Goal: Download file/media: Download file/media

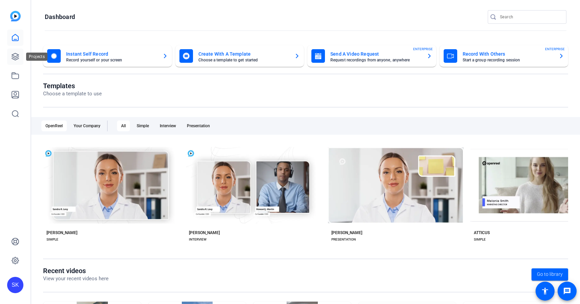
click at [15, 58] on icon at bounding box center [15, 56] width 7 height 7
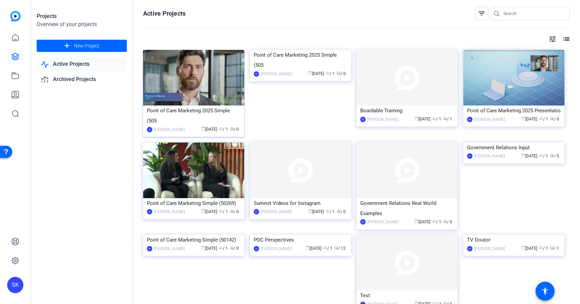
click at [218, 76] on img at bounding box center [193, 78] width 101 height 56
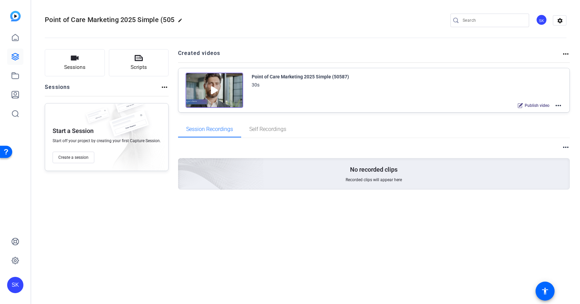
click at [559, 105] on mat-icon "more_horiz" at bounding box center [559, 105] width 8 height 8
click at [477, 120] on div at bounding box center [290, 152] width 580 height 304
click at [560, 105] on mat-icon "more_horiz" at bounding box center [559, 105] width 8 height 8
click at [564, 55] on div at bounding box center [290, 152] width 580 height 304
click at [566, 53] on mat-icon "more_horiz" at bounding box center [566, 54] width 8 height 8
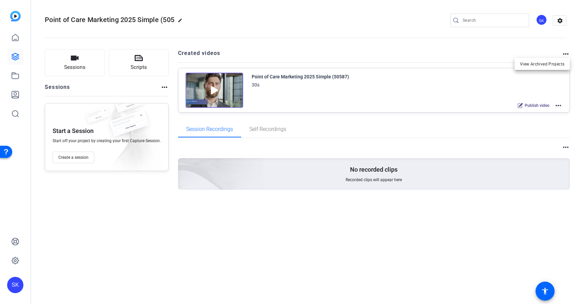
click at [566, 53] on div at bounding box center [290, 152] width 580 height 304
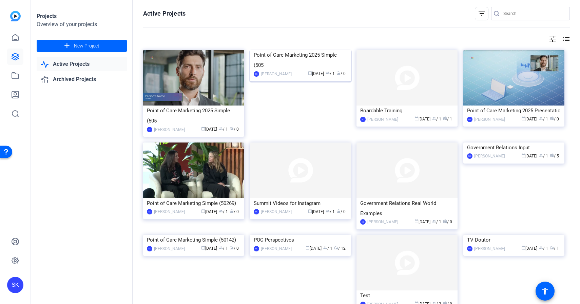
click at [304, 50] on img at bounding box center [300, 50] width 101 height 0
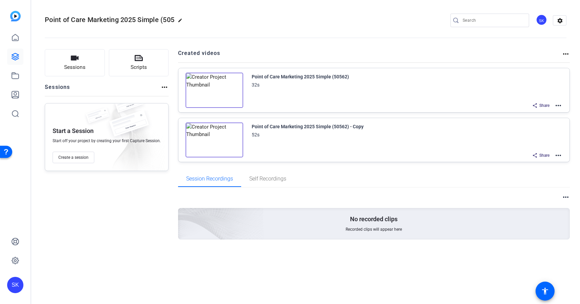
click at [565, 53] on mat-icon "more_horiz" at bounding box center [566, 54] width 8 height 8
click at [565, 54] on div at bounding box center [290, 152] width 580 height 304
click at [560, 106] on mat-icon "more_horiz" at bounding box center [559, 105] width 8 height 8
click at [530, 161] on span "Download Video" at bounding box center [533, 165] width 47 height 8
click at [560, 156] on mat-icon "more_horiz" at bounding box center [559, 155] width 8 height 8
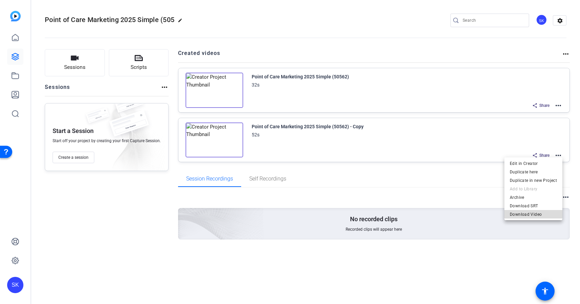
click at [535, 215] on span "Download Video" at bounding box center [533, 214] width 47 height 8
click at [209, 90] on img at bounding box center [215, 90] width 58 height 35
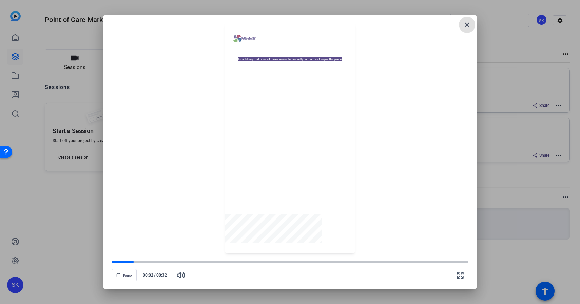
click at [475, 24] on span at bounding box center [467, 25] width 16 height 16
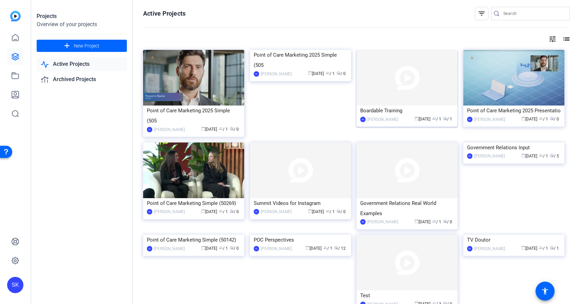
click at [413, 111] on div "Boardable Training" at bounding box center [407, 111] width 94 height 10
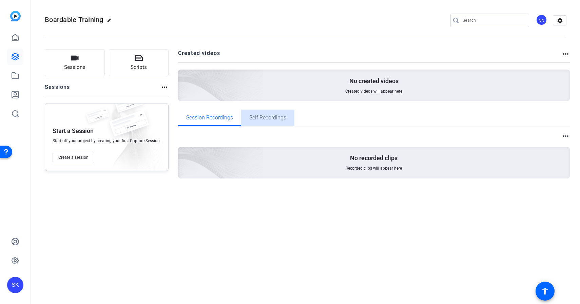
click at [275, 120] on span "Self Recordings" at bounding box center [267, 117] width 37 height 5
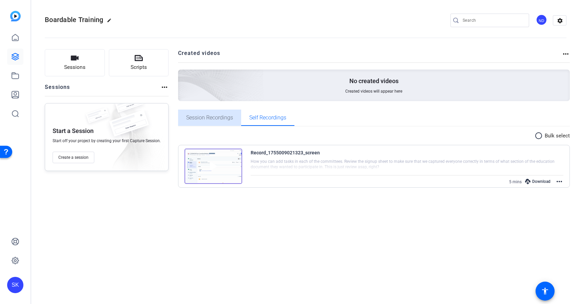
click at [215, 116] on span "Session Recordings" at bounding box center [209, 117] width 47 height 5
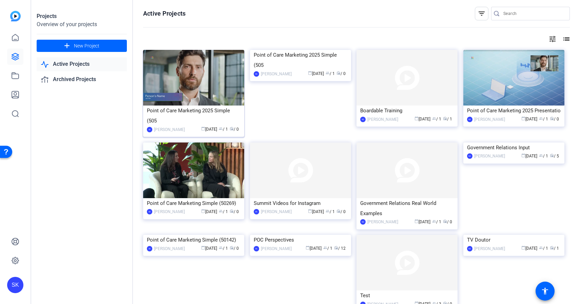
click at [183, 78] on img at bounding box center [193, 78] width 101 height 56
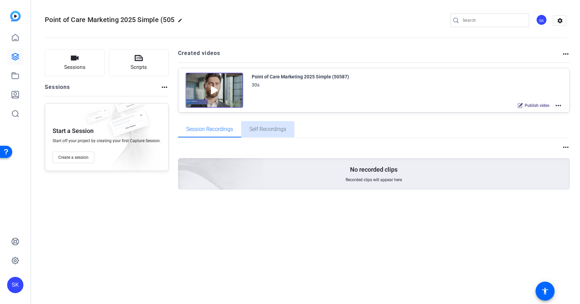
click at [272, 123] on span "Self Recordings" at bounding box center [267, 129] width 37 height 16
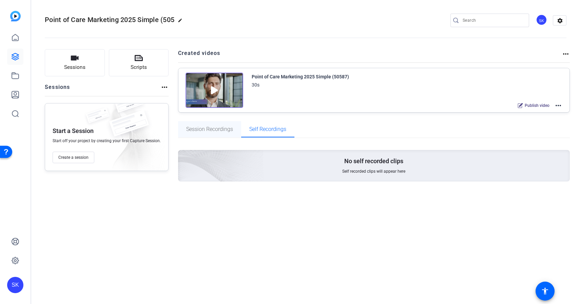
click at [226, 133] on span "Session Recordings" at bounding box center [209, 129] width 47 height 16
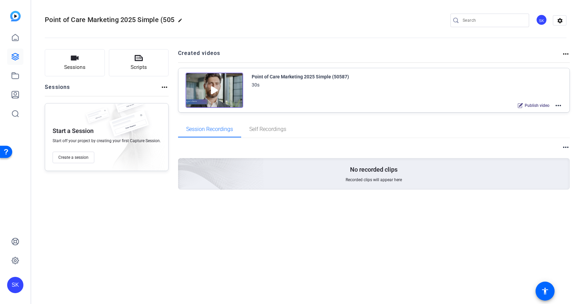
click at [559, 102] on mat-icon "more_horiz" at bounding box center [559, 105] width 8 height 8
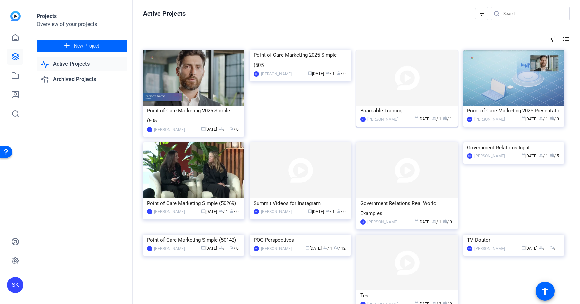
click at [425, 79] on img at bounding box center [407, 78] width 101 height 56
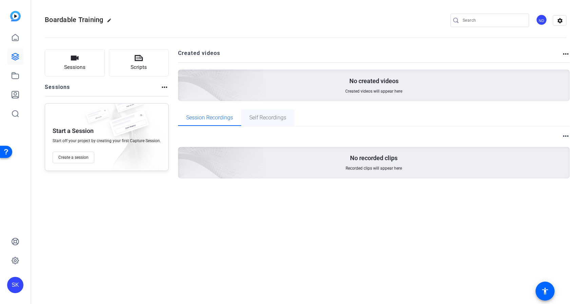
click at [275, 122] on span "Self Recordings" at bounding box center [267, 118] width 37 height 16
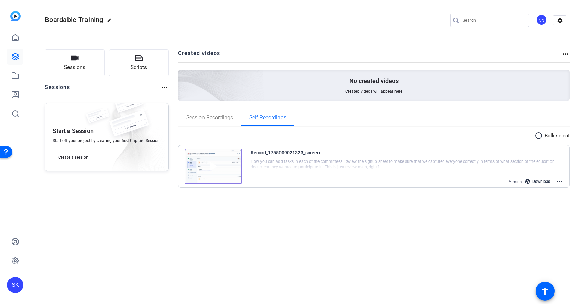
click at [561, 181] on mat-icon "more_horiz" at bounding box center [560, 182] width 8 height 8
click at [550, 207] on span "Download MP4" at bounding box center [544, 207] width 30 height 8
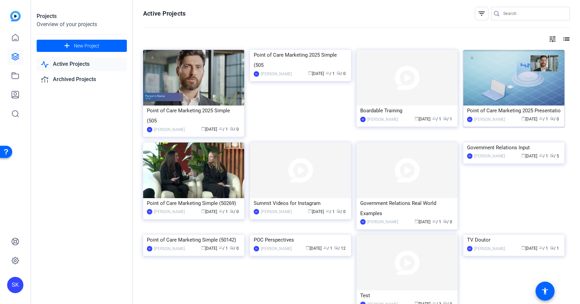
click at [537, 89] on img at bounding box center [514, 78] width 101 height 56
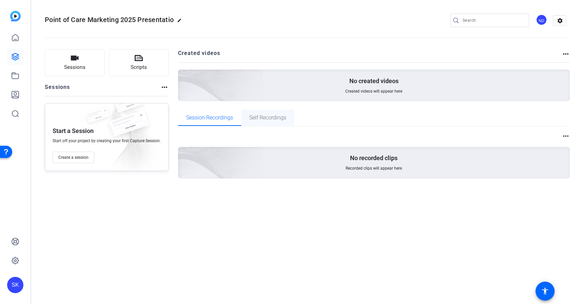
click at [280, 120] on span "Self Recordings" at bounding box center [267, 117] width 37 height 5
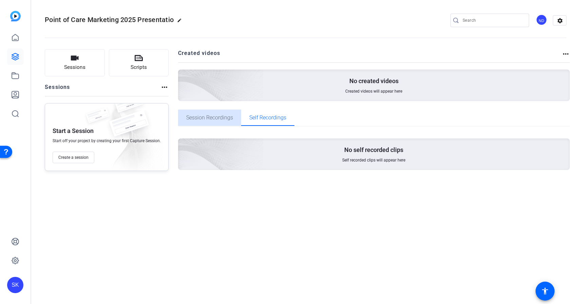
click at [209, 116] on span "Session Recordings" at bounding box center [209, 117] width 47 height 5
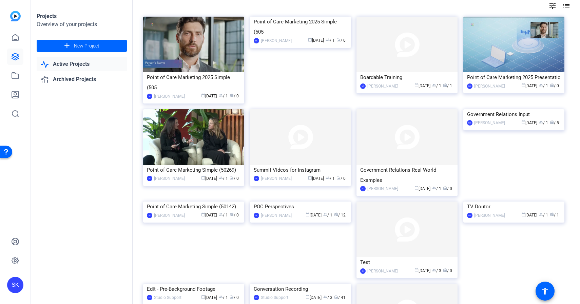
scroll to position [36, 0]
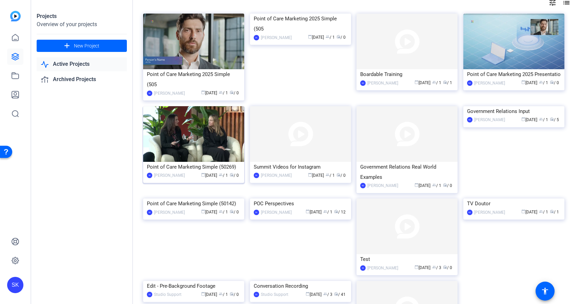
click at [211, 123] on img at bounding box center [193, 134] width 101 height 56
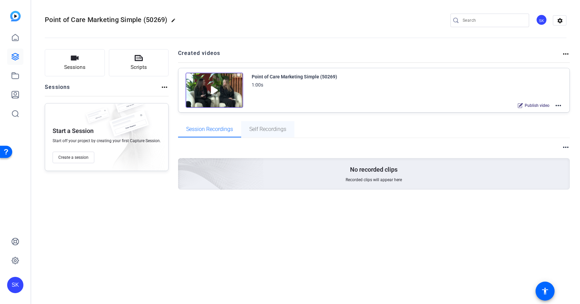
click at [270, 127] on span "Self Recordings" at bounding box center [267, 129] width 37 height 5
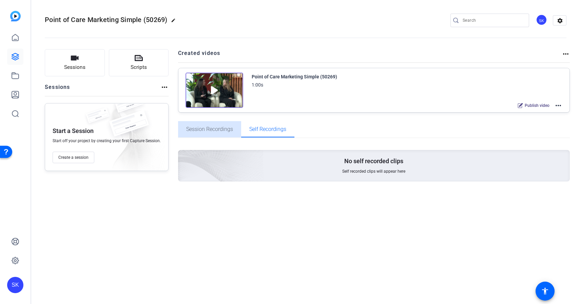
click at [208, 127] on span "Session Recordings" at bounding box center [209, 129] width 47 height 5
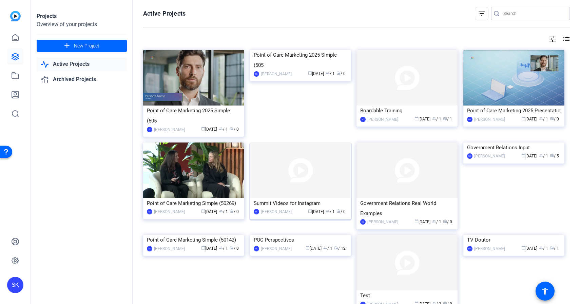
click at [318, 165] on img at bounding box center [300, 171] width 101 height 56
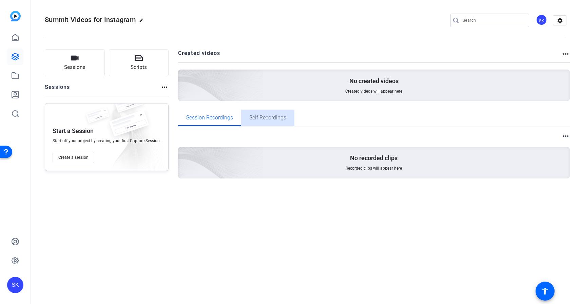
click at [254, 118] on span "Self Recordings" at bounding box center [267, 117] width 37 height 5
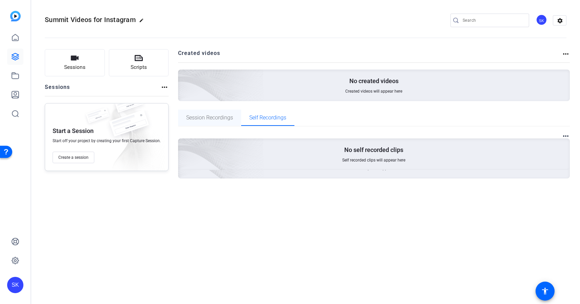
click at [220, 118] on span "Session Recordings" at bounding box center [209, 117] width 47 height 5
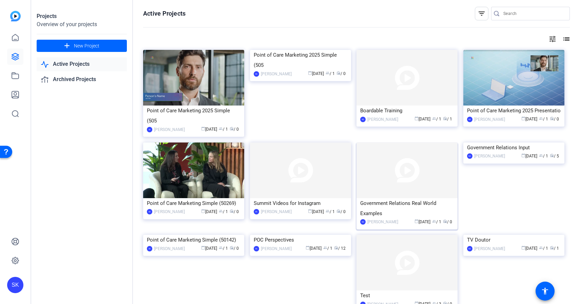
click at [424, 183] on img at bounding box center [407, 171] width 101 height 56
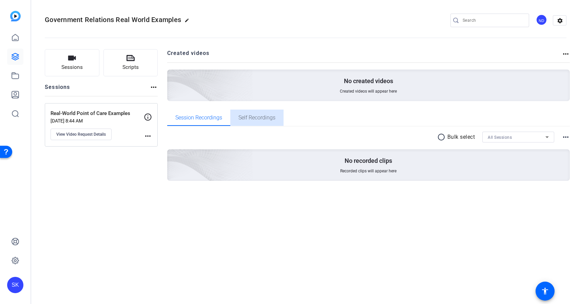
click at [253, 117] on span "Self Recordings" at bounding box center [257, 117] width 37 height 5
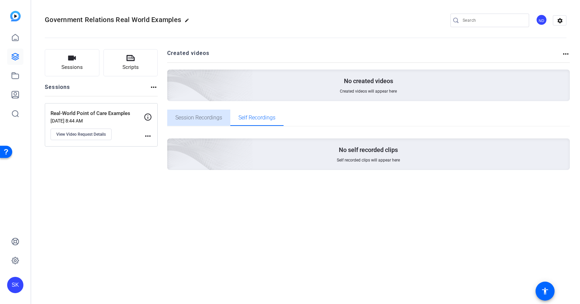
click at [202, 118] on span "Session Recordings" at bounding box center [198, 117] width 47 height 5
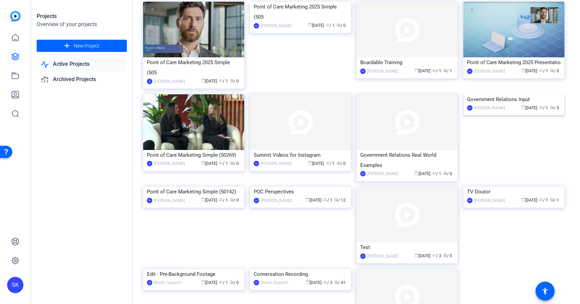
scroll to position [53, 0]
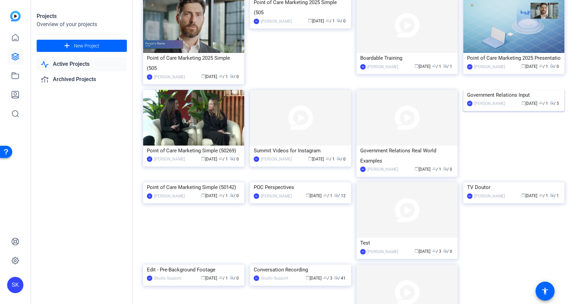
click at [498, 90] on img at bounding box center [514, 90] width 101 height 0
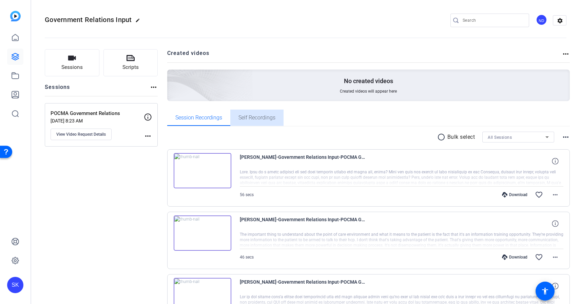
click at [251, 111] on span "Self Recordings" at bounding box center [257, 118] width 37 height 16
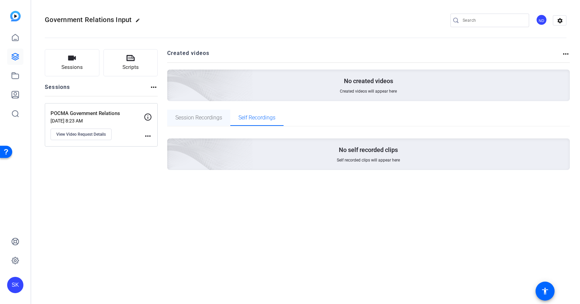
click at [206, 115] on span "Session Recordings" at bounding box center [198, 117] width 47 height 5
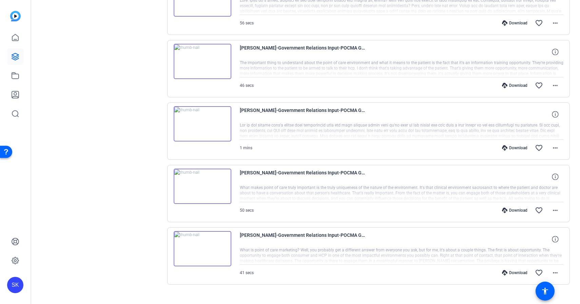
scroll to position [183, 0]
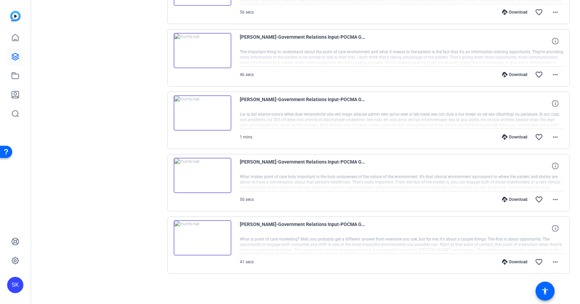
click at [521, 264] on div "Download" at bounding box center [515, 261] width 32 height 5
click at [517, 199] on div "Download" at bounding box center [515, 199] width 32 height 5
click at [516, 137] on div "Download" at bounding box center [515, 136] width 32 height 5
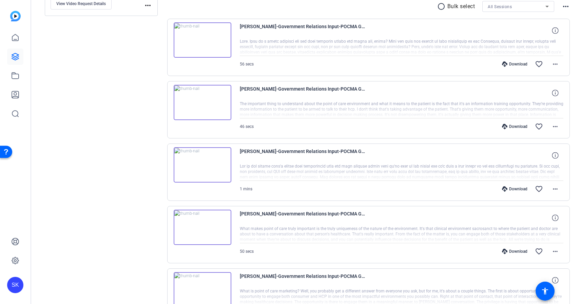
scroll to position [114, 0]
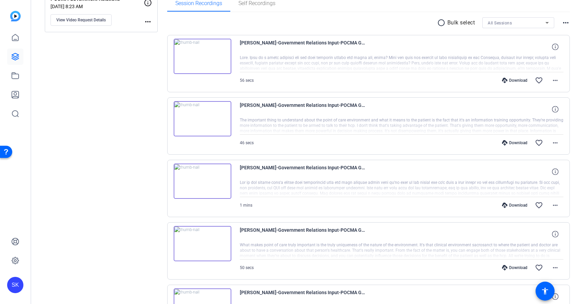
click at [515, 142] on div "Download" at bounding box center [515, 142] width 32 height 5
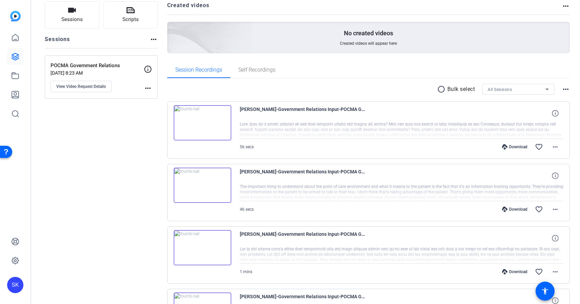
scroll to position [48, 0]
click at [514, 147] on div "Download" at bounding box center [515, 146] width 32 height 5
click at [555, 149] on mat-icon "more_horiz" at bounding box center [556, 147] width 8 height 8
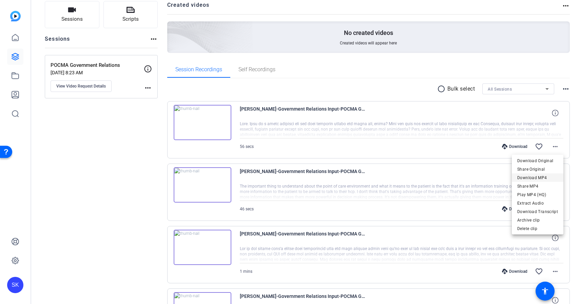
click at [534, 179] on span "Download MP4" at bounding box center [538, 178] width 41 height 8
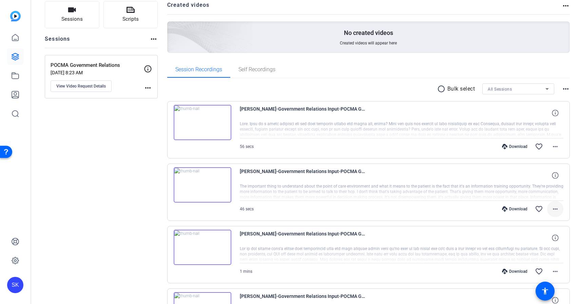
click at [555, 208] on mat-icon "more_horiz" at bounding box center [556, 209] width 8 height 8
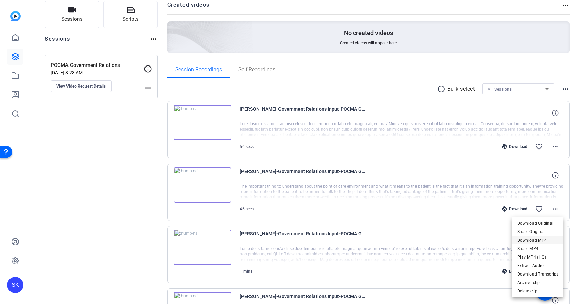
click at [544, 241] on span "Download MP4" at bounding box center [538, 240] width 41 height 8
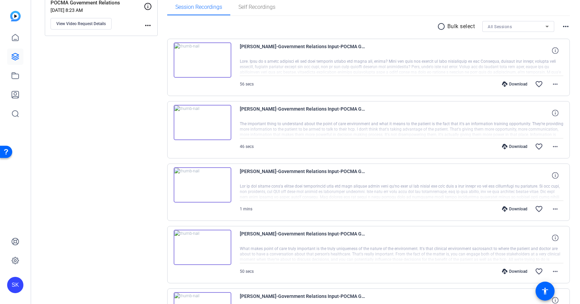
scroll to position [113, 0]
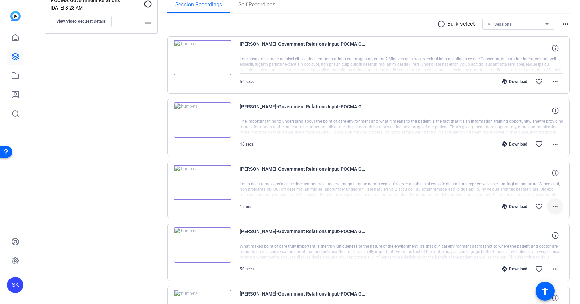
click at [553, 207] on mat-icon "more_horiz" at bounding box center [556, 207] width 8 height 8
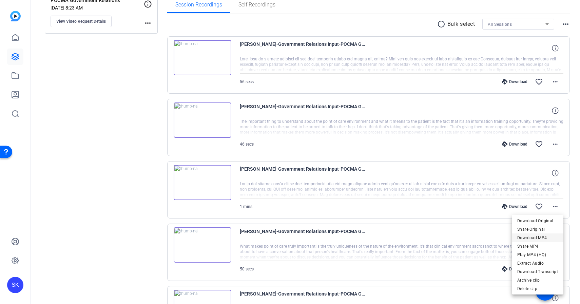
click at [540, 239] on span "Download MP4" at bounding box center [538, 238] width 41 height 8
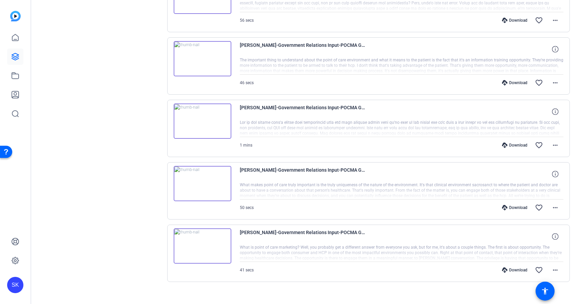
scroll to position [183, 0]
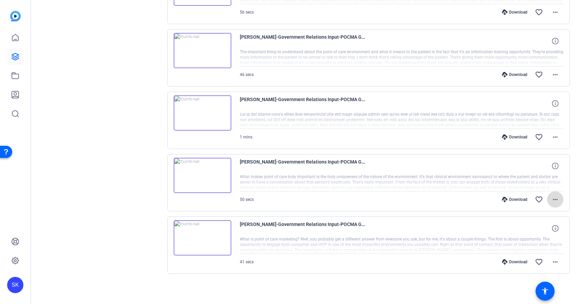
click at [552, 198] on mat-icon "more_horiz" at bounding box center [556, 200] width 8 height 8
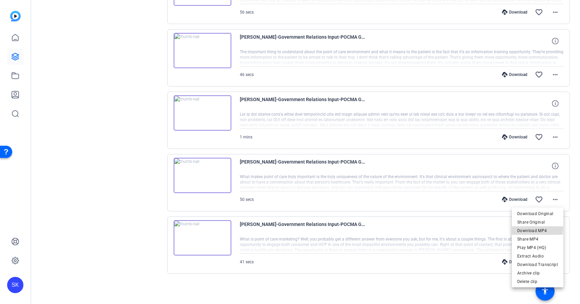
click at [538, 229] on span "Download MP4" at bounding box center [538, 231] width 41 height 8
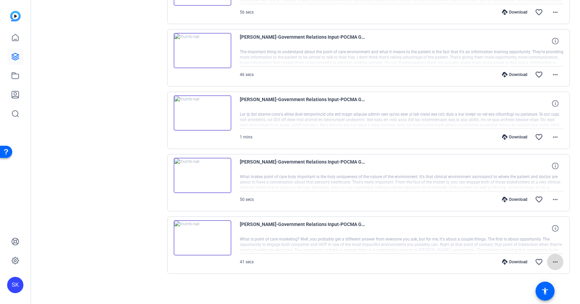
click at [558, 265] on mat-icon "more_horiz" at bounding box center [556, 262] width 8 height 8
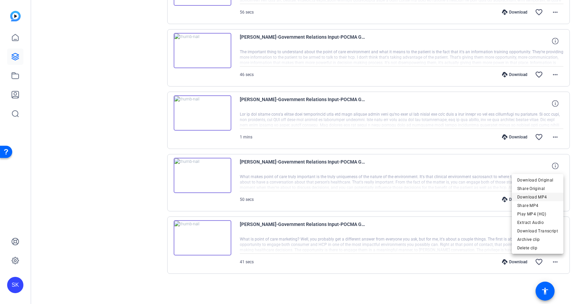
click at [535, 197] on span "Download MP4" at bounding box center [538, 197] width 41 height 8
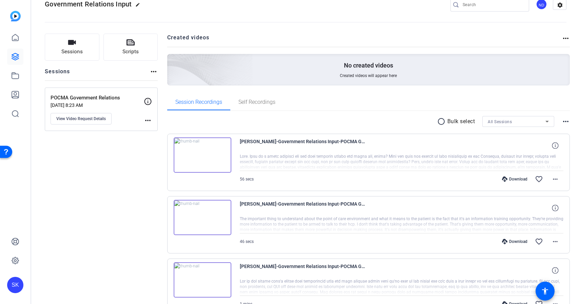
scroll to position [0, 0]
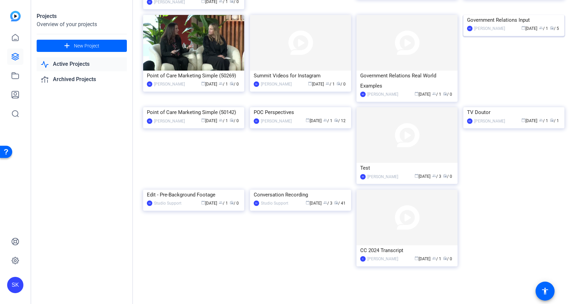
scroll to position [129, 0]
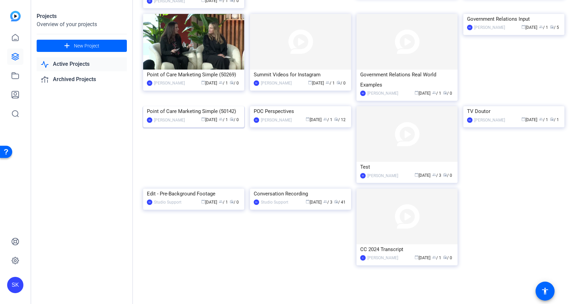
click at [207, 106] on img at bounding box center [193, 106] width 101 height 0
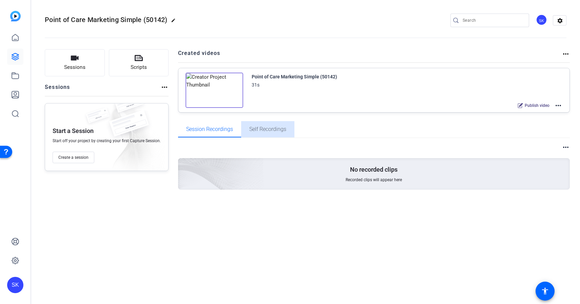
click at [270, 130] on span "Self Recordings" at bounding box center [267, 129] width 37 height 5
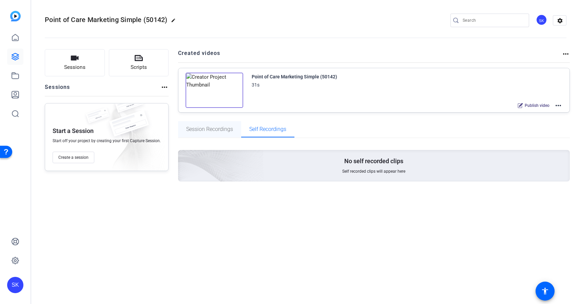
click at [225, 131] on span "Session Recordings" at bounding box center [209, 129] width 47 height 5
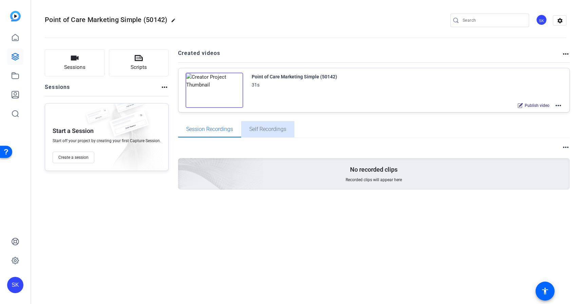
click at [261, 129] on span "Self Recordings" at bounding box center [267, 129] width 37 height 5
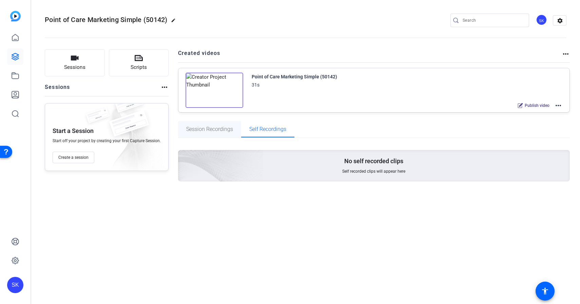
click at [231, 128] on span "Session Recordings" at bounding box center [209, 129] width 47 height 5
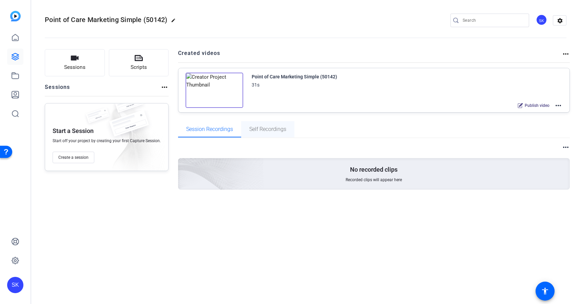
click at [271, 124] on span "Self Recordings" at bounding box center [267, 129] width 37 height 16
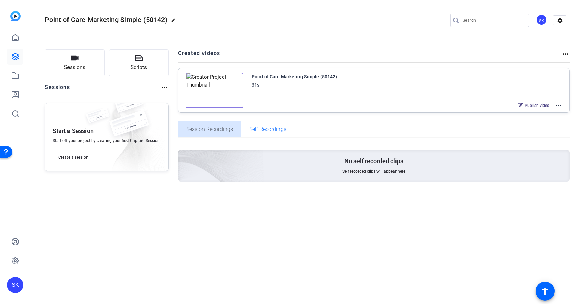
click at [225, 129] on span "Session Recordings" at bounding box center [209, 129] width 47 height 5
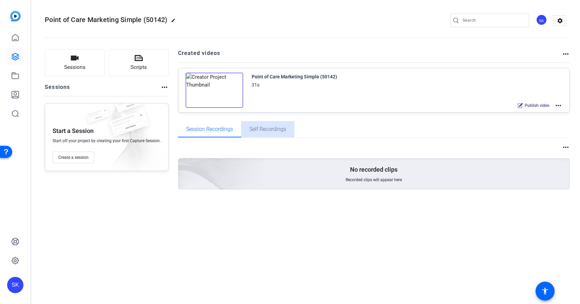
click at [277, 128] on span "Self Recordings" at bounding box center [267, 129] width 37 height 5
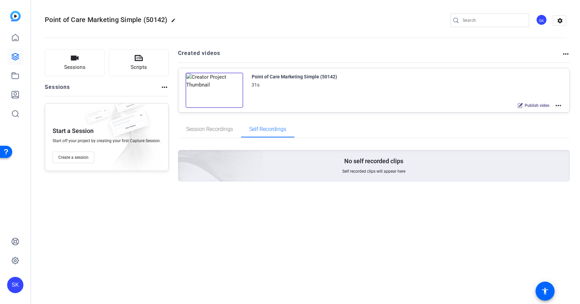
click at [560, 103] on mat-icon "more_horiz" at bounding box center [559, 105] width 8 height 8
click at [452, 123] on div at bounding box center [290, 152] width 580 height 304
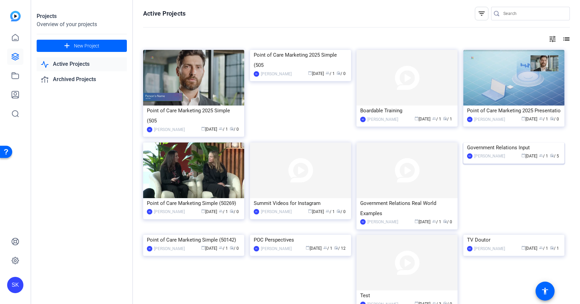
click at [504, 143] on img at bounding box center [514, 143] width 101 height 0
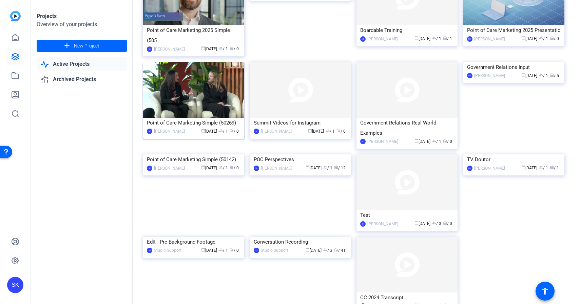
scroll to position [129, 0]
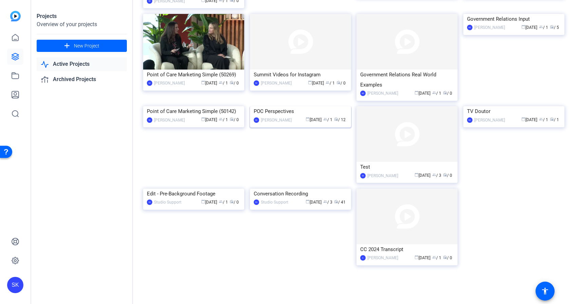
click at [289, 106] on img at bounding box center [300, 106] width 101 height 0
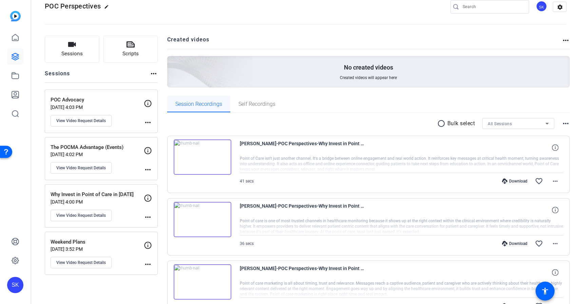
scroll to position [14, 0]
click at [254, 103] on span "Self Recordings" at bounding box center [257, 103] width 37 height 5
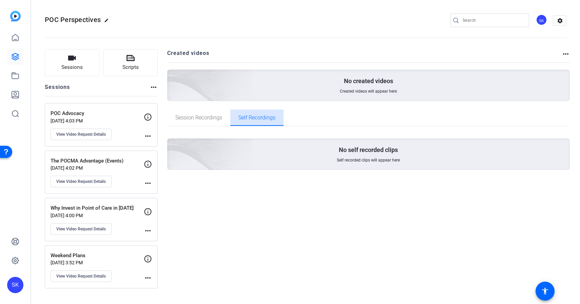
scroll to position [0, 0]
click at [202, 115] on span "Session Recordings" at bounding box center [198, 117] width 47 height 5
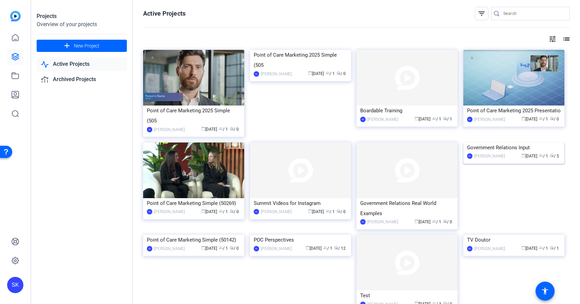
click at [518, 143] on img at bounding box center [514, 143] width 101 height 0
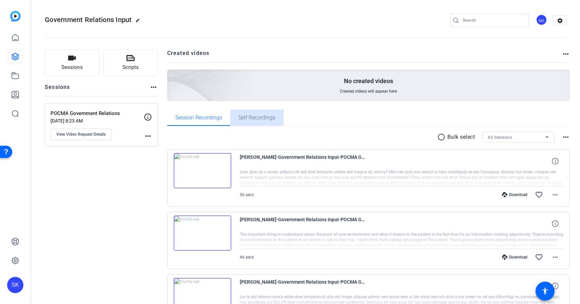
click at [247, 120] on span "Self Recordings" at bounding box center [257, 117] width 37 height 5
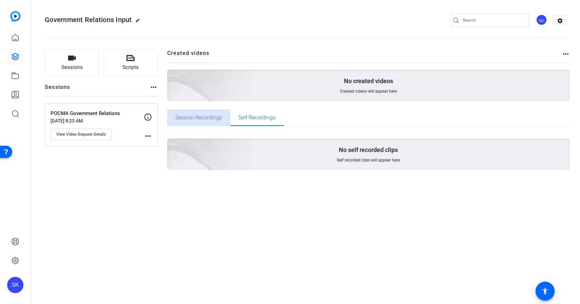
click at [202, 121] on span "Session Recordings" at bounding box center [198, 118] width 47 height 16
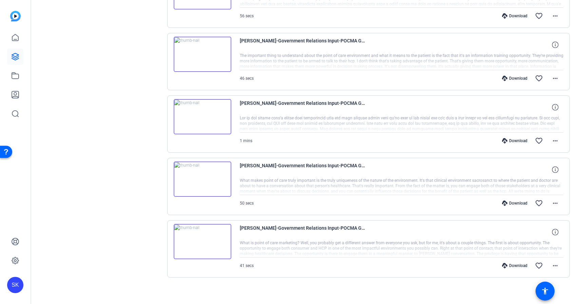
scroll to position [183, 0]
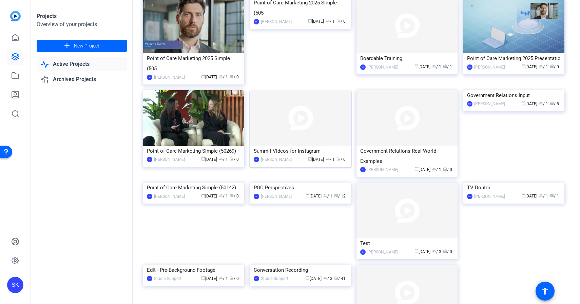
scroll to position [129, 0]
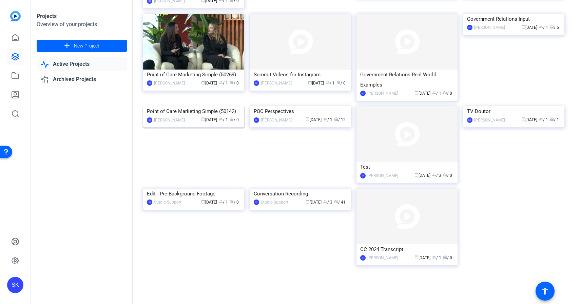
click at [237, 106] on img at bounding box center [193, 106] width 101 height 0
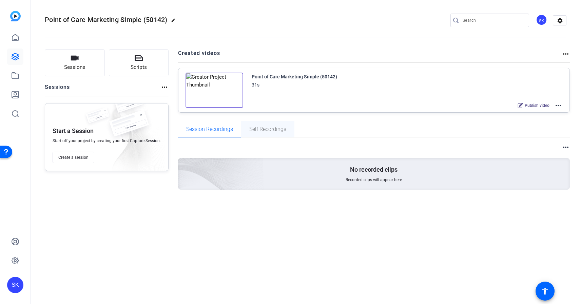
click at [270, 128] on span "Self Recordings" at bounding box center [267, 129] width 37 height 5
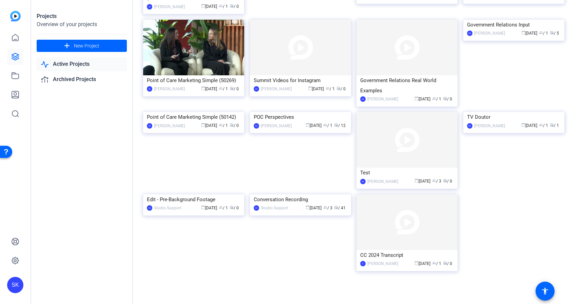
scroll to position [129, 0]
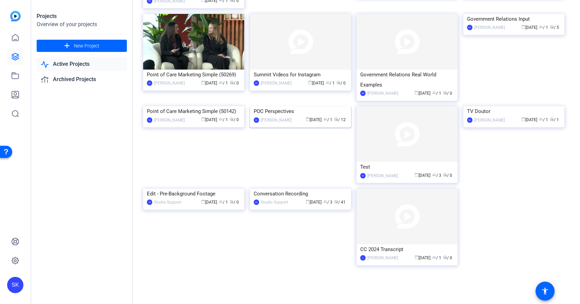
click at [313, 106] on img at bounding box center [300, 106] width 101 height 0
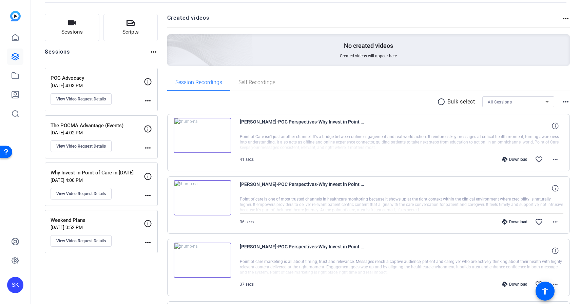
scroll to position [37, 0]
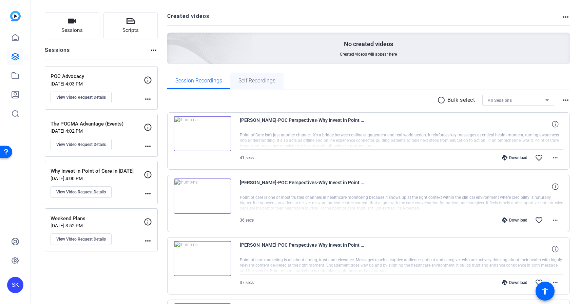
click at [277, 82] on div "Self Recordings" at bounding box center [256, 81] width 53 height 16
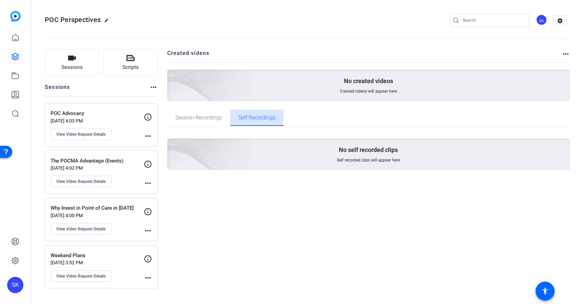
scroll to position [0, 0]
click at [208, 111] on span "Session Recordings" at bounding box center [198, 118] width 47 height 16
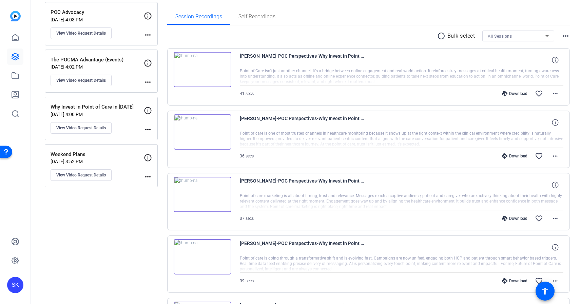
scroll to position [105, 0]
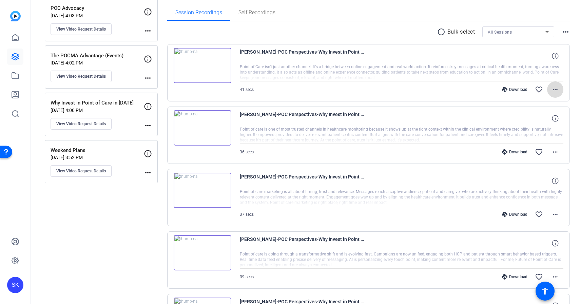
click at [557, 91] on mat-icon "more_horiz" at bounding box center [556, 90] width 8 height 8
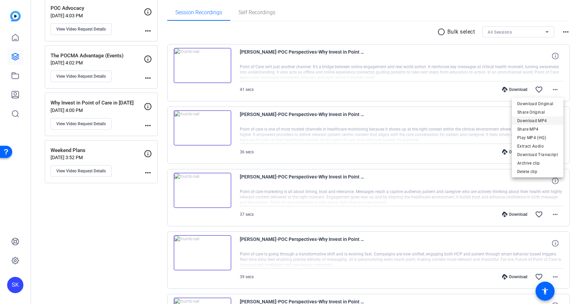
click at [551, 117] on span "Download MP4" at bounding box center [538, 121] width 41 height 8
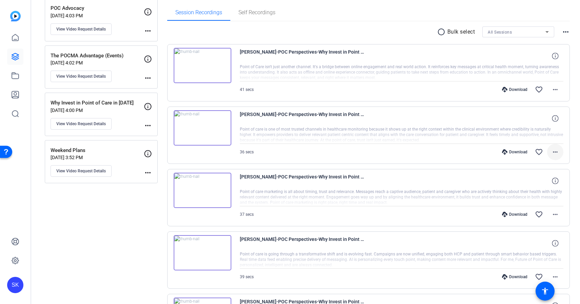
click at [554, 154] on mat-icon "more_horiz" at bounding box center [556, 152] width 8 height 8
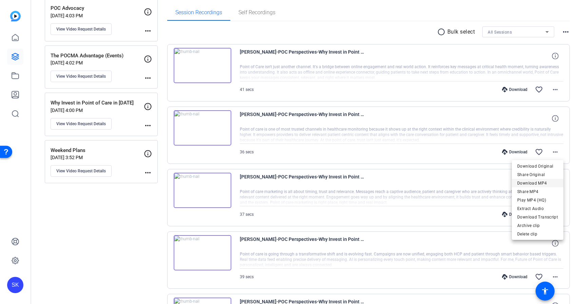
click at [550, 183] on span "Download MP4" at bounding box center [538, 183] width 41 height 8
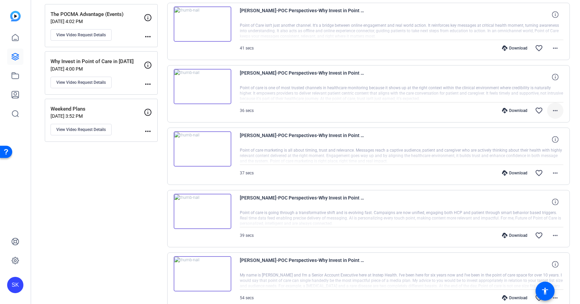
scroll to position [176, 0]
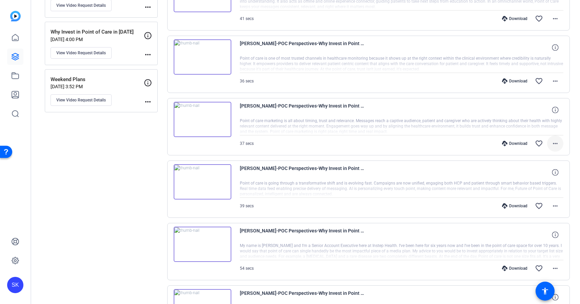
click at [557, 144] on mat-icon "more_horiz" at bounding box center [556, 144] width 8 height 8
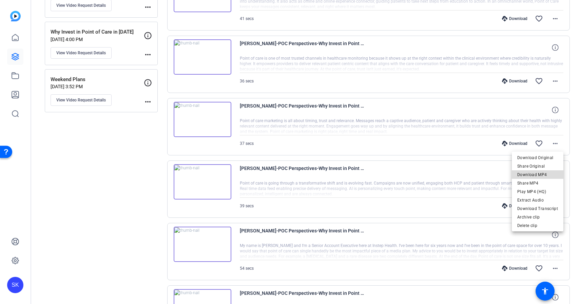
click at [543, 172] on span "Download MP4" at bounding box center [538, 175] width 41 height 8
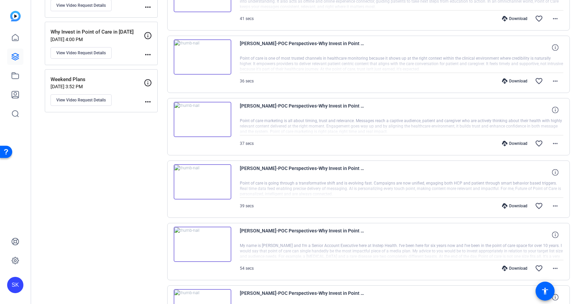
scroll to position [201, 0]
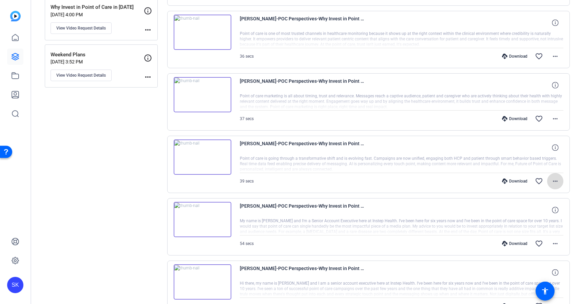
click at [555, 183] on mat-icon "more_horiz" at bounding box center [556, 181] width 8 height 8
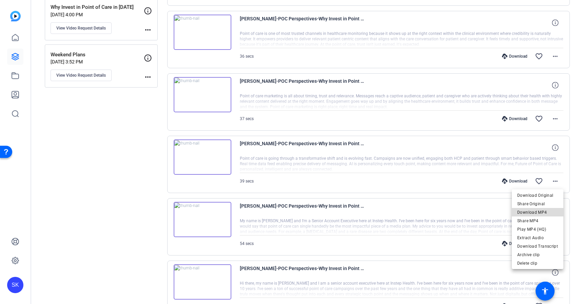
click at [540, 212] on span "Download MP4" at bounding box center [538, 212] width 41 height 8
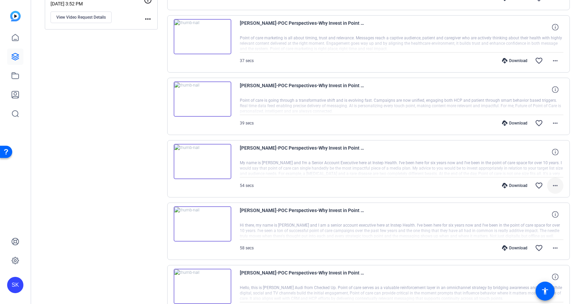
scroll to position [260, 0]
click at [553, 186] on mat-icon "more_horiz" at bounding box center [556, 185] width 8 height 8
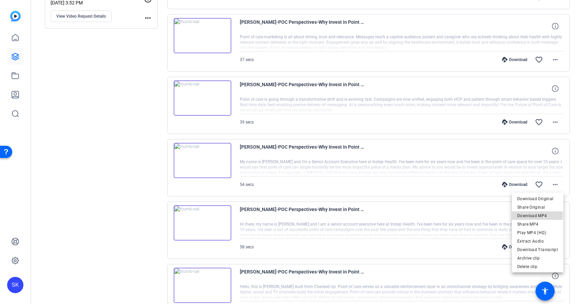
click at [537, 216] on span "Download MP4" at bounding box center [538, 216] width 41 height 8
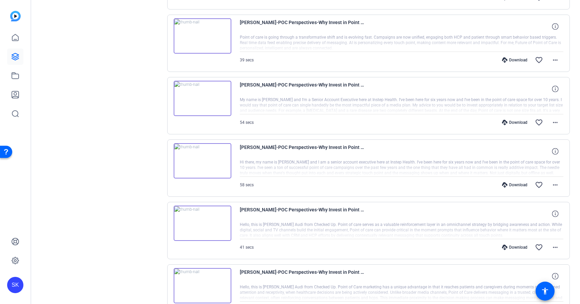
scroll to position [326, 0]
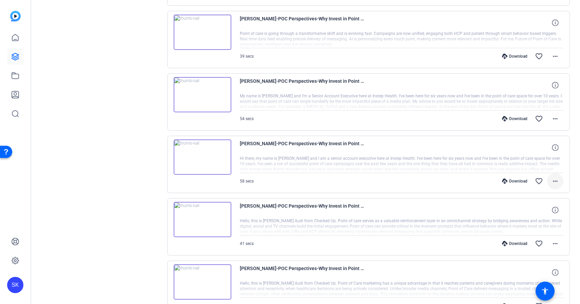
click at [554, 181] on mat-icon "more_horiz" at bounding box center [556, 181] width 8 height 8
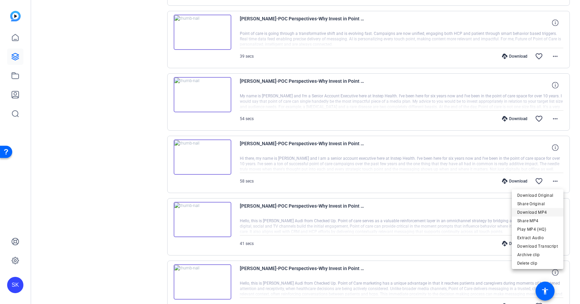
click at [546, 212] on span "Download MP4" at bounding box center [538, 212] width 41 height 8
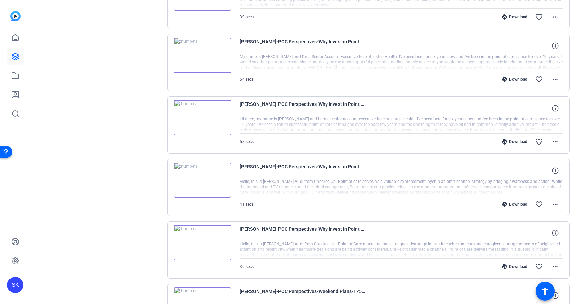
scroll to position [370, 0]
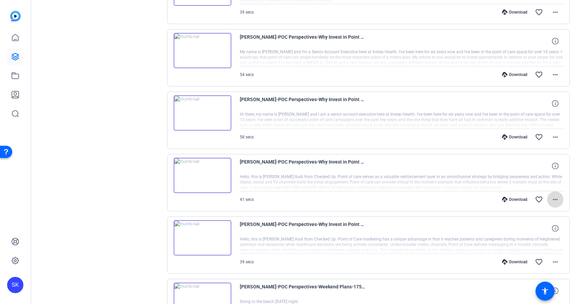
click at [555, 197] on mat-icon "more_horiz" at bounding box center [556, 200] width 8 height 8
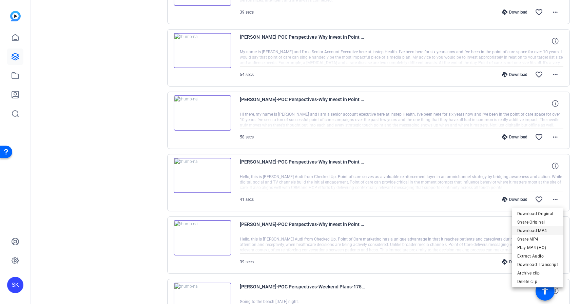
click at [551, 229] on span "Download MP4" at bounding box center [538, 231] width 41 height 8
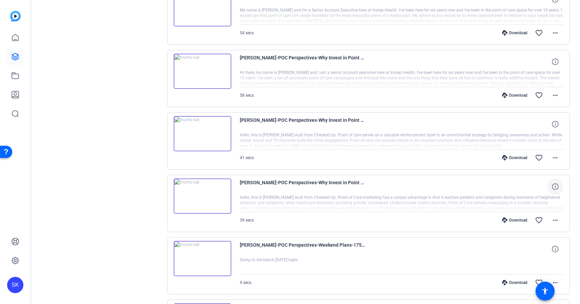
scroll to position [436, 0]
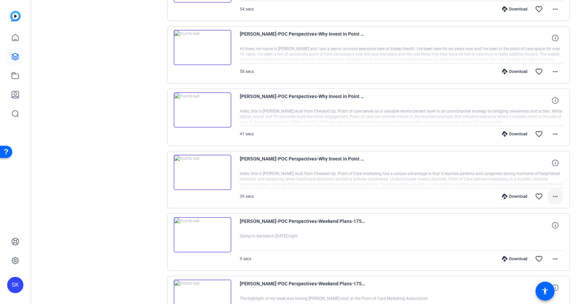
click at [554, 199] on mat-icon "more_horiz" at bounding box center [556, 196] width 8 height 8
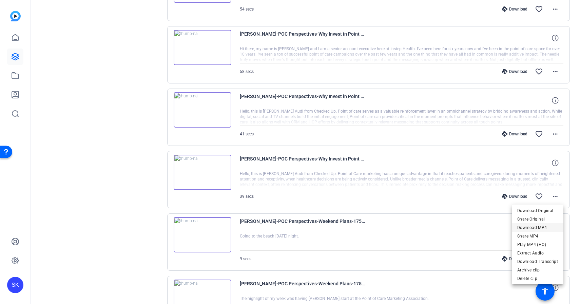
click at [550, 228] on span "Download MP4" at bounding box center [538, 228] width 41 height 8
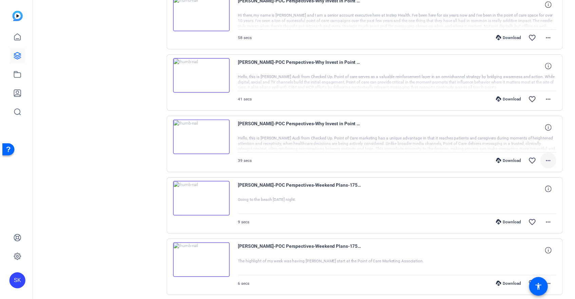
scroll to position [507, 0]
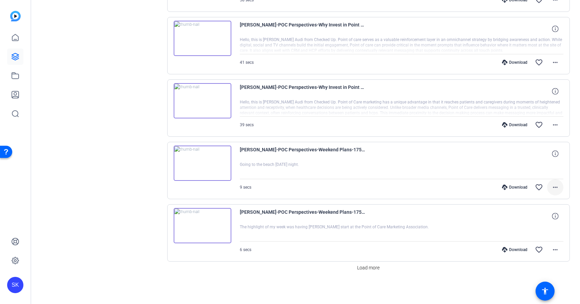
click at [556, 184] on mat-icon "more_horiz" at bounding box center [556, 187] width 8 height 8
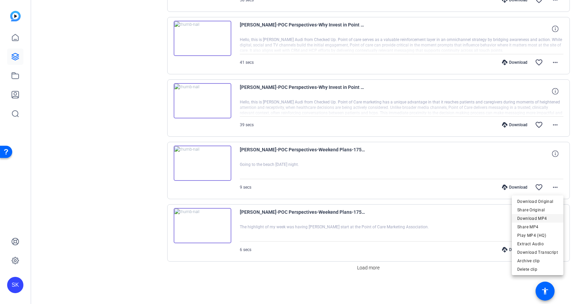
click at [539, 218] on span "Download MP4" at bounding box center [538, 219] width 41 height 8
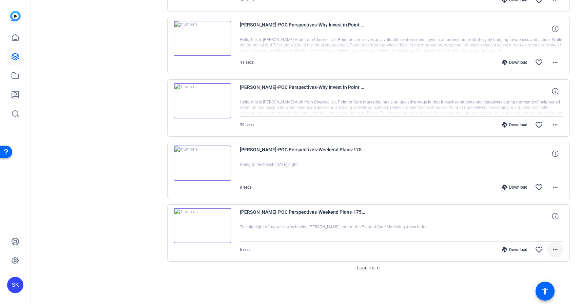
click at [557, 251] on mat-icon "more_horiz" at bounding box center [556, 250] width 8 height 8
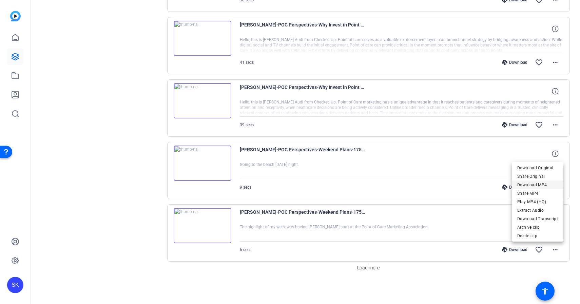
click at [537, 187] on span "Download MP4" at bounding box center [538, 185] width 41 height 8
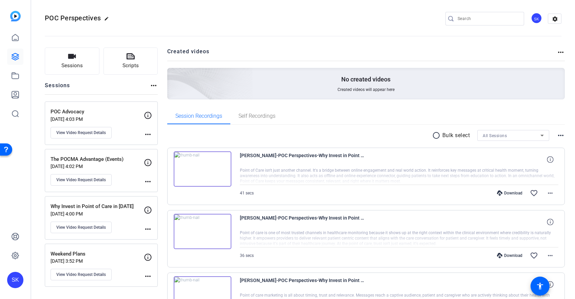
scroll to position [0, 0]
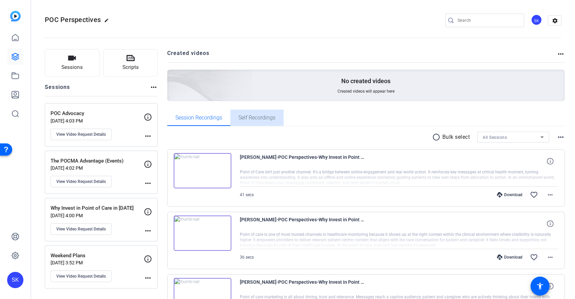
click at [270, 118] on span "Self Recordings" at bounding box center [257, 117] width 37 height 5
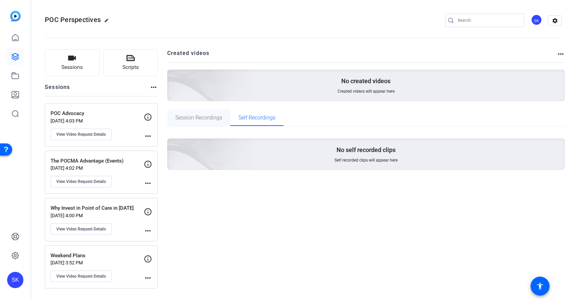
click at [206, 117] on span "Session Recordings" at bounding box center [198, 117] width 47 height 5
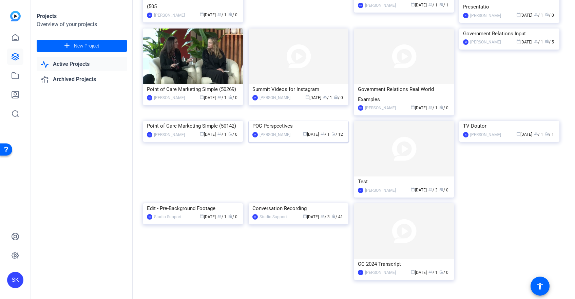
scroll to position [118, 0]
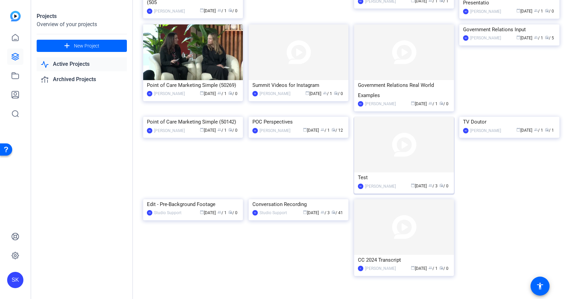
click at [399, 158] on img at bounding box center [404, 145] width 100 height 56
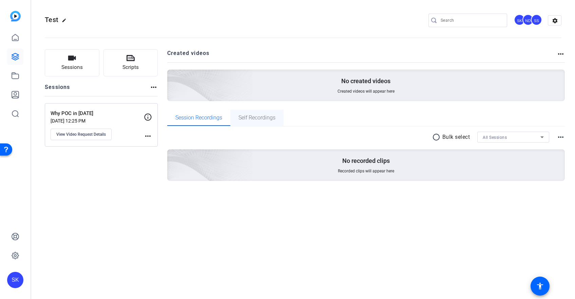
click at [257, 122] on span "Self Recordings" at bounding box center [257, 118] width 37 height 16
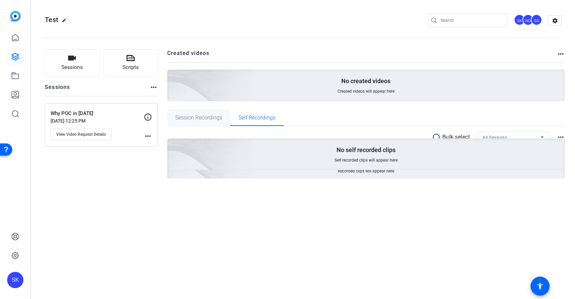
click at [210, 118] on span "Session Recordings" at bounding box center [198, 117] width 47 height 5
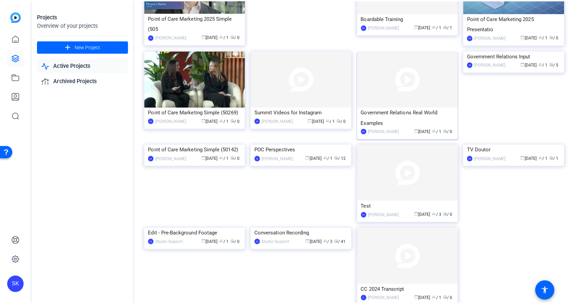
scroll to position [111, 0]
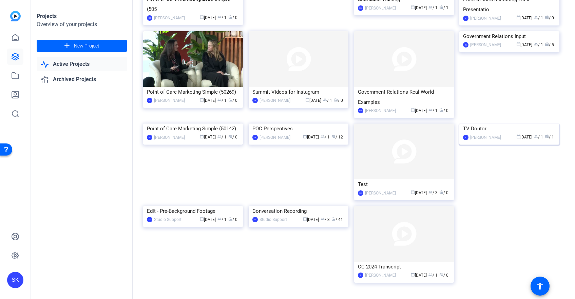
click at [532, 124] on img at bounding box center [510, 124] width 100 height 0
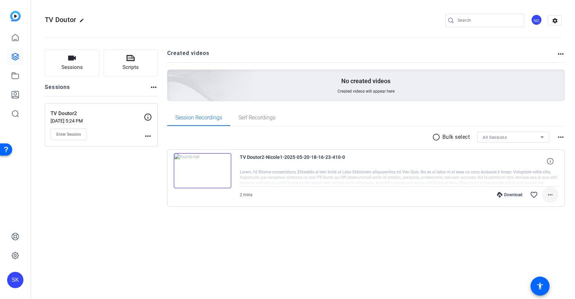
click at [553, 200] on span at bounding box center [550, 195] width 16 height 16
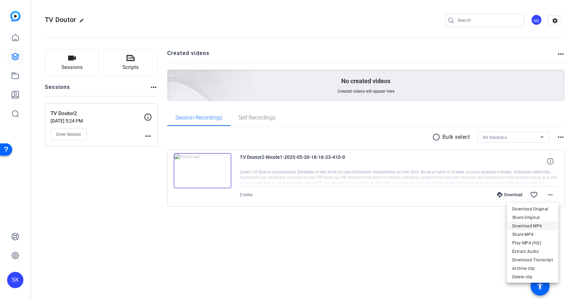
click at [541, 224] on span "Download MP4" at bounding box center [533, 226] width 41 height 8
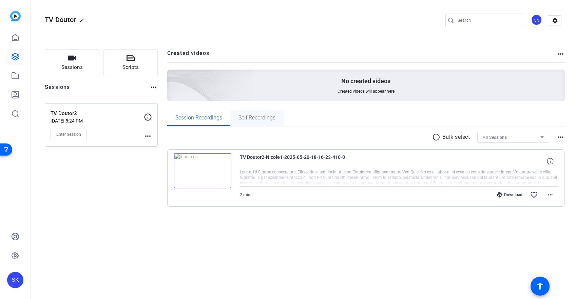
click at [262, 118] on span "Self Recordings" at bounding box center [257, 117] width 37 height 5
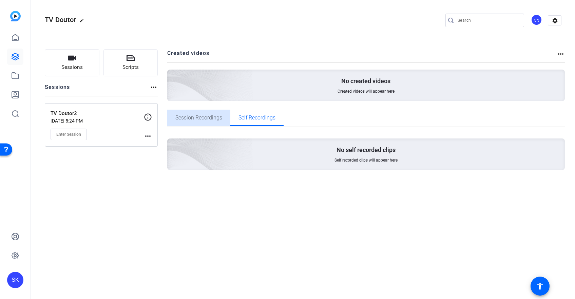
click at [197, 115] on span "Session Recordings" at bounding box center [198, 117] width 47 height 5
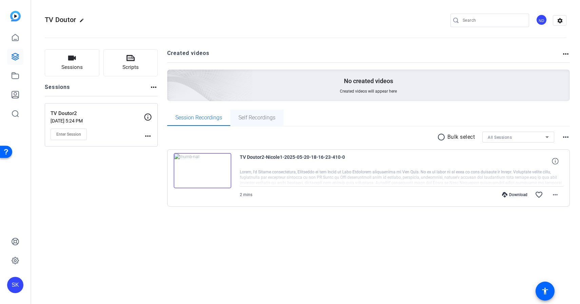
click at [245, 118] on span "Self Recordings" at bounding box center [257, 117] width 37 height 5
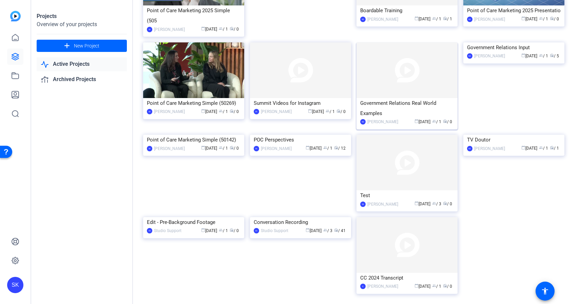
scroll to position [129, 0]
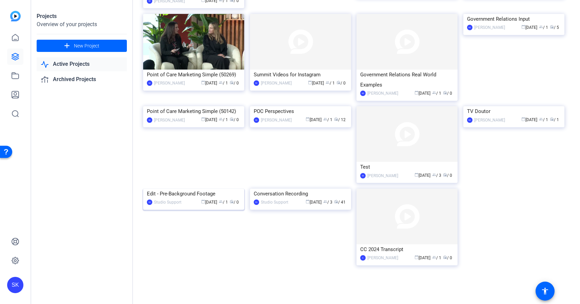
click at [194, 189] on img at bounding box center [193, 189] width 101 height 0
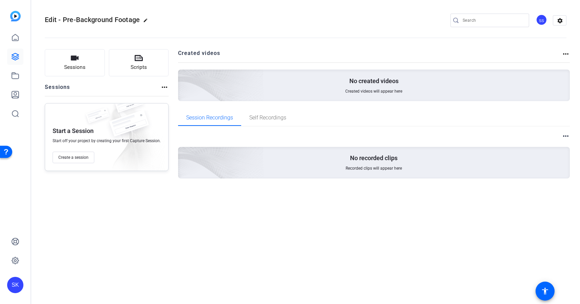
click at [249, 126] on mat-tab-group "Session Recordings Self Recordings more_horiz No recorded clips Recorded clips …" at bounding box center [374, 155] width 392 height 91
click at [252, 123] on span "Self Recordings" at bounding box center [267, 118] width 37 height 16
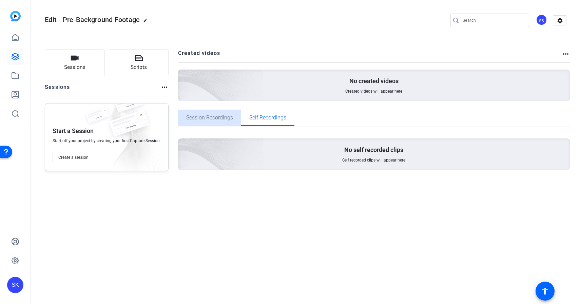
click at [216, 118] on span "Session Recordings" at bounding box center [209, 117] width 47 height 5
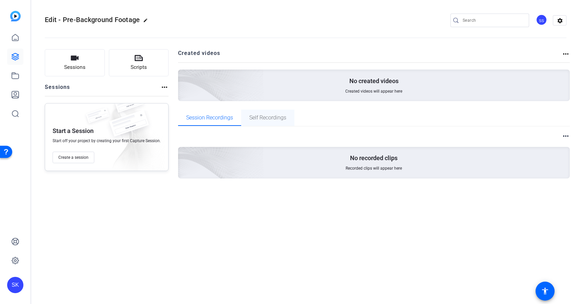
click at [262, 122] on span "Self Recordings" at bounding box center [267, 118] width 37 height 16
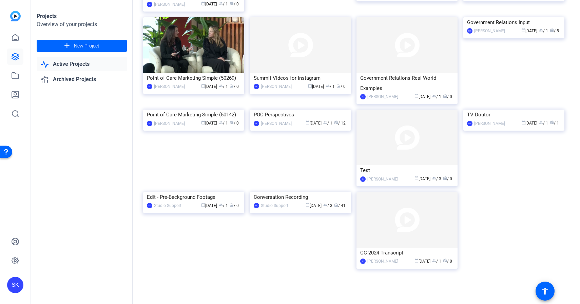
scroll to position [129, 0]
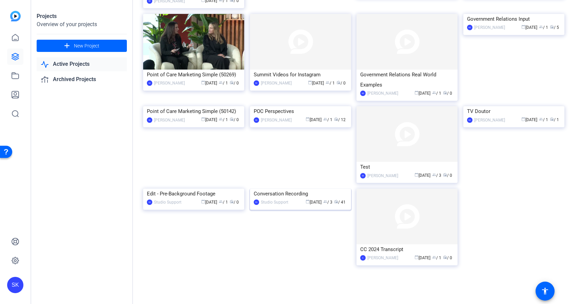
click at [313, 189] on img at bounding box center [300, 189] width 101 height 0
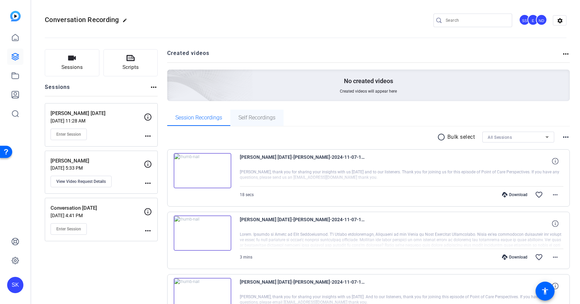
click at [249, 120] on span "Self Recordings" at bounding box center [257, 117] width 37 height 5
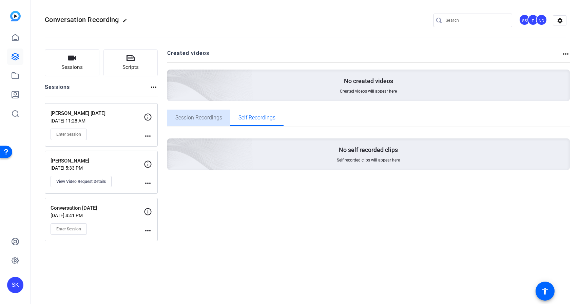
click at [205, 115] on span "Session Recordings" at bounding box center [198, 117] width 47 height 5
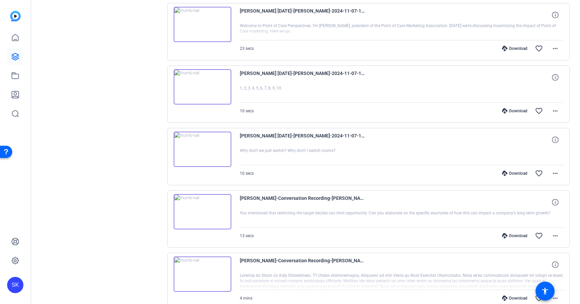
scroll to position [507, 0]
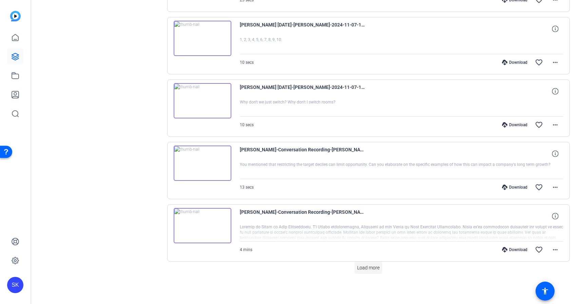
click at [368, 265] on span "Load more" at bounding box center [368, 267] width 22 height 7
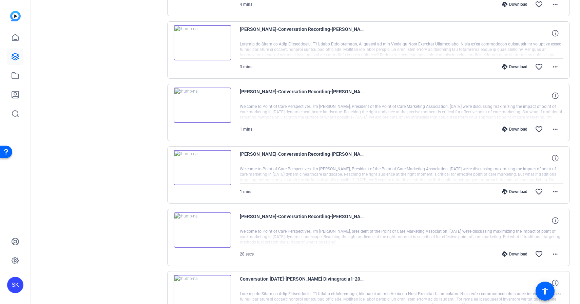
scroll to position [778, 0]
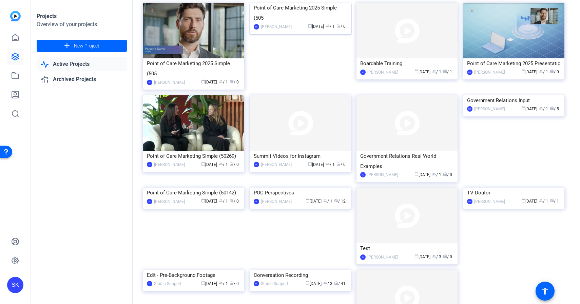
scroll to position [66, 0]
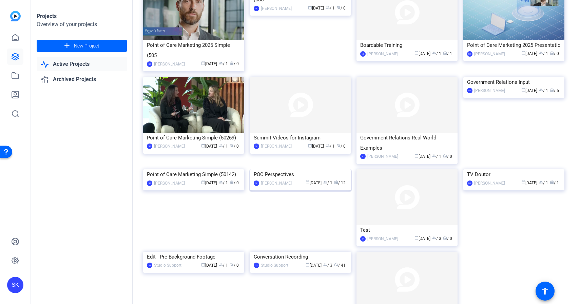
click at [315, 169] on img at bounding box center [300, 169] width 101 height 0
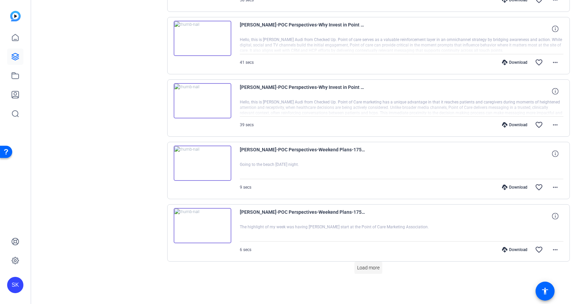
click at [366, 272] on span at bounding box center [369, 268] width 28 height 16
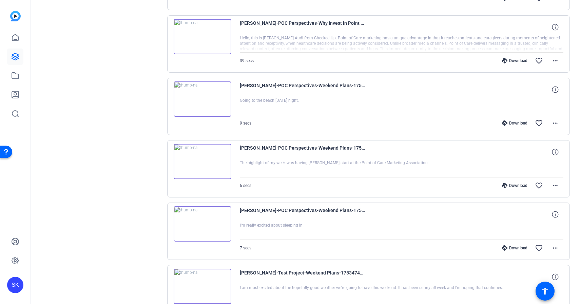
scroll to position [620, 0]
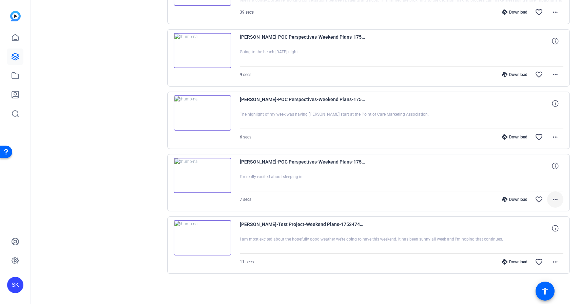
click at [557, 200] on mat-icon "more_horiz" at bounding box center [556, 200] width 8 height 8
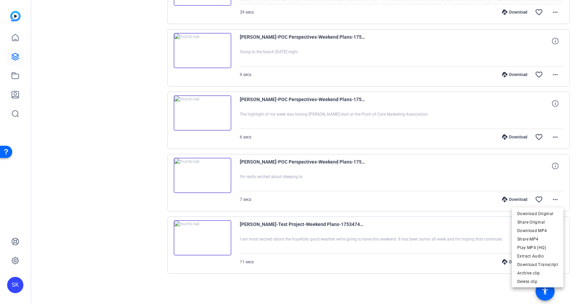
click at [154, 209] on div at bounding box center [290, 152] width 580 height 304
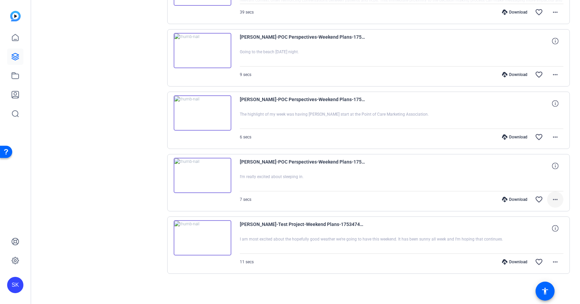
click at [557, 201] on mat-icon "more_horiz" at bounding box center [556, 200] width 8 height 8
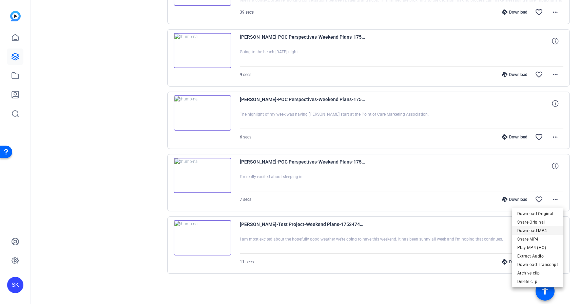
drag, startPoint x: 539, startPoint y: 236, endPoint x: 538, endPoint y: 231, distance: 5.4
click at [538, 230] on div "Download Original Share Original Download MP4 Share MP4 Play MP4 (HQ) Extract A…" at bounding box center [538, 238] width 52 height 59
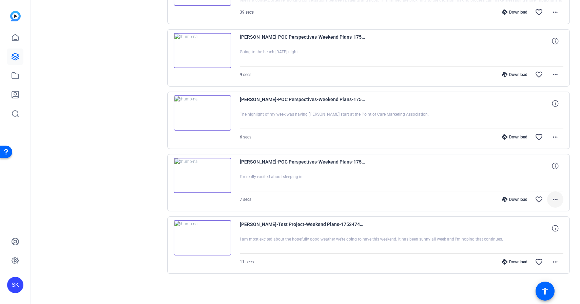
click at [556, 200] on mat-icon "more_horiz" at bounding box center [556, 200] width 8 height 8
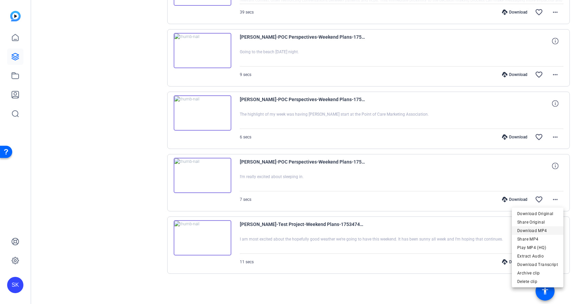
click at [537, 231] on span "Download MP4" at bounding box center [538, 231] width 41 height 8
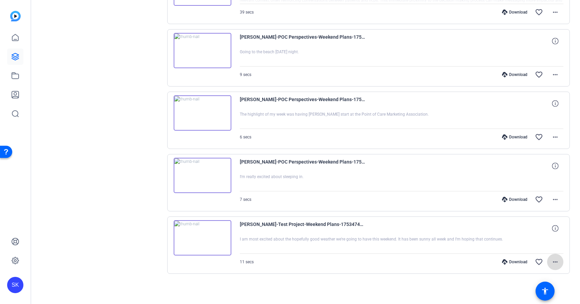
click at [555, 263] on mat-icon "more_horiz" at bounding box center [556, 262] width 8 height 8
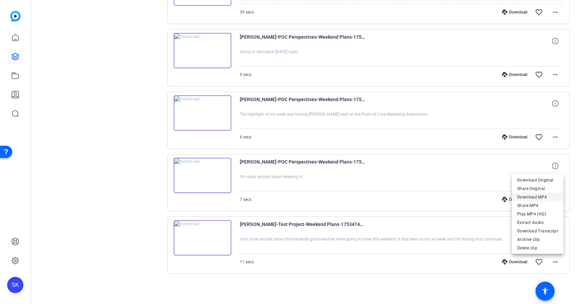
click at [540, 198] on span "Download MP4" at bounding box center [538, 197] width 41 height 8
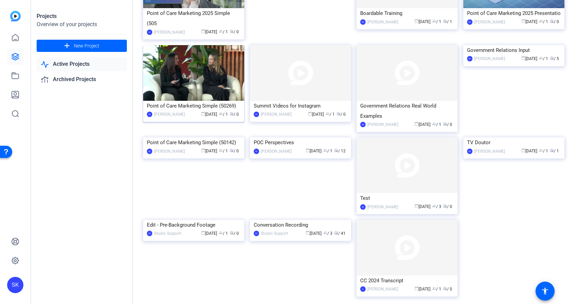
scroll to position [129, 0]
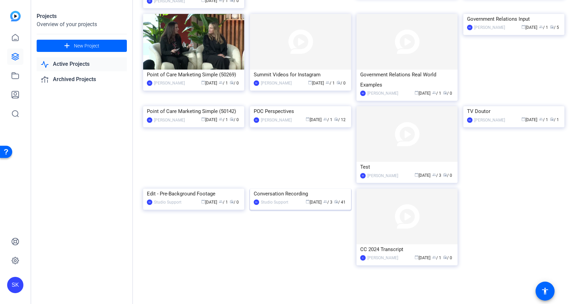
click at [288, 189] on img at bounding box center [300, 189] width 101 height 0
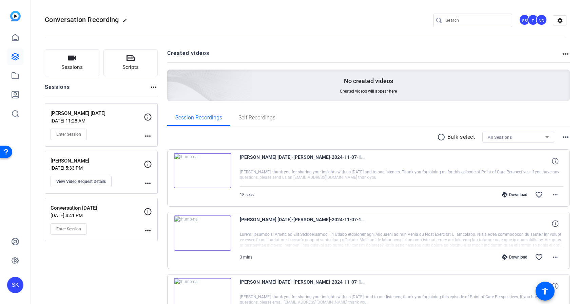
click at [442, 135] on mat-icon "radio_button_unchecked" at bounding box center [443, 137] width 10 height 8
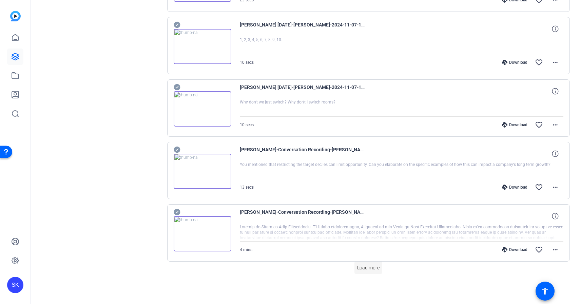
click at [372, 269] on span "Load more" at bounding box center [368, 267] width 22 height 7
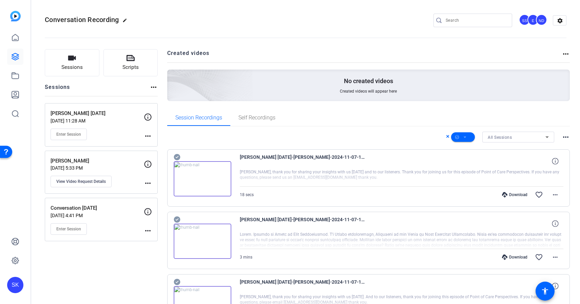
click at [563, 138] on mat-icon "more_horiz" at bounding box center [566, 137] width 8 height 8
click at [533, 134] on div at bounding box center [290, 152] width 580 height 304
click at [524, 134] on div "All Sessions" at bounding box center [517, 137] width 58 height 8
click at [508, 139] on div at bounding box center [290, 152] width 580 height 304
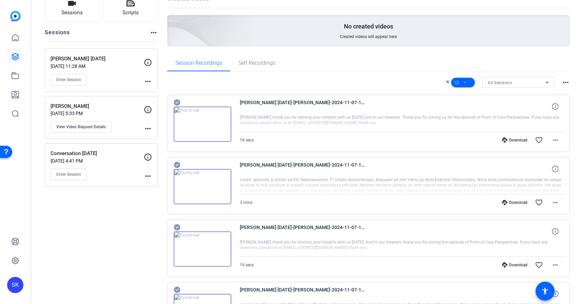
scroll to position [55, 0]
click at [468, 83] on span at bounding box center [463, 82] width 24 height 16
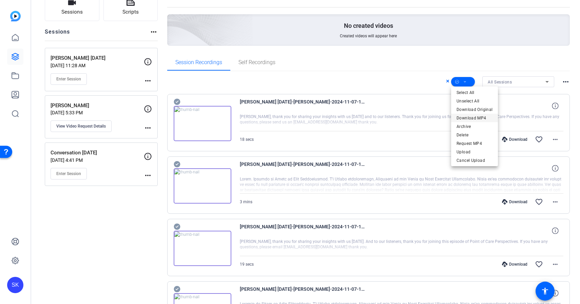
click at [474, 118] on span "Download MP4" at bounding box center [475, 118] width 36 height 8
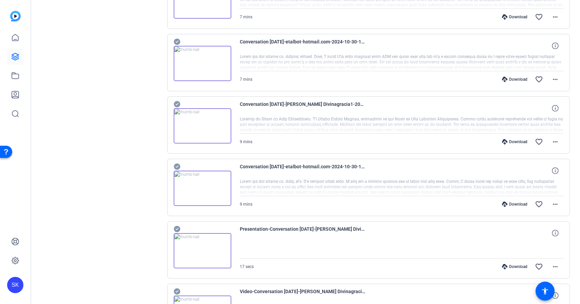
scroll to position [1132, 0]
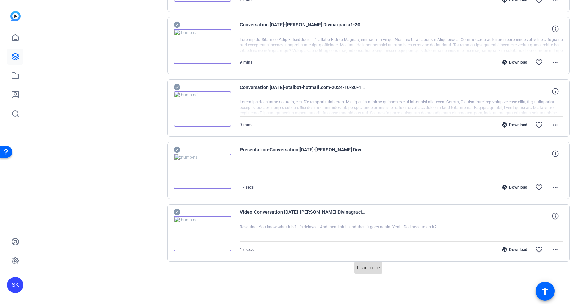
click at [369, 266] on span "Load more" at bounding box center [368, 267] width 22 height 7
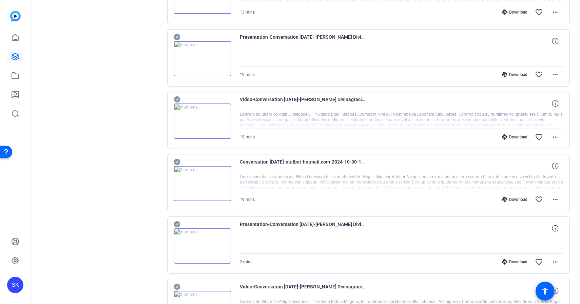
scroll to position [1756, 0]
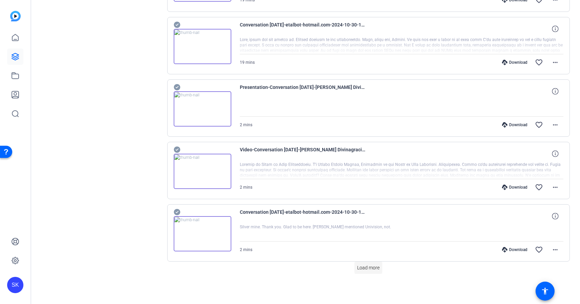
click at [364, 268] on span "Load more" at bounding box center [368, 267] width 22 height 7
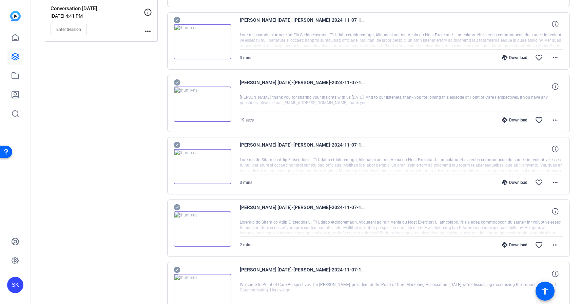
scroll to position [0, 0]
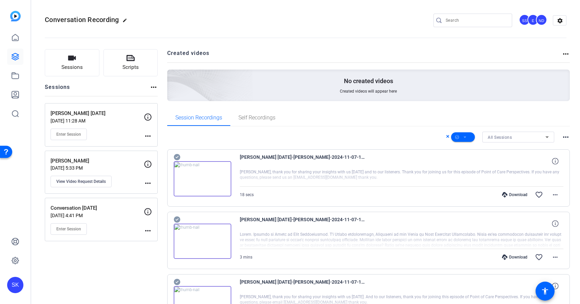
click at [449, 137] on icon at bounding box center [447, 136] width 3 height 8
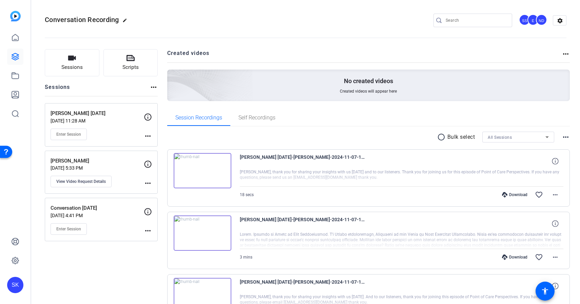
click at [442, 137] on mat-icon "radio_button_unchecked" at bounding box center [443, 137] width 10 height 8
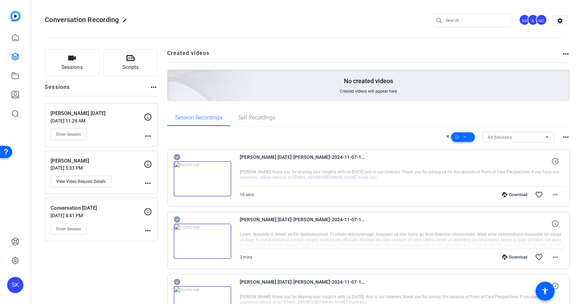
click at [466, 135] on icon at bounding box center [465, 137] width 3 height 8
click at [473, 165] on span "Download Original" at bounding box center [475, 165] width 36 height 8
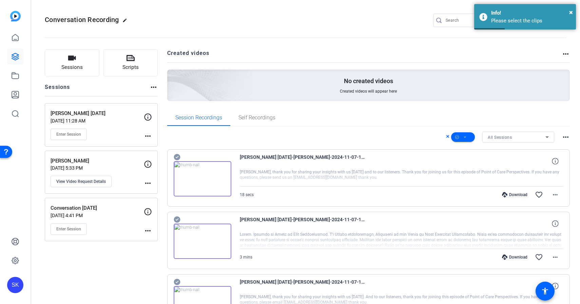
click at [178, 155] on icon at bounding box center [177, 157] width 6 height 6
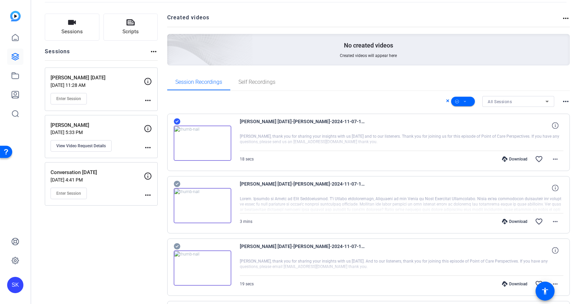
click at [176, 183] on icon at bounding box center [177, 184] width 6 height 6
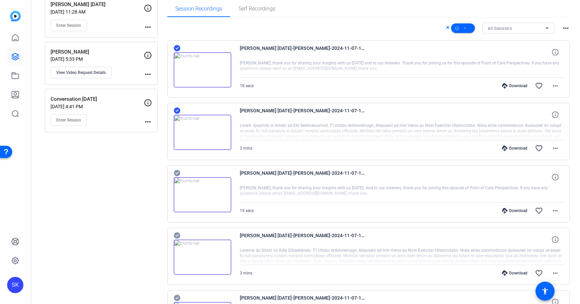
click at [177, 170] on icon at bounding box center [177, 173] width 6 height 6
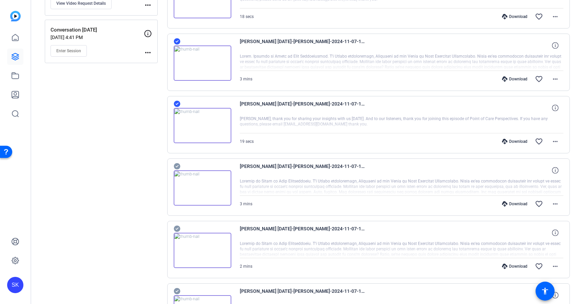
click at [176, 163] on icon at bounding box center [177, 166] width 6 height 6
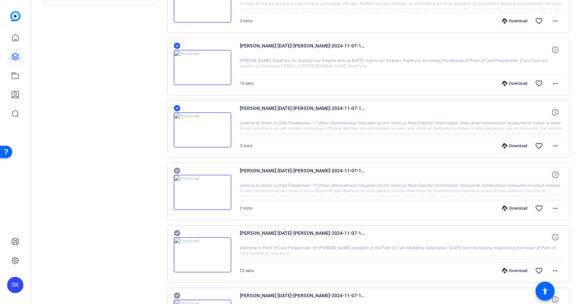
click at [177, 173] on icon at bounding box center [177, 171] width 6 height 6
click at [176, 173] on icon at bounding box center [177, 170] width 7 height 8
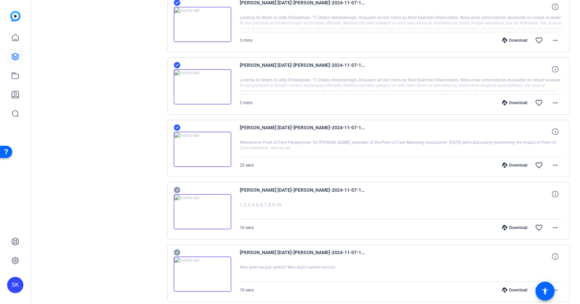
click at [178, 191] on icon at bounding box center [177, 190] width 6 height 6
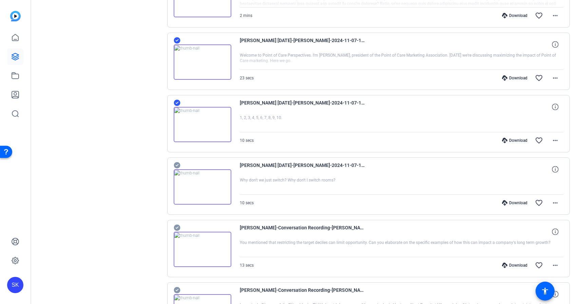
click at [175, 166] on icon at bounding box center [177, 165] width 6 height 6
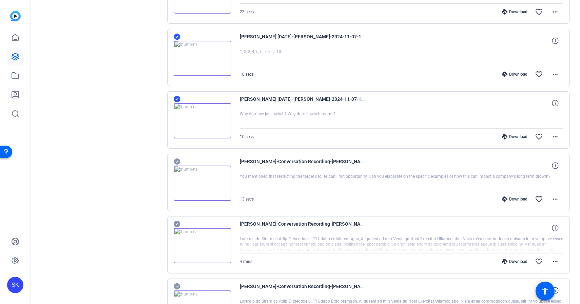
scroll to position [501, 0]
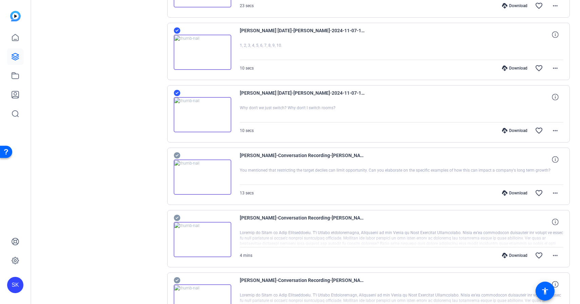
click at [177, 154] on icon at bounding box center [177, 155] width 6 height 6
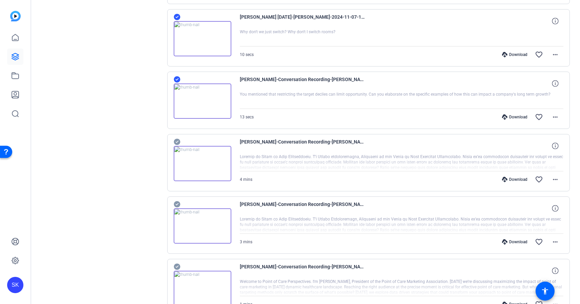
click at [177, 142] on icon at bounding box center [177, 142] width 6 height 6
click at [176, 204] on icon at bounding box center [177, 204] width 6 height 6
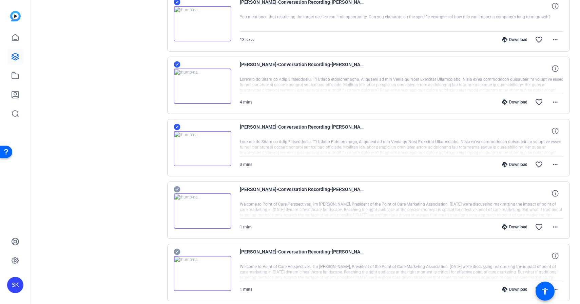
click at [181, 191] on div at bounding box center [203, 206] width 58 height 43
click at [178, 190] on icon at bounding box center [177, 189] width 6 height 6
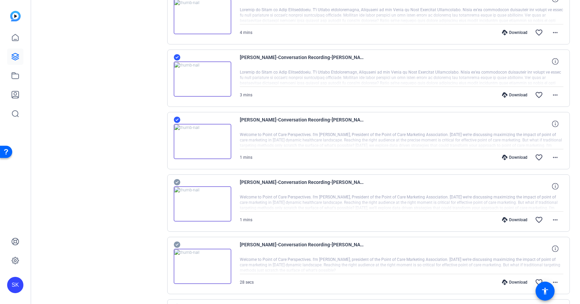
click at [178, 180] on icon at bounding box center [177, 182] width 6 height 6
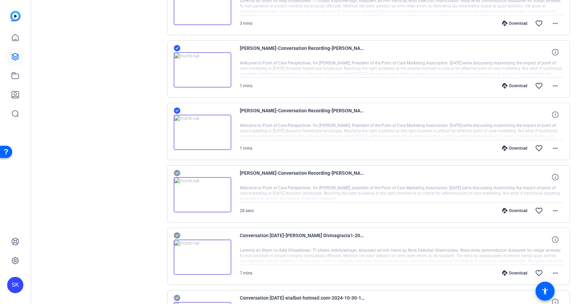
scroll to position [809, 0]
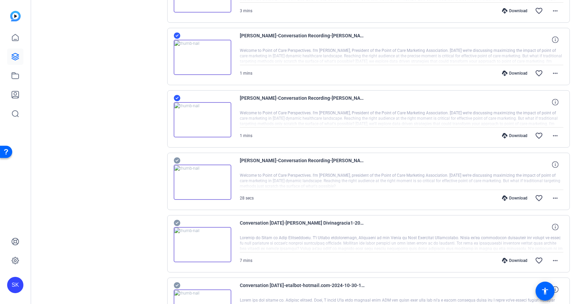
click at [178, 160] on icon at bounding box center [177, 161] width 6 height 6
click at [178, 161] on icon at bounding box center [177, 161] width 6 height 6
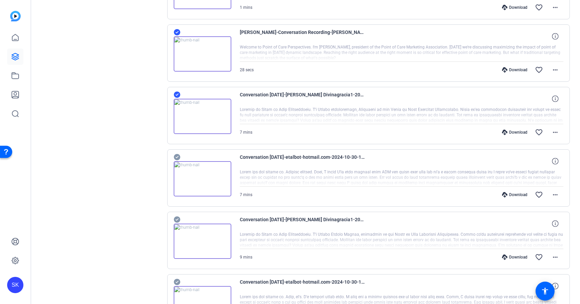
click at [178, 156] on icon at bounding box center [177, 157] width 6 height 6
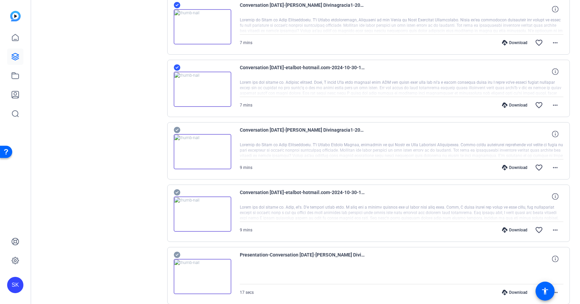
click at [177, 132] on icon at bounding box center [177, 130] width 6 height 6
click at [177, 194] on icon at bounding box center [177, 192] width 6 height 6
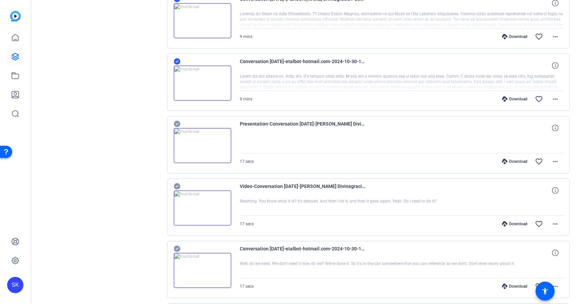
scroll to position [1171, 0]
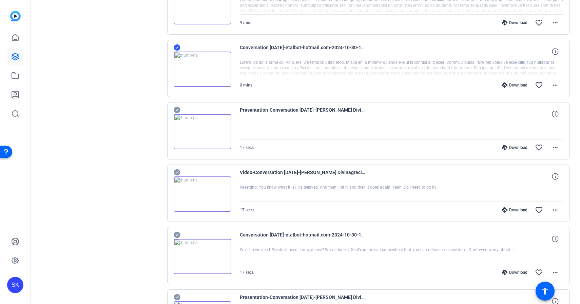
click at [176, 111] on icon at bounding box center [177, 110] width 6 height 6
click at [176, 172] on icon at bounding box center [177, 172] width 6 height 6
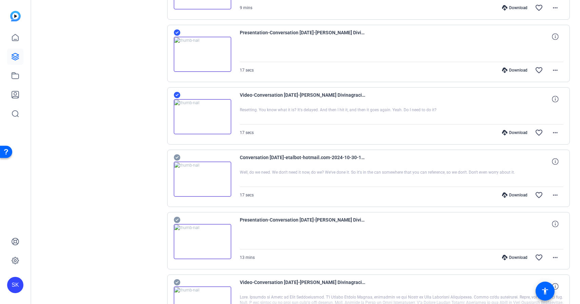
scroll to position [1261, 0]
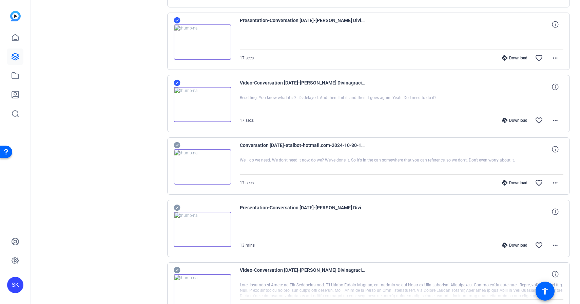
click at [177, 144] on icon at bounding box center [177, 145] width 6 height 6
click at [179, 208] on icon at bounding box center [177, 208] width 6 height 6
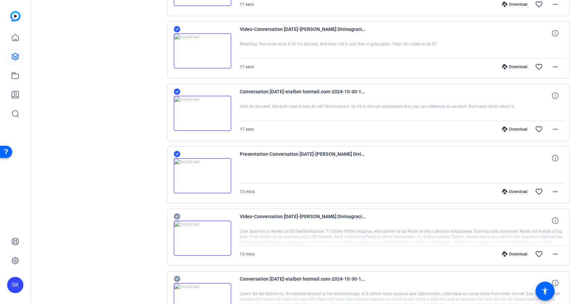
scroll to position [1374, 0]
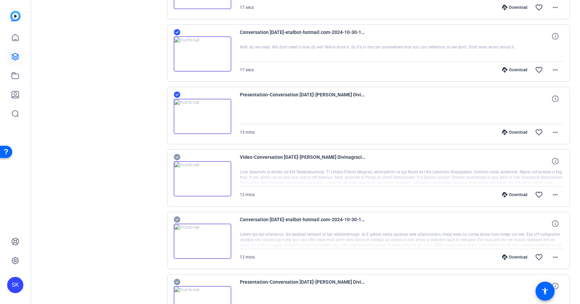
click at [177, 157] on icon at bounding box center [177, 157] width 7 height 8
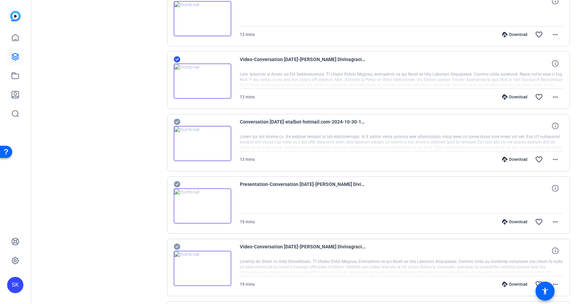
click at [176, 124] on icon at bounding box center [177, 122] width 6 height 6
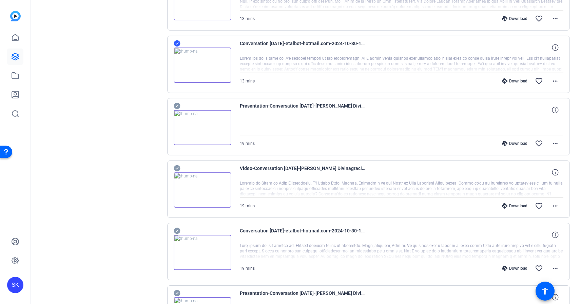
click at [176, 102] on icon at bounding box center [177, 106] width 7 height 8
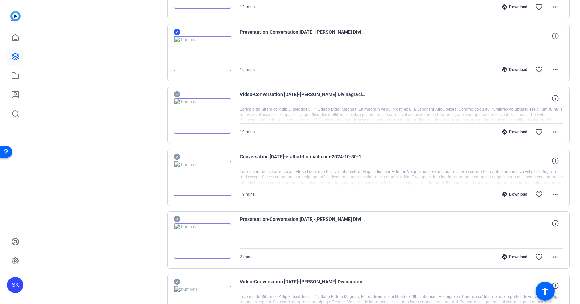
click at [177, 93] on icon at bounding box center [177, 94] width 6 height 6
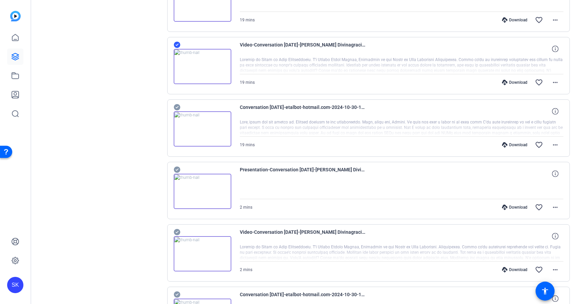
click at [177, 107] on icon at bounding box center [177, 107] width 7 height 8
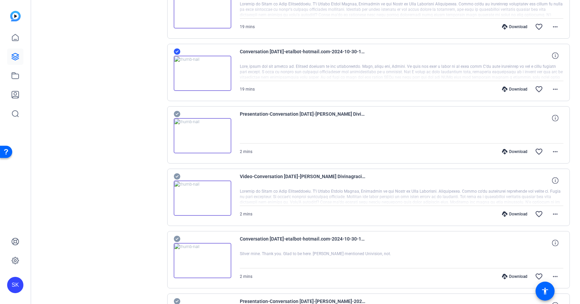
click at [177, 112] on icon at bounding box center [177, 114] width 6 height 6
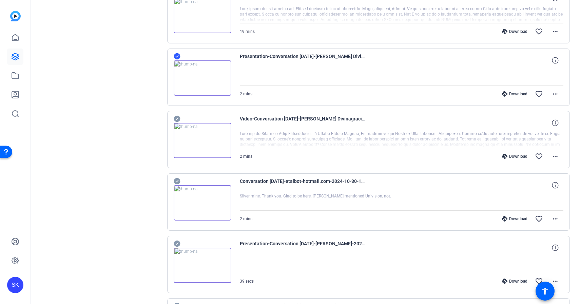
click at [177, 117] on icon at bounding box center [177, 119] width 6 height 6
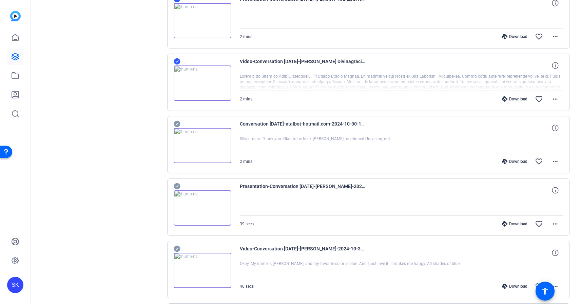
click at [178, 121] on icon at bounding box center [177, 124] width 7 height 8
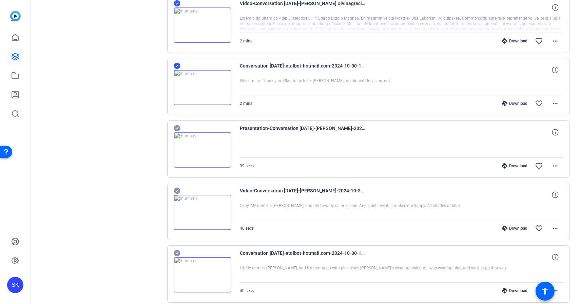
click at [177, 126] on icon at bounding box center [177, 128] width 6 height 6
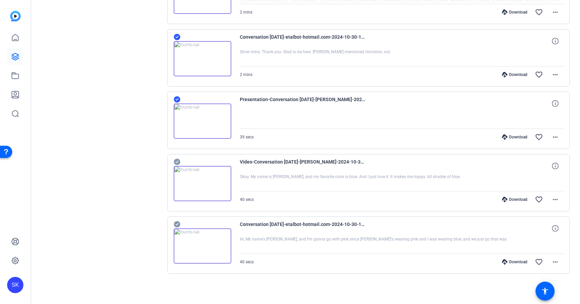
click at [177, 162] on icon at bounding box center [177, 162] width 7 height 8
click at [175, 225] on icon at bounding box center [177, 224] width 6 height 6
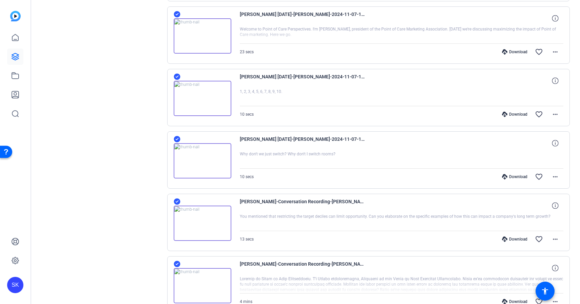
scroll to position [0, 0]
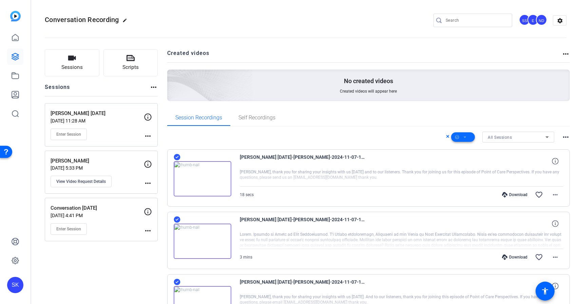
click at [468, 135] on span at bounding box center [463, 137] width 24 height 16
click at [471, 171] on span "Download MP4" at bounding box center [475, 173] width 36 height 8
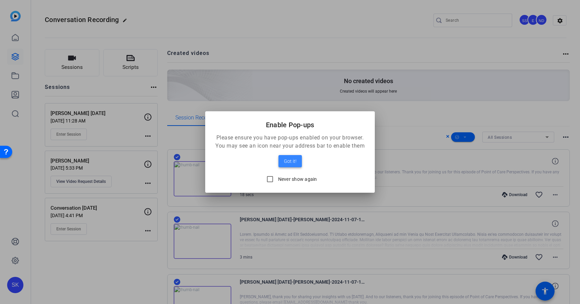
click at [288, 165] on span at bounding box center [290, 161] width 23 height 16
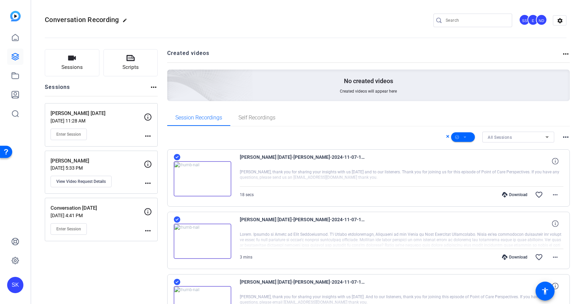
click at [305, 132] on div "All Sessions more_horiz" at bounding box center [368, 137] width 403 height 11
click at [447, 138] on icon at bounding box center [447, 136] width 3 height 8
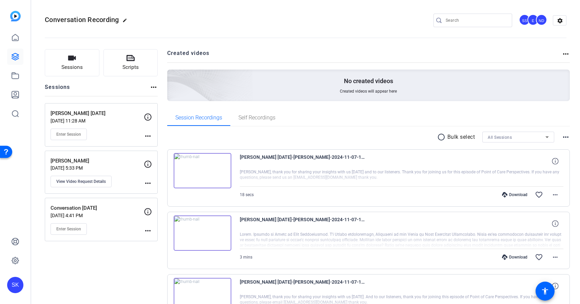
click at [360, 137] on div "radio_button_unchecked Bulk select All Sessions more_horiz" at bounding box center [368, 137] width 403 height 11
click at [555, 198] on mat-icon "more_horiz" at bounding box center [556, 195] width 8 height 8
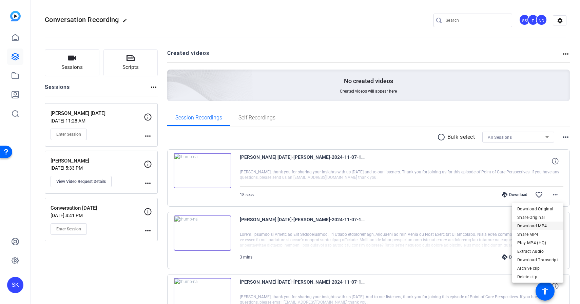
click at [547, 225] on span "Download MP4" at bounding box center [538, 226] width 41 height 8
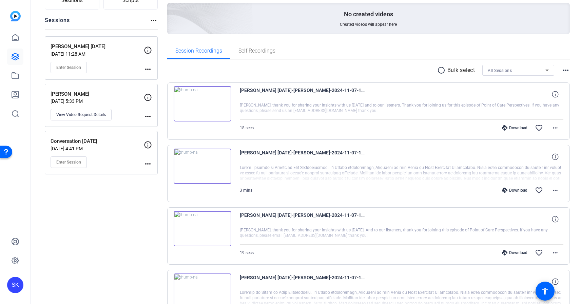
scroll to position [85, 0]
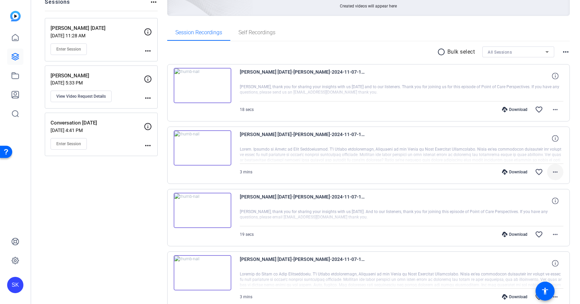
click at [556, 174] on mat-icon "more_horiz" at bounding box center [556, 172] width 8 height 8
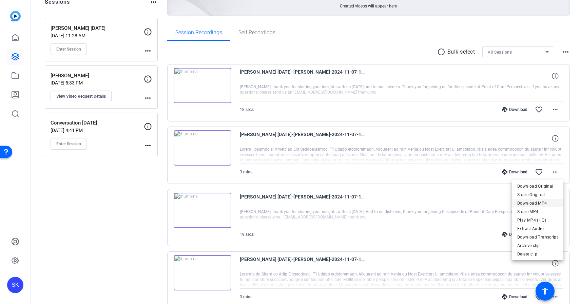
click at [544, 201] on span "Download MP4" at bounding box center [538, 203] width 41 height 8
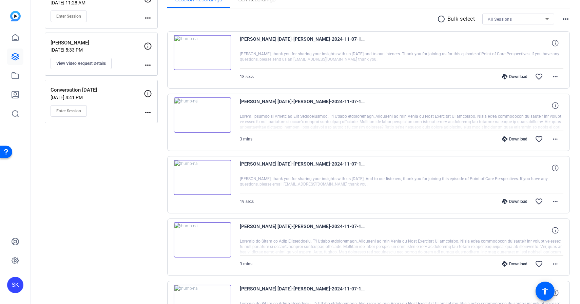
scroll to position [124, 0]
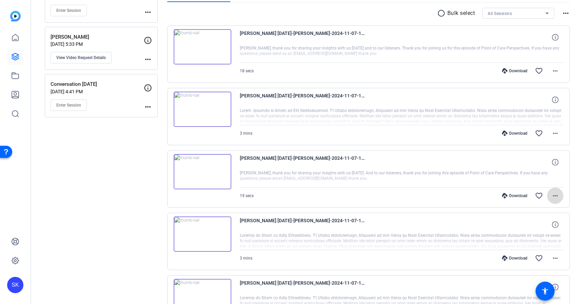
click at [552, 194] on mat-icon "more_horiz" at bounding box center [556, 196] width 8 height 8
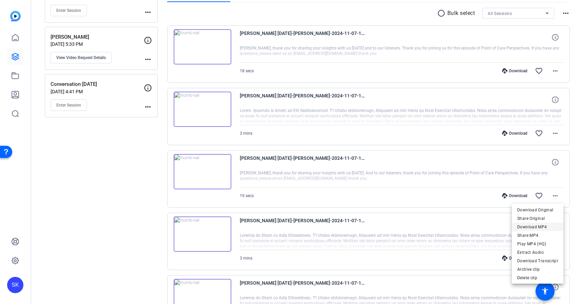
click at [547, 224] on span "Download MP4" at bounding box center [538, 227] width 41 height 8
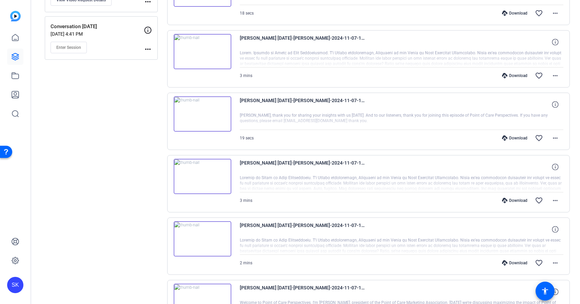
scroll to position [191, 0]
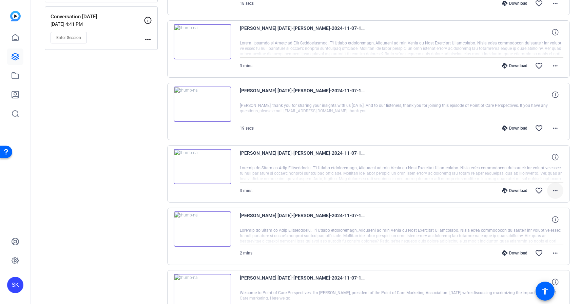
click at [555, 193] on mat-icon "more_horiz" at bounding box center [556, 191] width 8 height 8
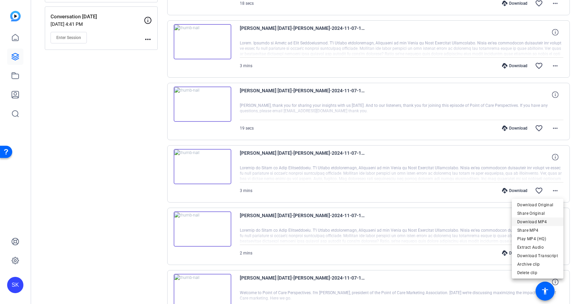
click at [549, 221] on span "Download MP4" at bounding box center [538, 222] width 41 height 8
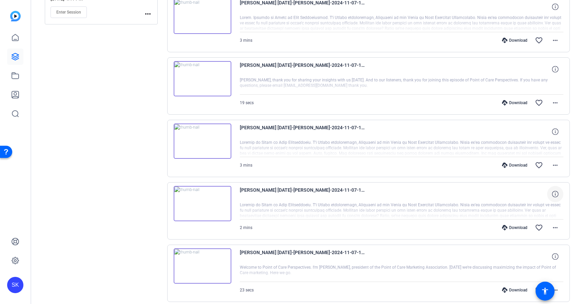
scroll to position [223, 0]
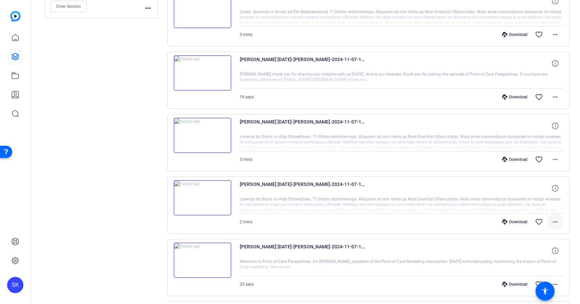
click at [551, 222] on span at bounding box center [556, 222] width 16 height 16
click at [532, 157] on span "Download MP4" at bounding box center [538, 157] width 41 height 8
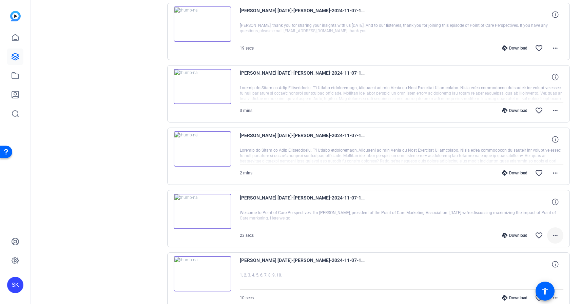
scroll to position [277, 0]
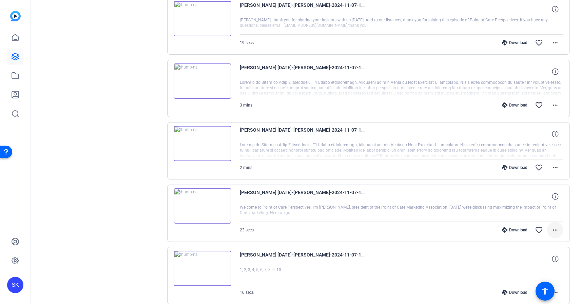
click at [556, 231] on mat-icon "more_horiz" at bounding box center [556, 230] width 8 height 8
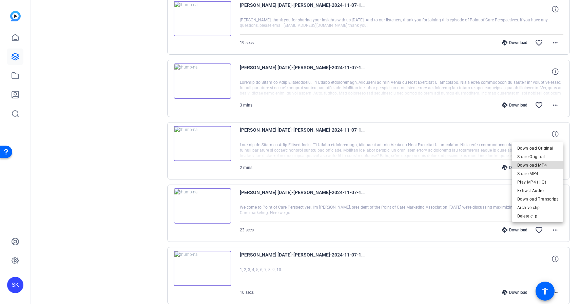
click at [539, 164] on span "Download MP4" at bounding box center [538, 165] width 41 height 8
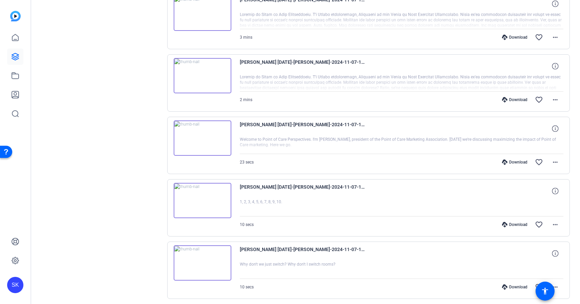
scroll to position [346, 0]
click at [557, 225] on mat-icon "more_horiz" at bounding box center [556, 224] width 8 height 8
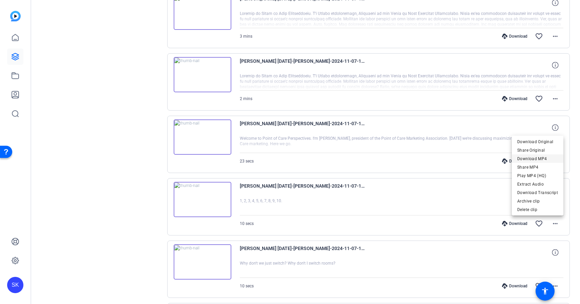
click at [542, 159] on span "Download MP4" at bounding box center [538, 159] width 41 height 8
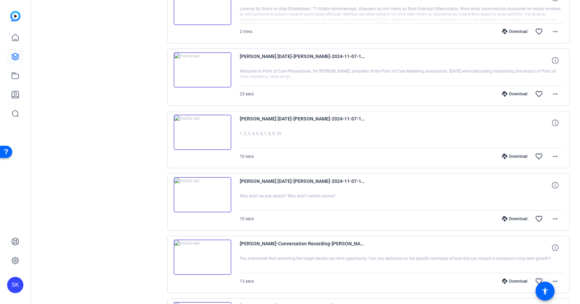
scroll to position [414, 0]
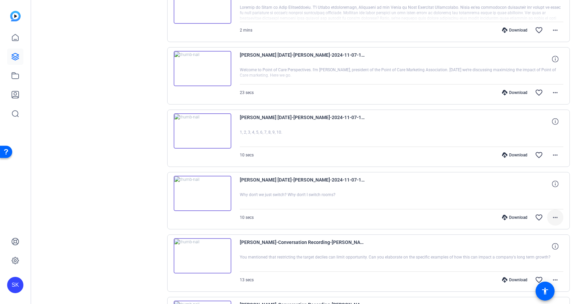
click at [555, 219] on mat-icon "more_horiz" at bounding box center [556, 218] width 8 height 8
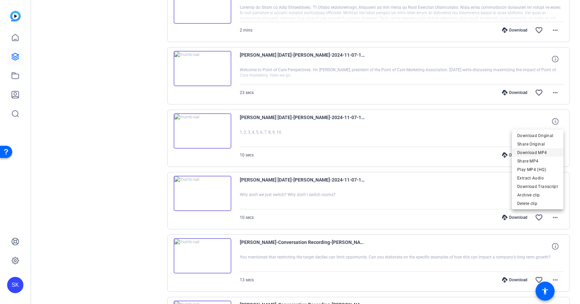
click at [535, 152] on span "Download MP4" at bounding box center [538, 153] width 41 height 8
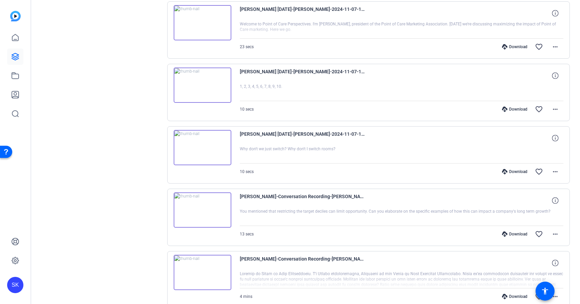
scroll to position [461, 0]
click at [557, 234] on mat-icon "more_horiz" at bounding box center [556, 234] width 8 height 8
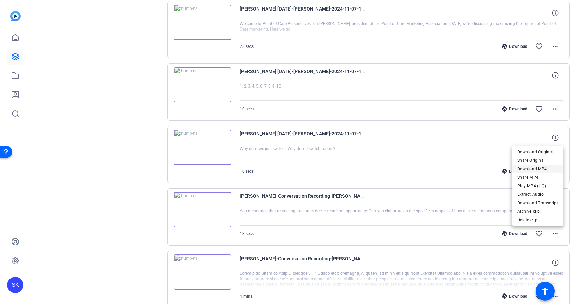
click at [531, 169] on span "Download MP4" at bounding box center [538, 169] width 41 height 8
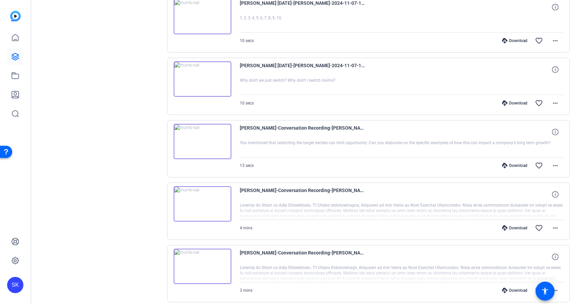
scroll to position [536, 0]
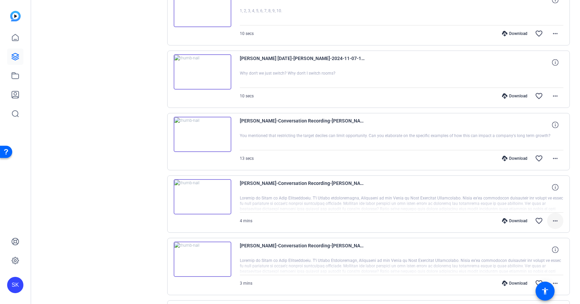
click at [556, 220] on mat-icon "more_horiz" at bounding box center [556, 221] width 8 height 8
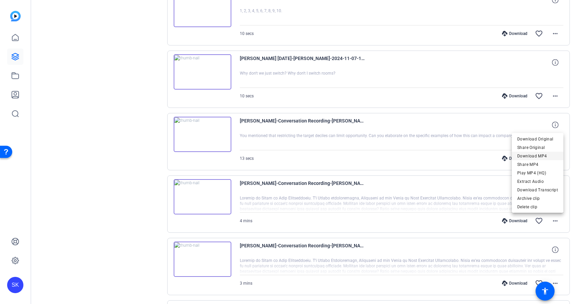
click at [540, 156] on span "Download MP4" at bounding box center [538, 156] width 41 height 8
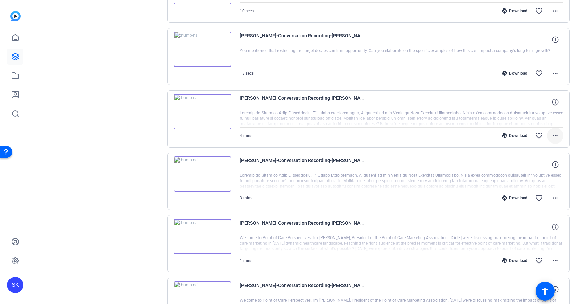
scroll to position [642, 0]
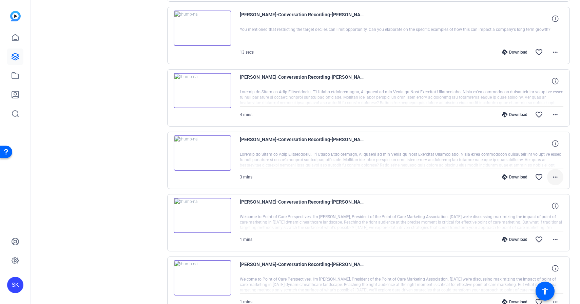
click at [555, 178] on mat-icon "more_horiz" at bounding box center [556, 177] width 8 height 8
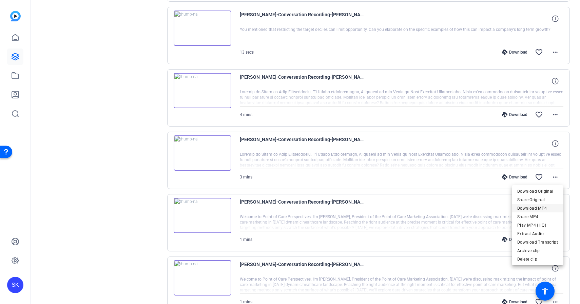
click at [542, 207] on span "Download MP4" at bounding box center [538, 208] width 41 height 8
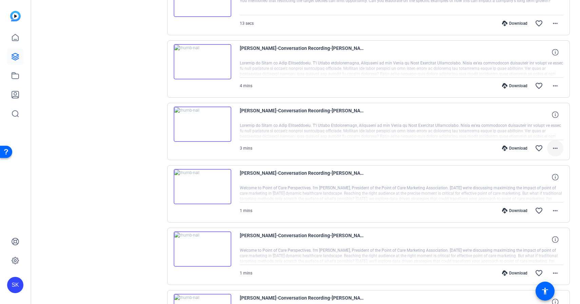
scroll to position [679, 0]
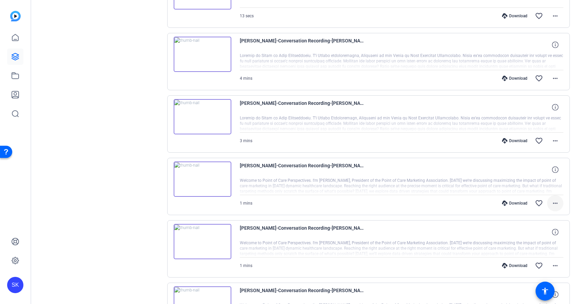
click at [555, 205] on mat-icon "more_horiz" at bounding box center [556, 203] width 8 height 8
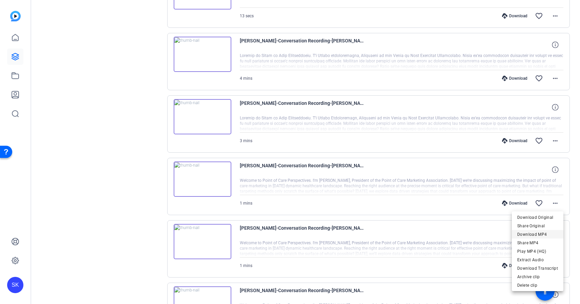
click at [552, 234] on span "Download MP4" at bounding box center [538, 234] width 41 height 8
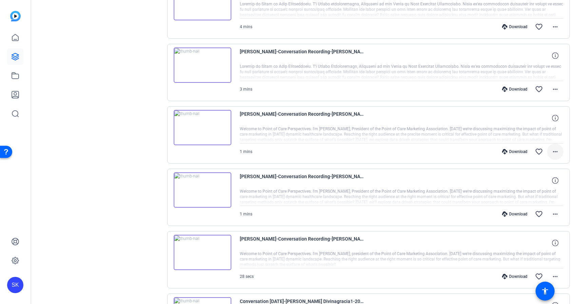
scroll to position [744, 0]
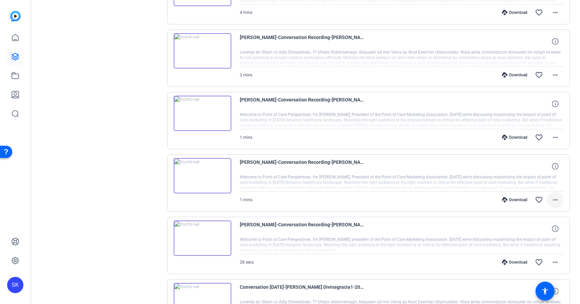
click at [552, 199] on mat-icon "more_horiz" at bounding box center [556, 200] width 8 height 8
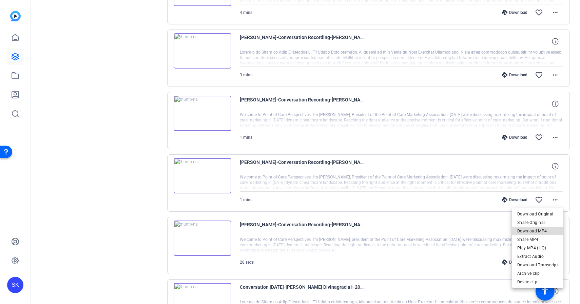
click at [549, 227] on span "Download MP4" at bounding box center [538, 231] width 41 height 8
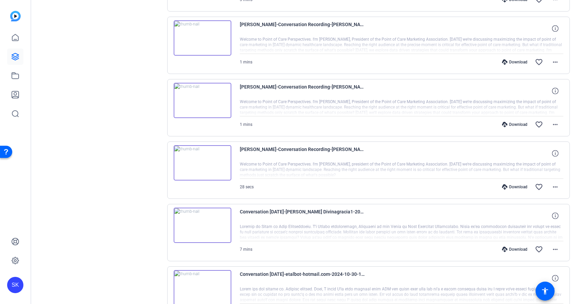
scroll to position [834, 0]
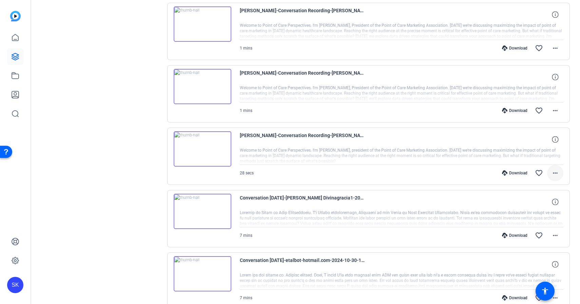
click at [555, 173] on mat-icon "more_horiz" at bounding box center [556, 173] width 8 height 8
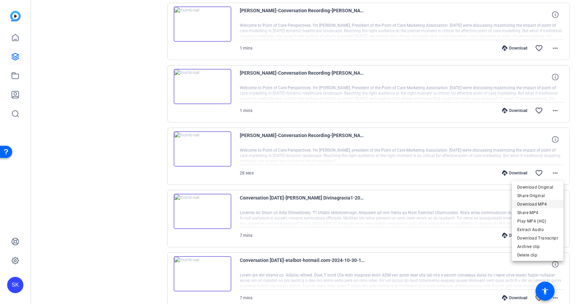
click at [549, 205] on span "Download MP4" at bounding box center [538, 204] width 41 height 8
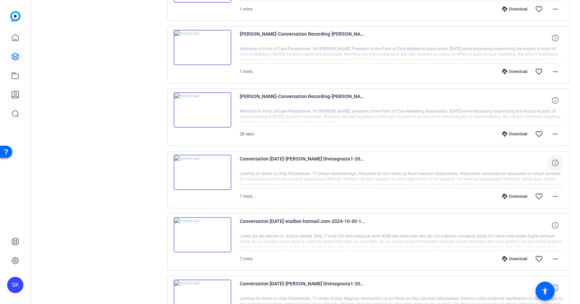
scroll to position [873, 0]
click at [555, 197] on mat-icon "more_horiz" at bounding box center [556, 196] width 8 height 8
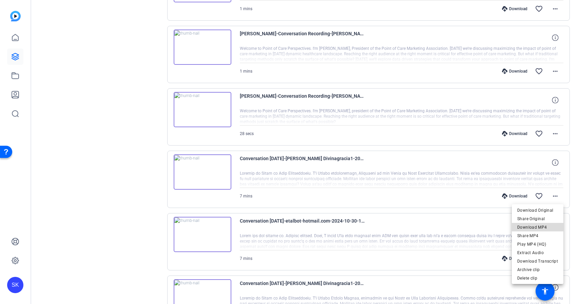
click at [547, 224] on span "Download MP4" at bounding box center [538, 227] width 41 height 8
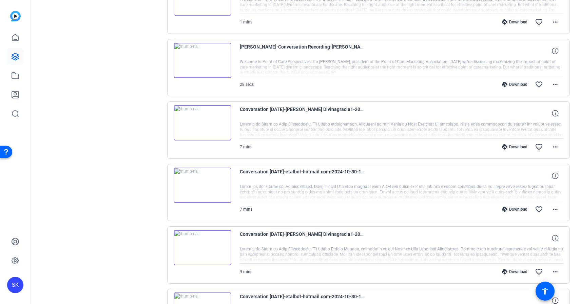
scroll to position [942, 0]
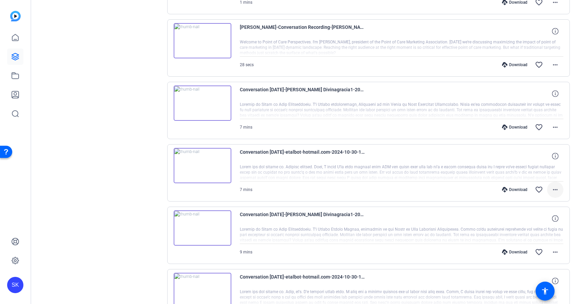
click at [554, 193] on button "more_horiz" at bounding box center [556, 190] width 16 height 16
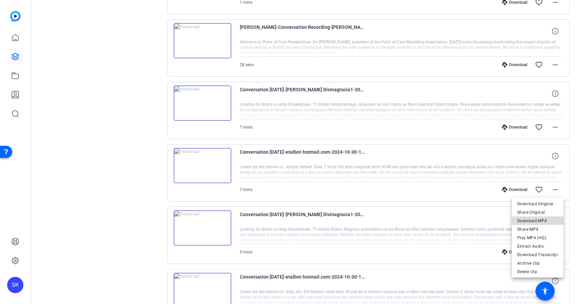
click at [546, 219] on span "Download MP4" at bounding box center [538, 221] width 41 height 8
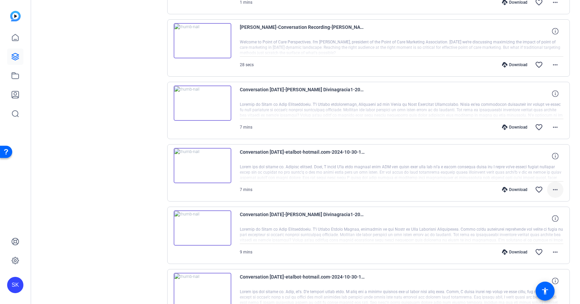
scroll to position [986, 0]
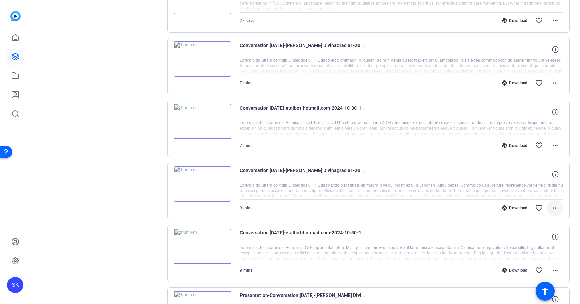
click at [554, 207] on mat-icon "more_horiz" at bounding box center [556, 208] width 8 height 8
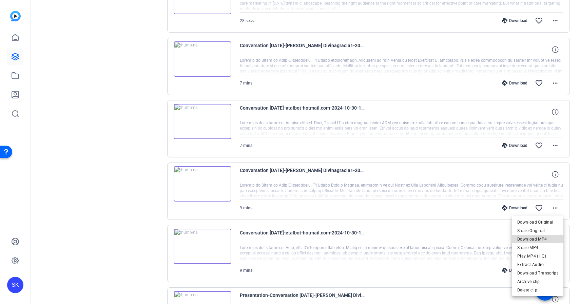
click at [555, 237] on span "Download MP4" at bounding box center [538, 239] width 41 height 8
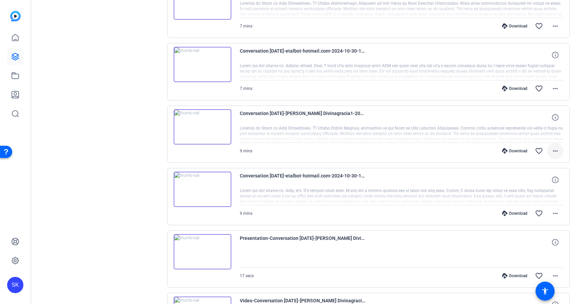
scroll to position [1054, 0]
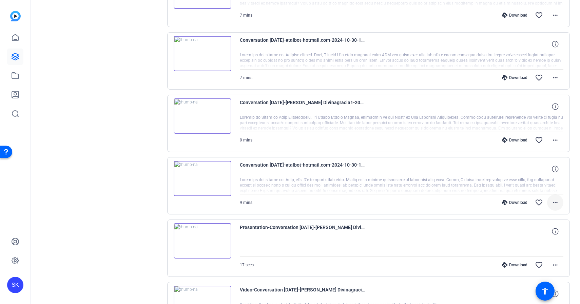
click at [555, 204] on mat-icon "more_horiz" at bounding box center [556, 203] width 8 height 8
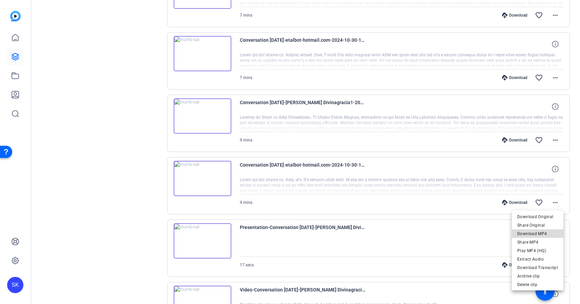
click at [545, 234] on span "Download MP4" at bounding box center [538, 234] width 41 height 8
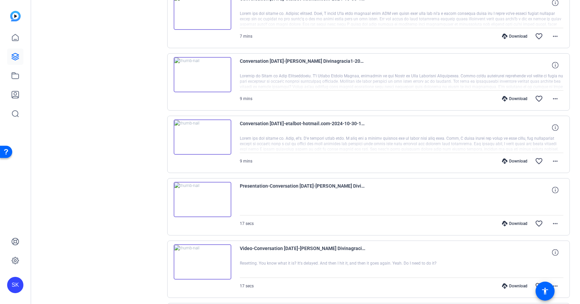
scroll to position [1099, 0]
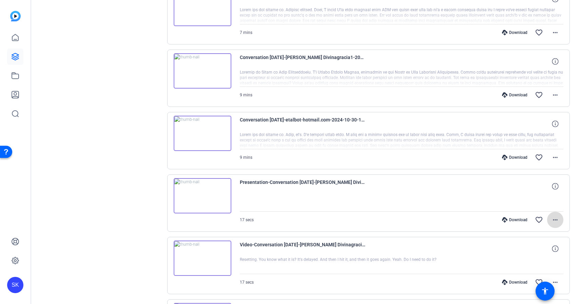
click at [557, 221] on mat-icon "more_horiz" at bounding box center [556, 220] width 8 height 8
click at [548, 236] on span "Download Original" at bounding box center [540, 234] width 36 height 8
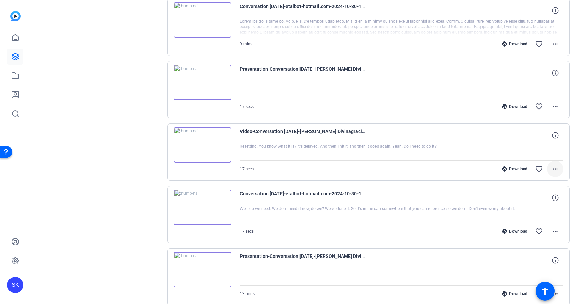
click at [555, 171] on mat-icon "more_horiz" at bounding box center [556, 169] width 8 height 8
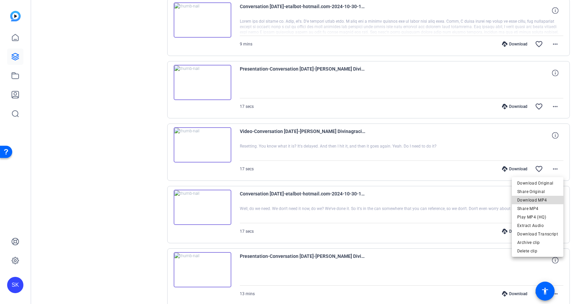
click at [549, 200] on span "Download MP4" at bounding box center [538, 200] width 41 height 8
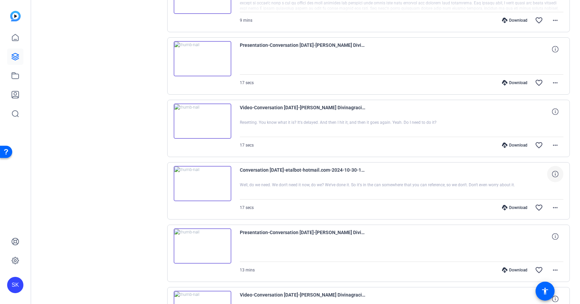
scroll to position [1238, 0]
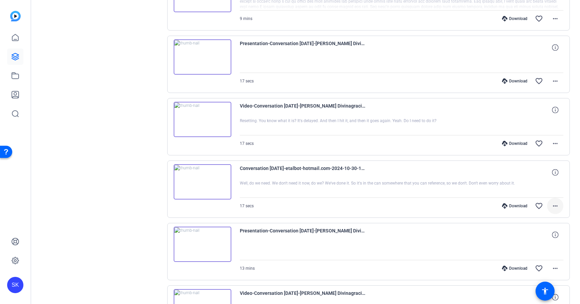
click at [556, 204] on mat-icon "more_horiz" at bounding box center [556, 206] width 8 height 8
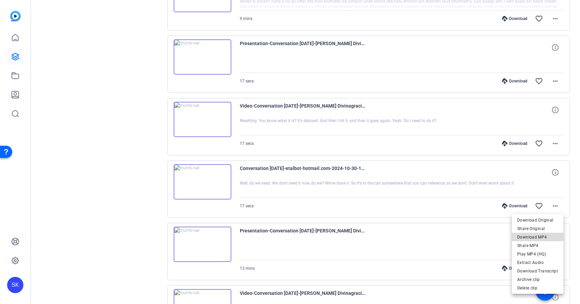
click at [543, 235] on span "Download MP4" at bounding box center [538, 237] width 41 height 8
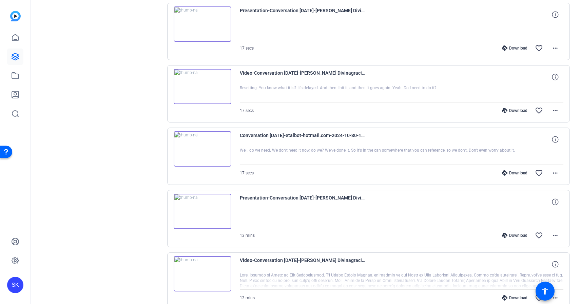
scroll to position [1280, 0]
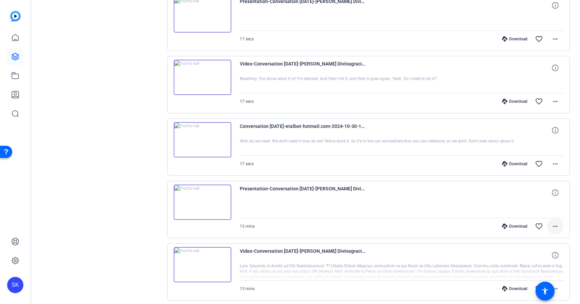
click at [556, 221] on span at bounding box center [556, 226] width 16 height 16
click at [551, 237] on span "Download Original" at bounding box center [540, 241] width 36 height 8
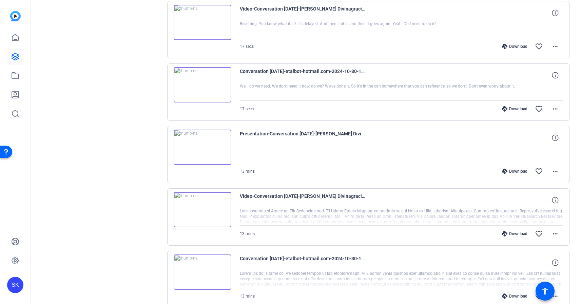
scroll to position [1341, 0]
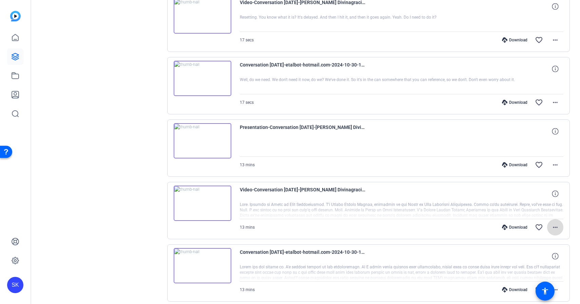
click at [555, 230] on mat-icon "more_horiz" at bounding box center [556, 227] width 8 height 8
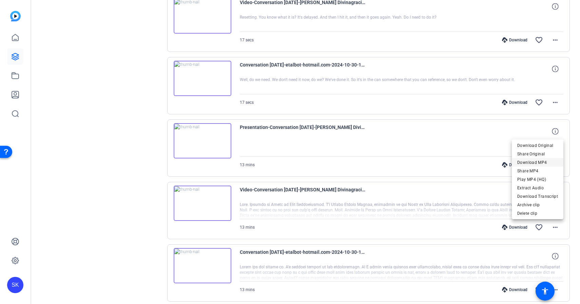
click at [544, 161] on span "Download MP4" at bounding box center [538, 163] width 41 height 8
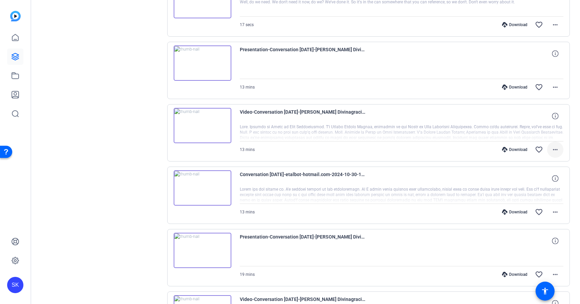
scroll to position [1419, 0]
click at [557, 211] on mat-icon "more_horiz" at bounding box center [556, 212] width 8 height 8
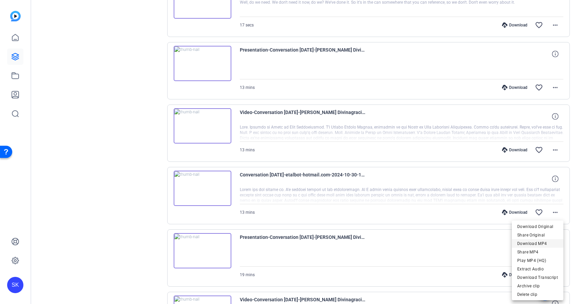
click at [551, 243] on span "Download MP4" at bounding box center [538, 244] width 41 height 8
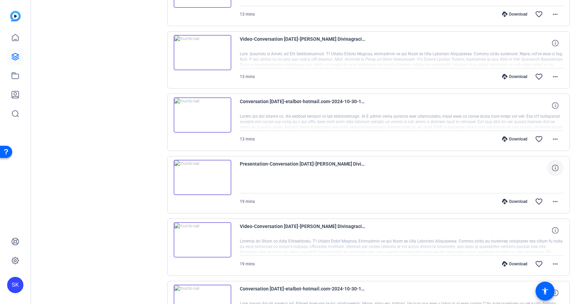
scroll to position [1501, 0]
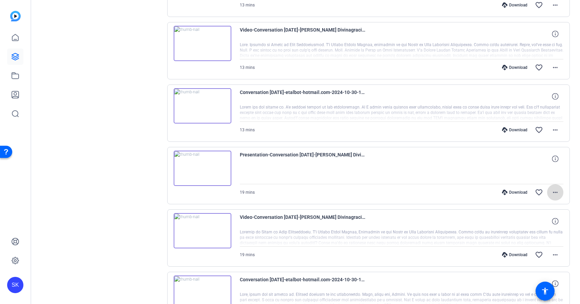
click at [558, 194] on mat-icon "more_horiz" at bounding box center [556, 192] width 8 height 8
click at [550, 207] on span "Download Original" at bounding box center [540, 207] width 36 height 8
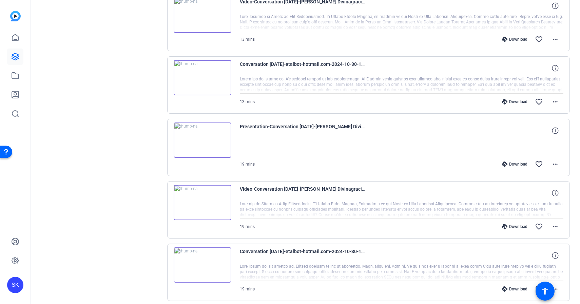
scroll to position [1536, 0]
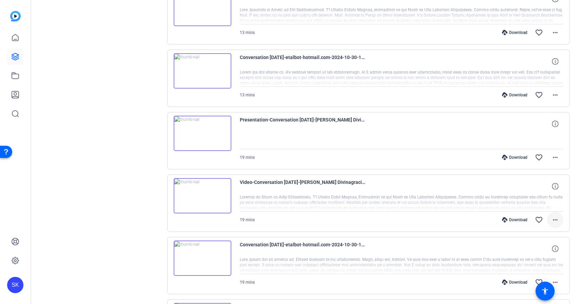
click at [554, 222] on mat-icon "more_horiz" at bounding box center [556, 220] width 8 height 8
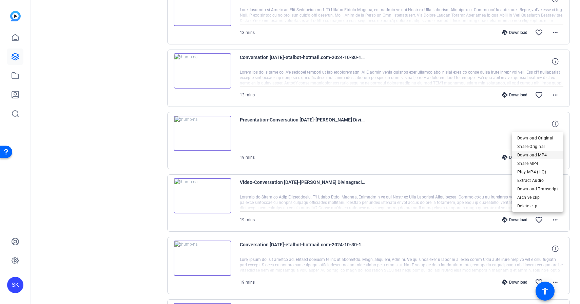
click at [545, 155] on span "Download MP4" at bounding box center [538, 155] width 41 height 8
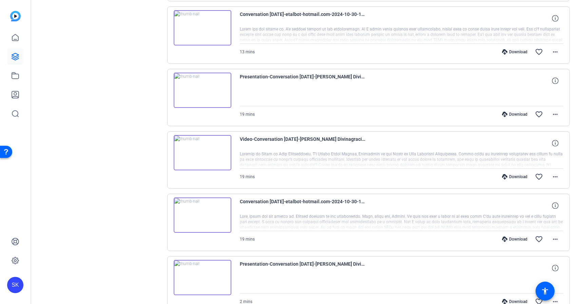
scroll to position [1605, 0]
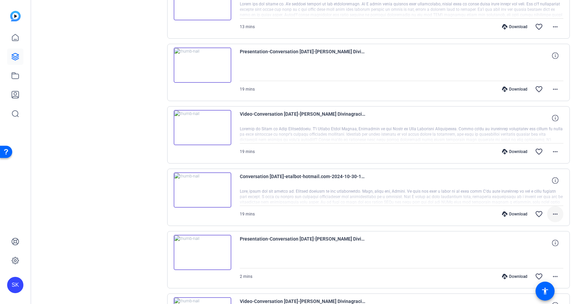
click at [553, 211] on mat-icon "more_horiz" at bounding box center [556, 214] width 8 height 8
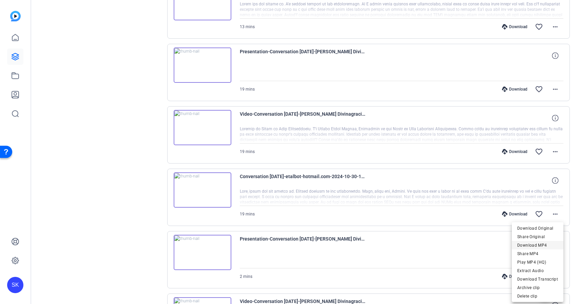
click at [551, 241] on span "Download MP4" at bounding box center [538, 245] width 41 height 8
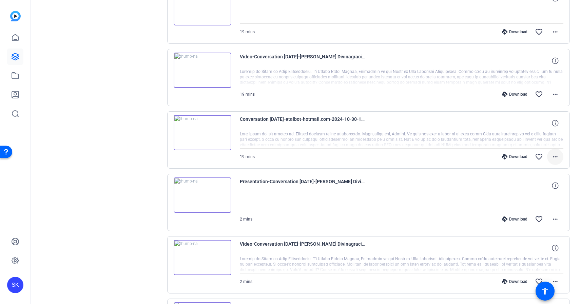
scroll to position [1669, 0]
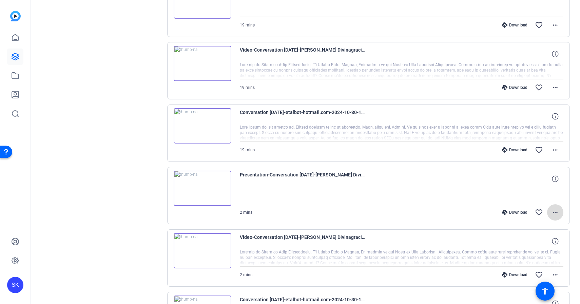
click at [555, 209] on mat-icon "more_horiz" at bounding box center [556, 212] width 8 height 8
click at [549, 227] on span "Download Original" at bounding box center [540, 227] width 36 height 8
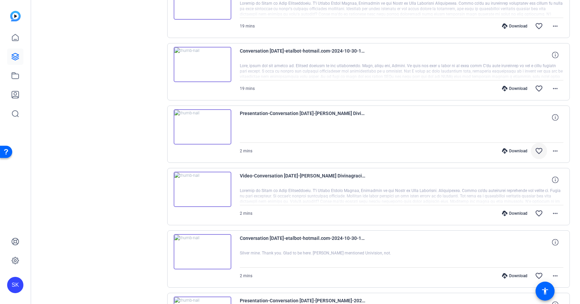
scroll to position [1744, 0]
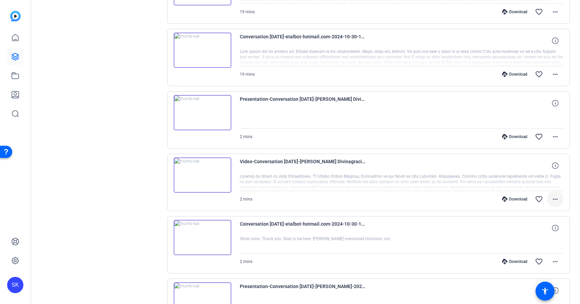
click at [553, 199] on mat-icon "more_horiz" at bounding box center [556, 199] width 8 height 8
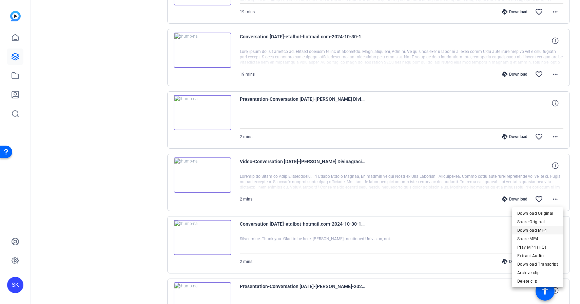
click at [545, 228] on span "Download MP4" at bounding box center [538, 230] width 41 height 8
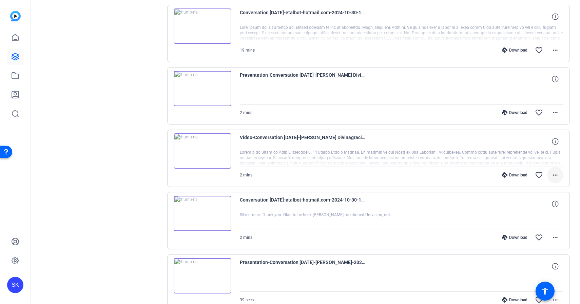
scroll to position [1799, 0]
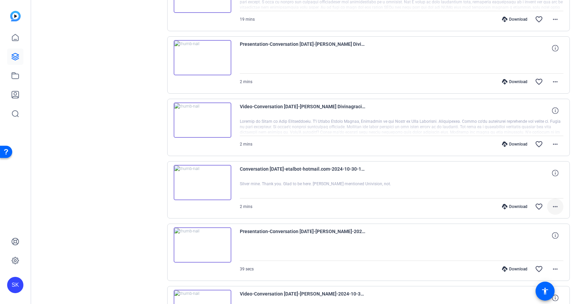
click at [555, 208] on mat-icon "more_horiz" at bounding box center [556, 207] width 8 height 8
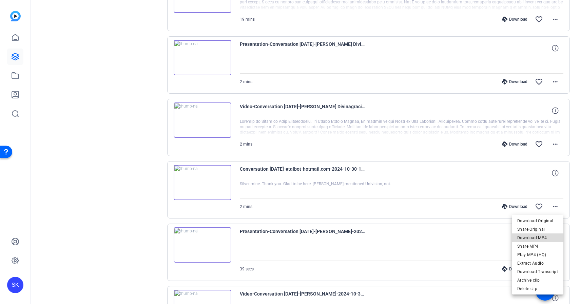
click at [549, 236] on span "Download MP4" at bounding box center [538, 238] width 41 height 8
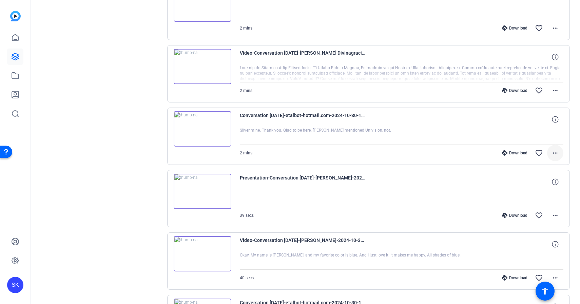
scroll to position [1869, 0]
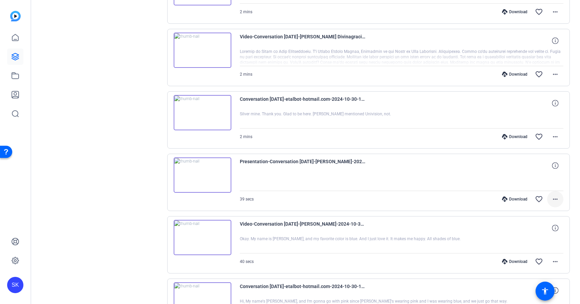
click at [559, 202] on mat-icon "more_horiz" at bounding box center [556, 199] width 8 height 8
click at [543, 212] on span "Download Original" at bounding box center [540, 213] width 36 height 8
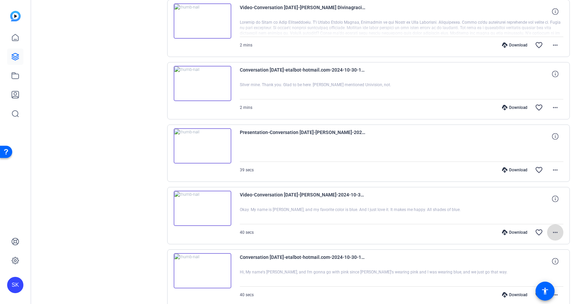
click at [553, 231] on mat-icon "more_horiz" at bounding box center [556, 232] width 8 height 8
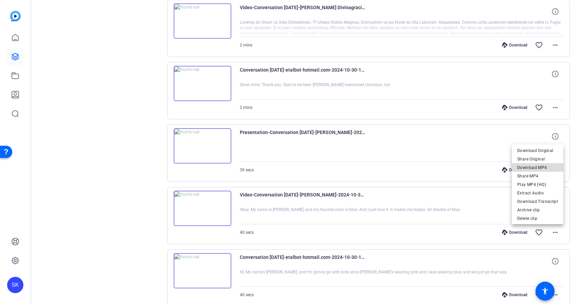
click at [544, 166] on span "Download MP4" at bounding box center [538, 168] width 41 height 8
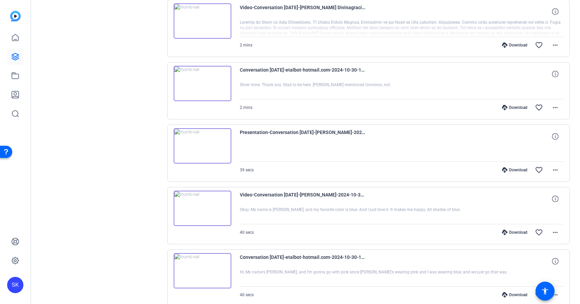
scroll to position [1931, 0]
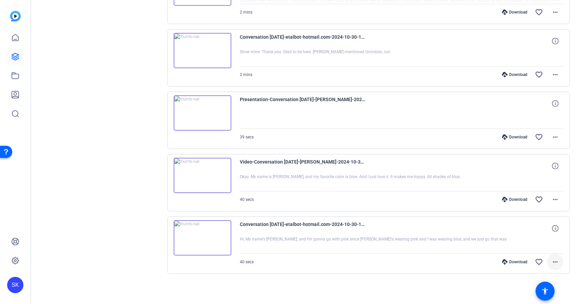
click at [558, 258] on mat-icon "more_horiz" at bounding box center [556, 262] width 8 height 8
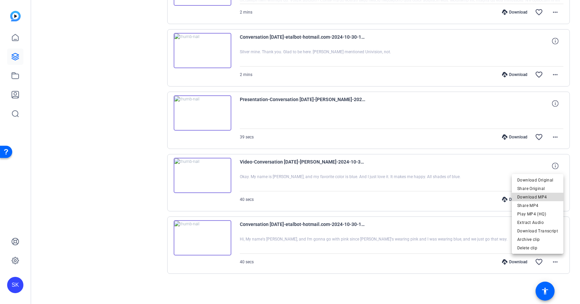
click at [552, 198] on span "Download MP4" at bounding box center [538, 197] width 41 height 8
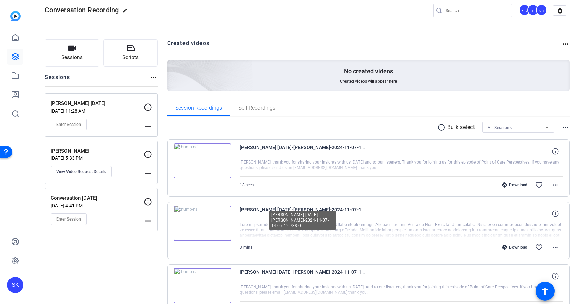
scroll to position [0, 0]
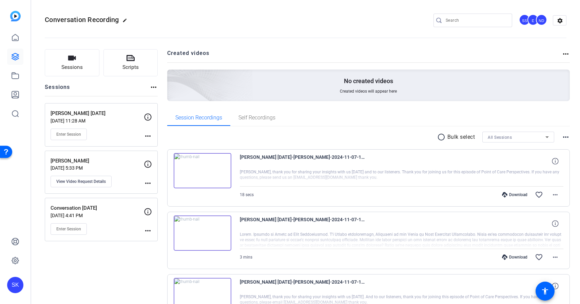
click at [340, 32] on openreel-divider-bar at bounding box center [306, 35] width 522 height 21
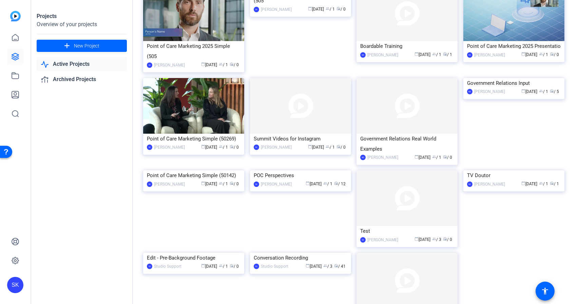
scroll to position [129, 0]
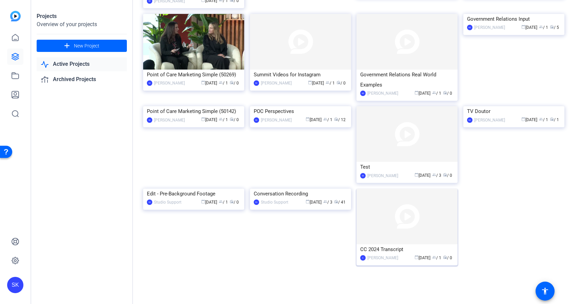
click at [381, 213] on img at bounding box center [407, 217] width 101 height 56
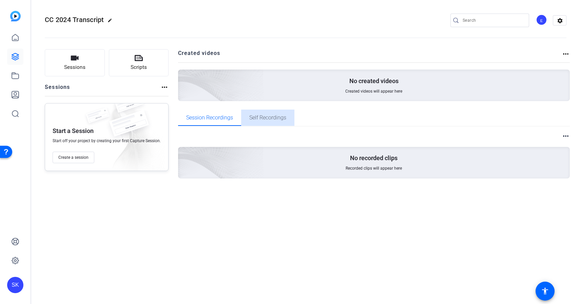
click at [264, 117] on span "Self Recordings" at bounding box center [267, 117] width 37 height 5
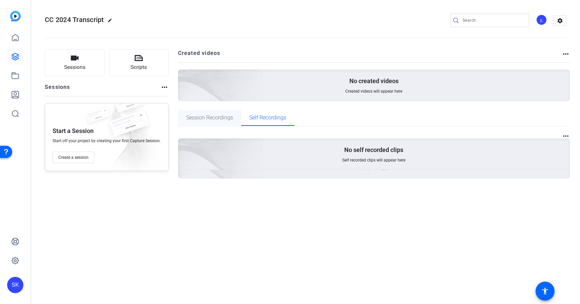
click at [219, 117] on span "Session Recordings" at bounding box center [209, 117] width 47 height 5
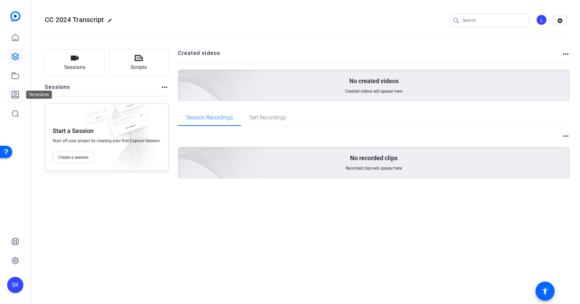
click at [14, 97] on icon at bounding box center [15, 95] width 8 height 8
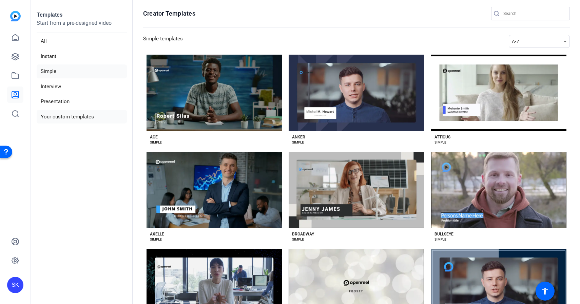
click at [80, 119] on li "Your custom templates" at bounding box center [82, 117] width 90 height 14
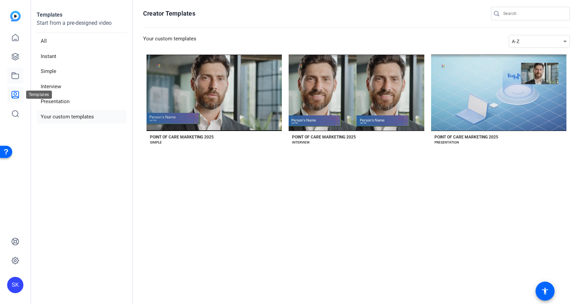
click at [15, 79] on icon at bounding box center [15, 76] width 8 height 8
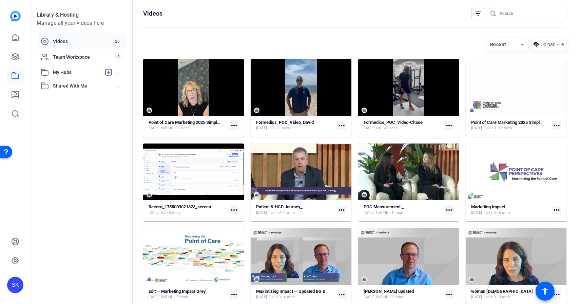
click at [237, 125] on mat-icon "more_horiz" at bounding box center [234, 125] width 9 height 9
click at [230, 47] on div at bounding box center [290, 152] width 580 height 304
click at [235, 123] on mat-icon "more_horiz" at bounding box center [234, 125] width 9 height 9
click at [241, 143] on span "Download" at bounding box center [249, 144] width 28 height 8
click at [341, 125] on mat-icon "more_horiz" at bounding box center [341, 125] width 9 height 9
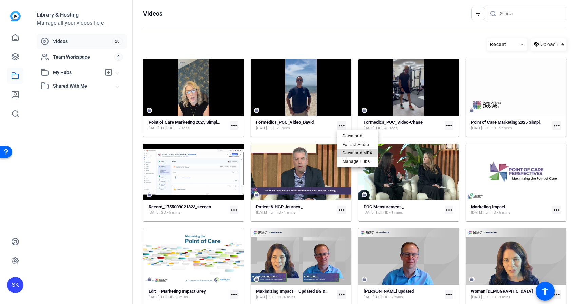
click at [350, 153] on span "Download MP4" at bounding box center [358, 153] width 30 height 8
click at [453, 125] on mat-icon "more_horiz" at bounding box center [449, 125] width 9 height 9
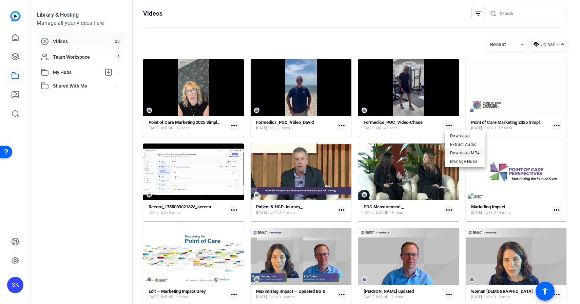
click at [455, 151] on span "Download MP4" at bounding box center [465, 153] width 30 height 8
click at [556, 125] on mat-icon "more_horiz" at bounding box center [557, 125] width 9 height 9
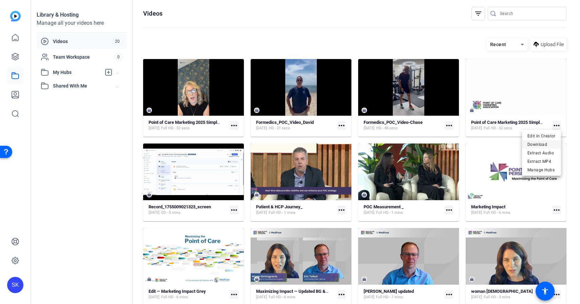
click at [548, 146] on span "Download" at bounding box center [542, 144] width 28 height 8
click at [235, 209] on mat-icon "more_horiz" at bounding box center [234, 210] width 9 height 9
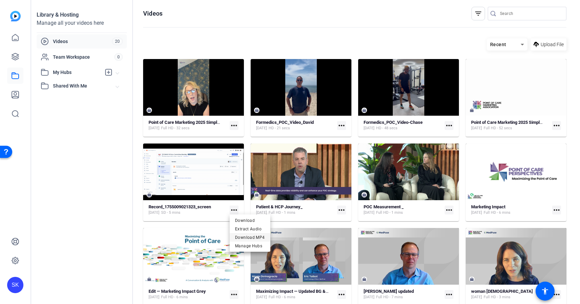
click at [244, 236] on span "Download MP4" at bounding box center [250, 237] width 30 height 8
click at [232, 211] on mat-icon "more_horiz" at bounding box center [234, 210] width 9 height 9
click at [233, 209] on div at bounding box center [290, 152] width 580 height 304
click at [344, 211] on mat-icon "more_horiz" at bounding box center [341, 210] width 9 height 9
click at [348, 236] on span "Download MP4" at bounding box center [358, 237] width 30 height 8
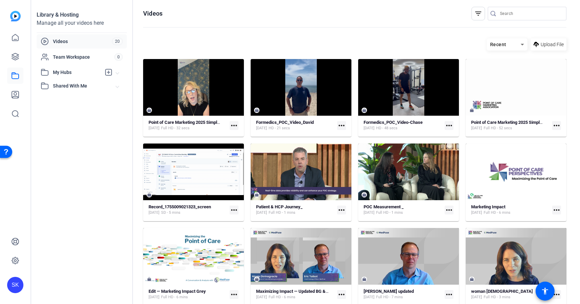
click at [452, 211] on mat-icon "more_horiz" at bounding box center [449, 210] width 9 height 9
click at [457, 239] on span "Download MP4" at bounding box center [465, 237] width 30 height 8
click at [556, 209] on mat-icon "more_horiz" at bounding box center [557, 210] width 9 height 9
click at [548, 221] on span "Download" at bounding box center [542, 220] width 27 height 8
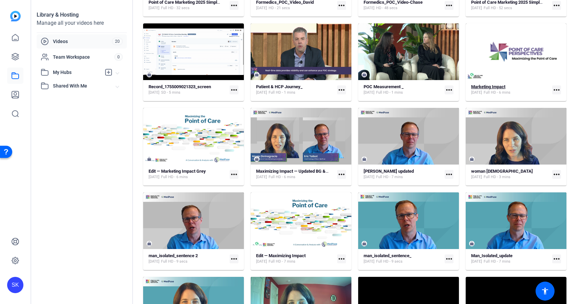
scroll to position [139, 0]
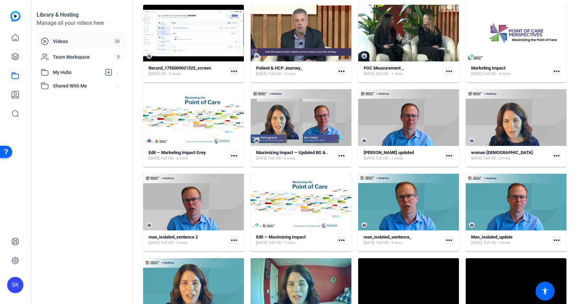
click at [236, 156] on mat-icon "more_horiz" at bounding box center [234, 155] width 9 height 9
click at [242, 165] on span "Download" at bounding box center [248, 166] width 27 height 8
click at [343, 158] on mat-icon "more_horiz" at bounding box center [341, 155] width 9 height 9
click at [344, 166] on span "Download" at bounding box center [356, 166] width 27 height 8
click at [449, 156] on mat-icon "more_horiz" at bounding box center [449, 155] width 9 height 9
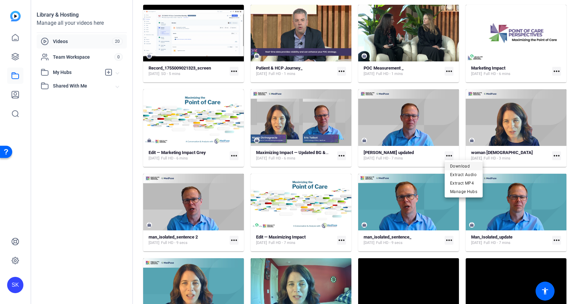
click at [450, 165] on button "Download" at bounding box center [464, 166] width 38 height 8
click at [559, 154] on mat-icon "more_horiz" at bounding box center [557, 155] width 9 height 9
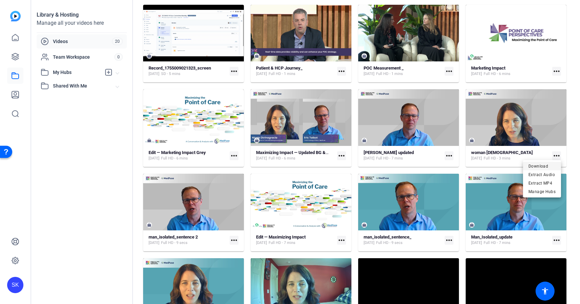
click at [552, 167] on span "Download" at bounding box center [542, 166] width 27 height 8
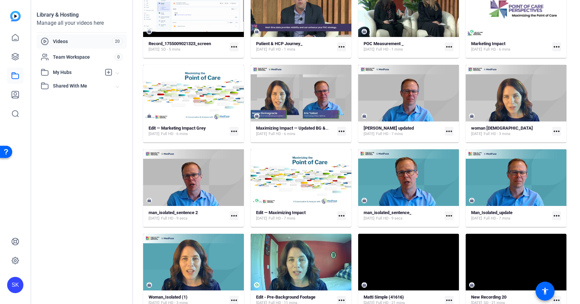
scroll to position [172, 0]
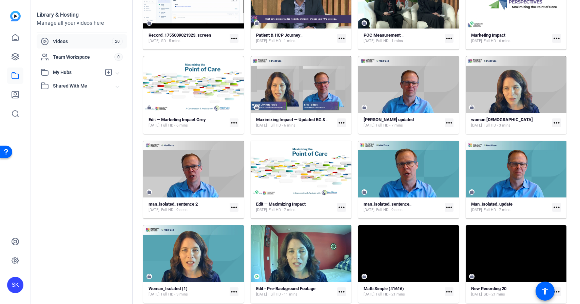
click at [237, 208] on mat-icon "more_horiz" at bounding box center [234, 207] width 9 height 9
click at [262, 216] on span "Download" at bounding box center [248, 218] width 27 height 8
click at [345, 207] on mat-icon "more_horiz" at bounding box center [341, 207] width 9 height 9
click at [345, 214] on span "Download" at bounding box center [356, 218] width 27 height 8
click at [448, 205] on mat-icon "more_horiz" at bounding box center [449, 207] width 9 height 9
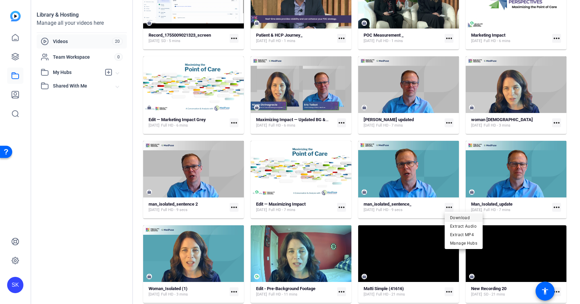
click at [450, 218] on span "Download" at bounding box center [463, 218] width 27 height 8
click at [557, 207] on mat-icon "more_horiz" at bounding box center [557, 207] width 9 height 9
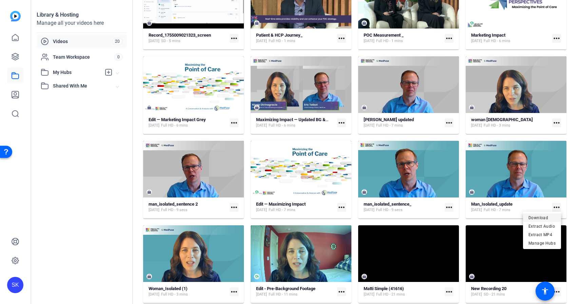
click at [551, 217] on span "Download" at bounding box center [542, 218] width 27 height 8
click at [237, 292] on mat-icon "more_horiz" at bounding box center [234, 292] width 9 height 9
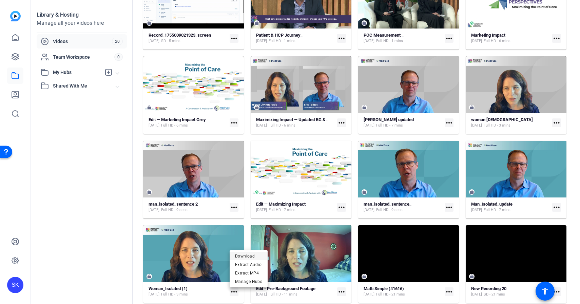
click at [257, 256] on span "Download" at bounding box center [248, 256] width 27 height 8
click at [342, 291] on mat-icon "more_horiz" at bounding box center [341, 292] width 9 height 9
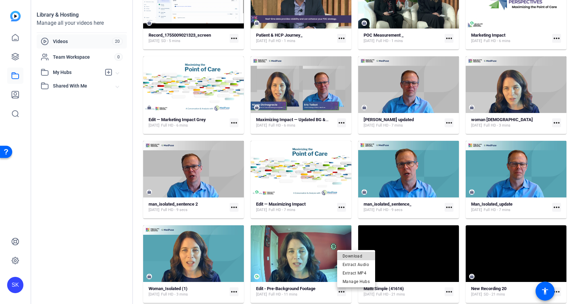
click at [353, 255] on span "Download" at bounding box center [356, 256] width 27 height 8
click at [559, 293] on mat-icon "more_horiz" at bounding box center [557, 292] width 9 height 9
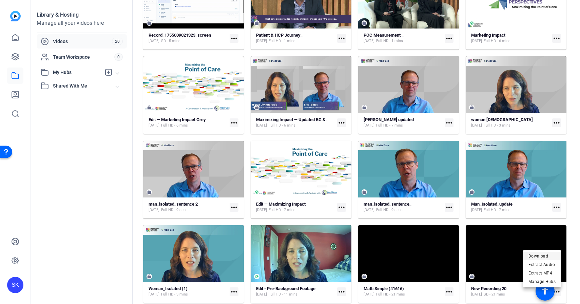
click at [549, 257] on span "Download" at bounding box center [542, 256] width 27 height 8
click at [450, 291] on mat-icon "more_horiz" at bounding box center [449, 292] width 9 height 9
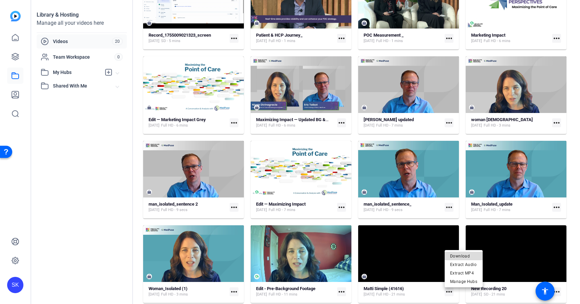
click at [454, 254] on span "Download" at bounding box center [463, 256] width 27 height 8
click at [341, 291] on mat-icon "more_horiz" at bounding box center [341, 292] width 9 height 9
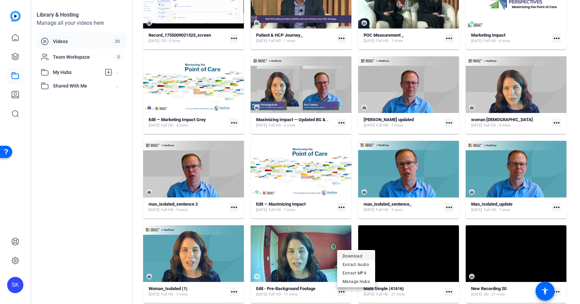
click at [346, 257] on span "Download" at bounding box center [356, 256] width 27 height 8
click at [233, 292] on mat-icon "more_horiz" at bounding box center [234, 292] width 9 height 9
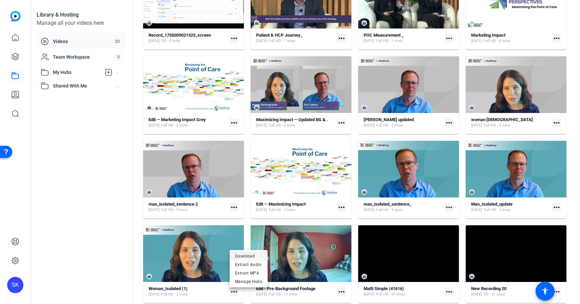
click at [245, 255] on span "Download" at bounding box center [248, 256] width 27 height 8
click at [559, 206] on mat-icon "more_horiz" at bounding box center [557, 207] width 9 height 9
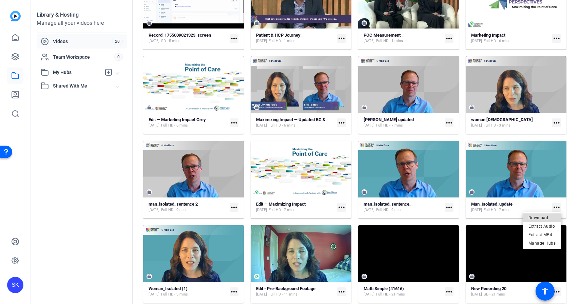
click at [549, 219] on span "Download" at bounding box center [542, 218] width 27 height 8
click at [451, 207] on mat-icon "more_horiz" at bounding box center [449, 207] width 9 height 9
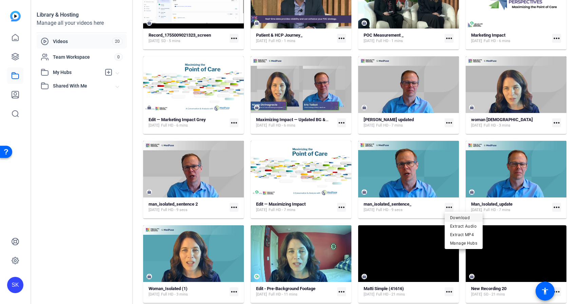
click at [449, 216] on button "Download" at bounding box center [464, 218] width 38 height 8
click at [342, 208] on mat-icon "more_horiz" at bounding box center [341, 207] width 9 height 9
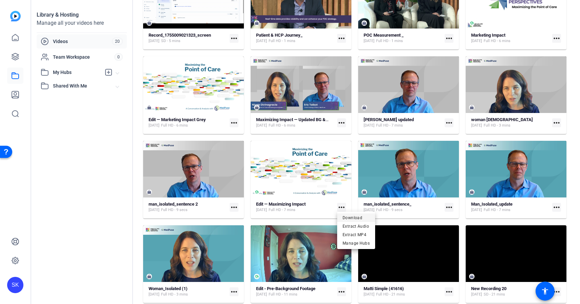
click at [354, 218] on span "Download" at bounding box center [356, 218] width 27 height 8
click at [236, 208] on mat-icon "more_horiz" at bounding box center [234, 207] width 9 height 9
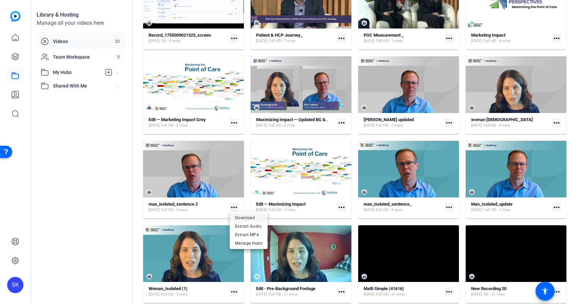
click at [238, 217] on span "Download" at bounding box center [248, 218] width 27 height 8
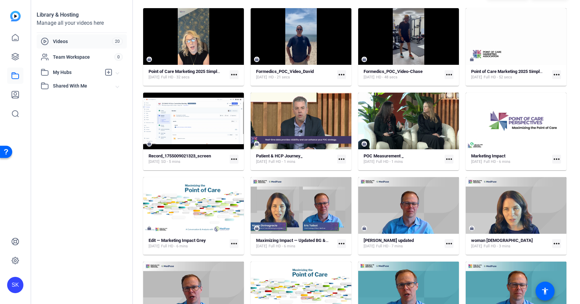
scroll to position [0, 0]
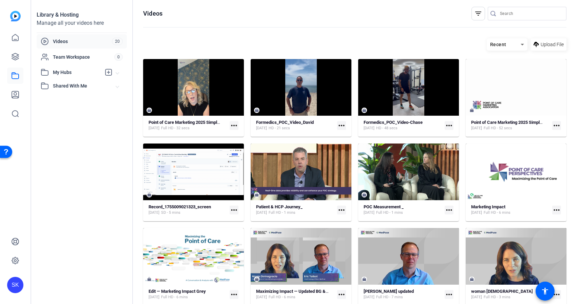
click at [236, 126] on mat-icon "more_horiz" at bounding box center [234, 125] width 9 height 9
click at [256, 162] on span "Extract MP4" at bounding box center [249, 161] width 28 height 8
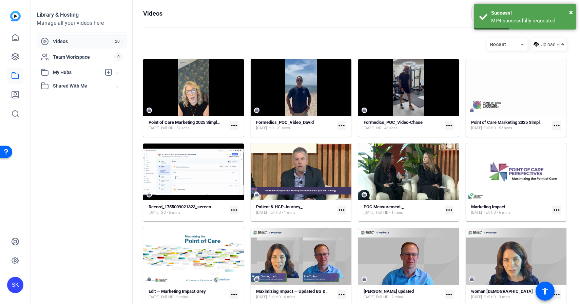
click at [340, 126] on mat-icon "more_horiz" at bounding box center [341, 125] width 9 height 9
click at [449, 127] on div at bounding box center [290, 152] width 580 height 304
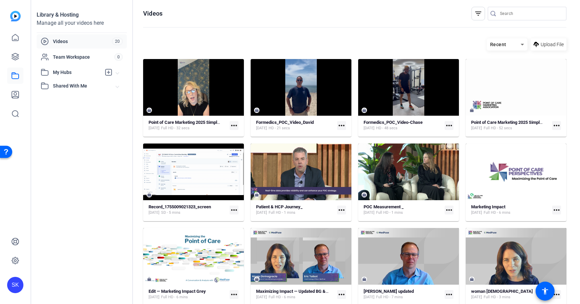
click at [449, 124] on mat-icon "more_horiz" at bounding box center [449, 125] width 9 height 9
click at [556, 125] on div at bounding box center [290, 152] width 580 height 304
click at [560, 125] on mat-icon "more_horiz" at bounding box center [557, 125] width 9 height 9
click at [545, 160] on span "Extract MP4" at bounding box center [542, 161] width 28 height 8
click at [233, 209] on mat-icon "more_horiz" at bounding box center [234, 210] width 9 height 9
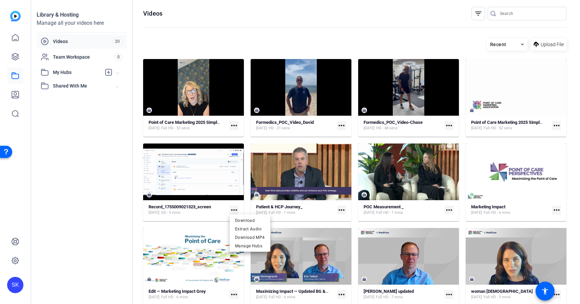
click at [345, 209] on div at bounding box center [290, 152] width 580 height 304
click at [341, 209] on mat-icon "more_horiz" at bounding box center [341, 210] width 9 height 9
click at [449, 208] on div at bounding box center [290, 152] width 580 height 304
click at [449, 208] on mat-icon "more_horiz" at bounding box center [449, 210] width 9 height 9
click at [558, 207] on div at bounding box center [290, 152] width 580 height 304
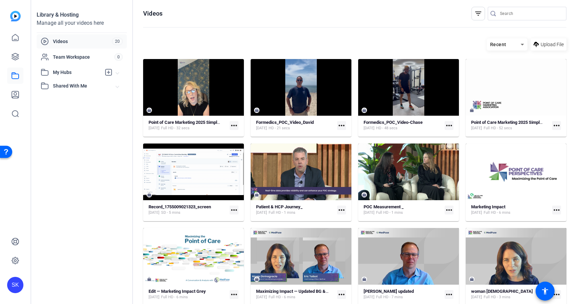
click at [555, 212] on mat-icon "more_horiz" at bounding box center [557, 210] width 9 height 9
click at [549, 235] on span "Extract MP4" at bounding box center [542, 237] width 27 height 8
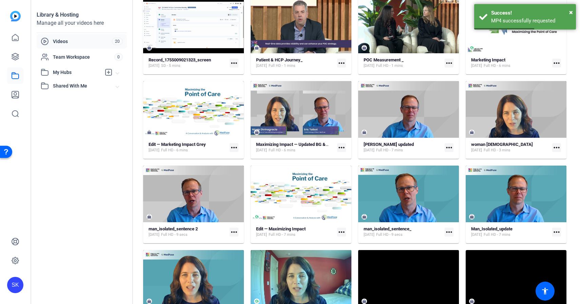
scroll to position [146, 0]
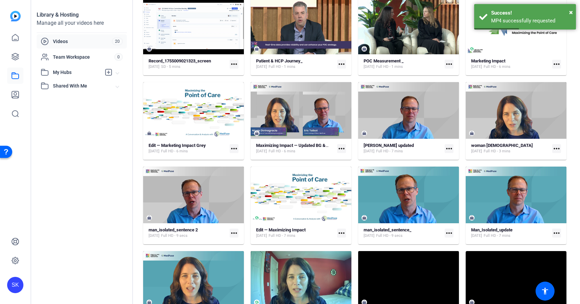
click at [235, 148] on mat-icon "more_horiz" at bounding box center [234, 148] width 9 height 9
click at [241, 172] on span "Extract MP4" at bounding box center [248, 176] width 27 height 8
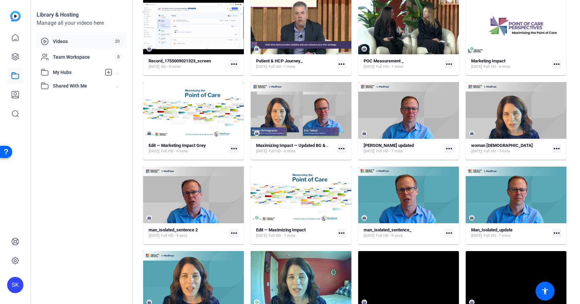
click at [342, 148] on mat-icon "more_horiz" at bounding box center [341, 148] width 9 height 9
click at [352, 175] on span "Extract MP4" at bounding box center [356, 176] width 27 height 8
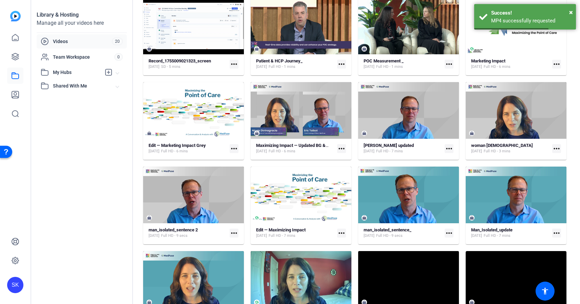
click at [452, 147] on mat-icon "more_horiz" at bounding box center [449, 148] width 9 height 9
click at [460, 174] on span "Extract MP4" at bounding box center [463, 176] width 27 height 8
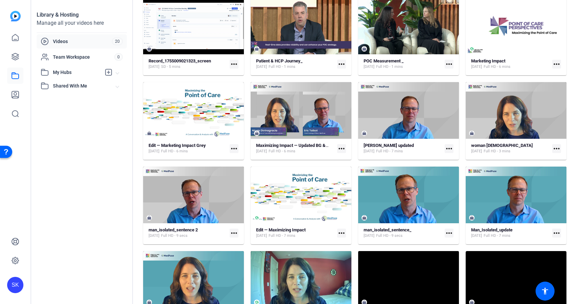
click at [557, 147] on mat-icon "more_horiz" at bounding box center [557, 148] width 9 height 9
click at [554, 175] on span "Extract MP4" at bounding box center [542, 176] width 27 height 8
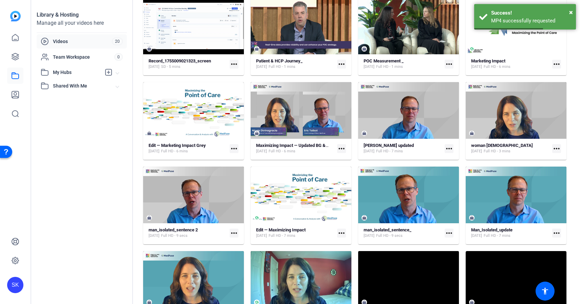
click at [449, 149] on mat-icon "more_horiz" at bounding box center [449, 148] width 9 height 9
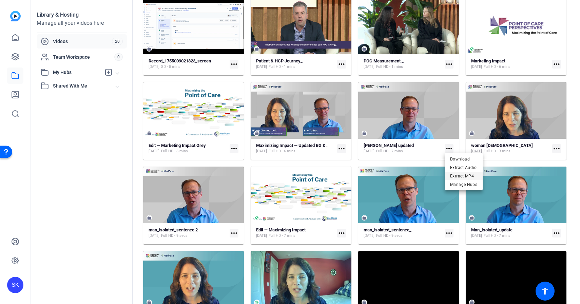
click at [452, 177] on span "Extract MP4" at bounding box center [463, 176] width 27 height 8
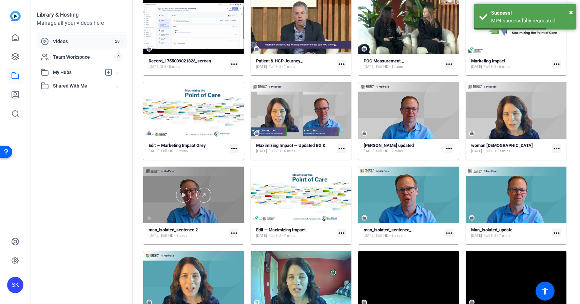
scroll to position [151, 0]
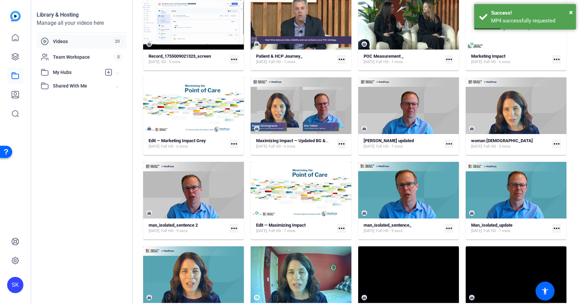
click at [233, 229] on mat-icon "more_horiz" at bounding box center [234, 228] width 9 height 9
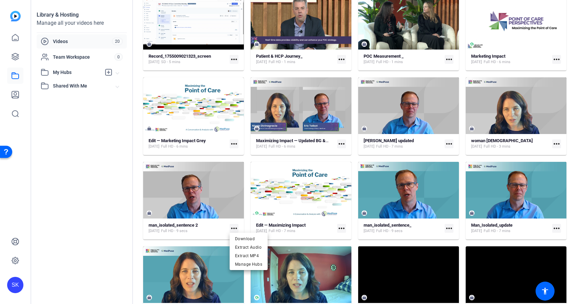
click at [235, 185] on div at bounding box center [290, 152] width 580 height 304
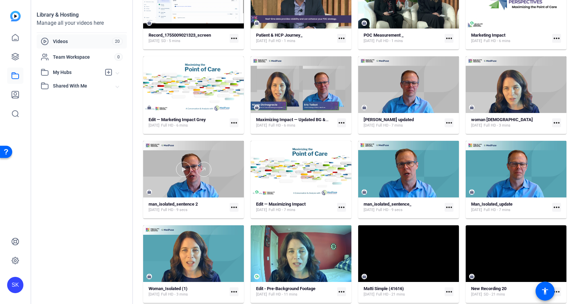
click at [230, 204] on mat-icon "more_horiz" at bounding box center [234, 207] width 9 height 9
click at [243, 235] on span "Extract MP4" at bounding box center [248, 234] width 27 height 8
click at [345, 206] on mat-icon "more_horiz" at bounding box center [341, 207] width 9 height 9
click at [349, 237] on span "Extract MP4" at bounding box center [356, 234] width 27 height 8
click at [449, 206] on mat-icon "more_horiz" at bounding box center [449, 207] width 9 height 9
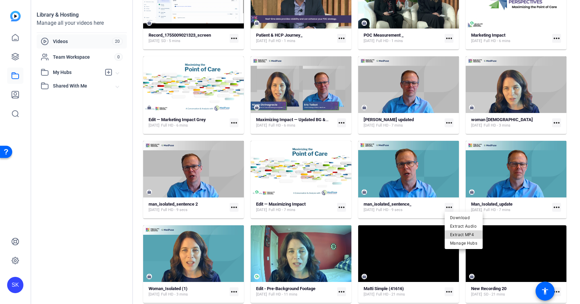
click at [456, 235] on span "Extract MP4" at bounding box center [463, 234] width 27 height 8
click at [557, 207] on mat-icon "more_horiz" at bounding box center [557, 207] width 9 height 9
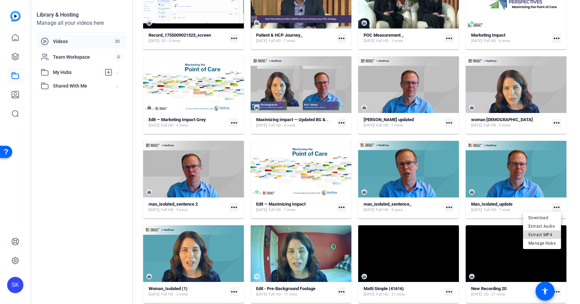
click at [549, 235] on span "Extract MP4" at bounding box center [542, 234] width 27 height 8
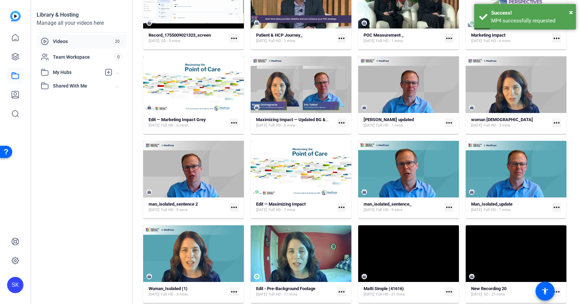
click at [559, 293] on mat-icon "more_horiz" at bounding box center [557, 292] width 9 height 9
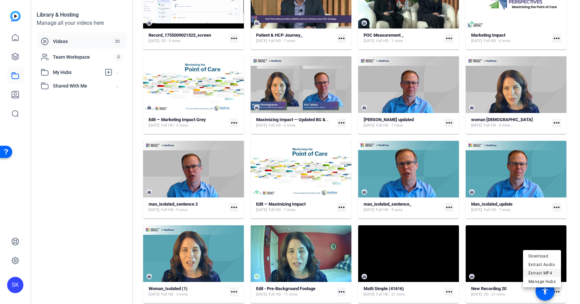
click at [549, 272] on span "Extract MP4" at bounding box center [542, 273] width 27 height 8
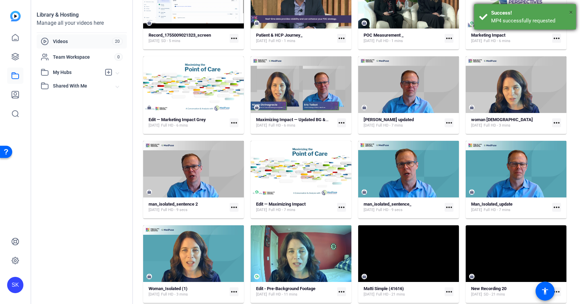
click at [571, 10] on span "×" at bounding box center [572, 12] width 4 height 8
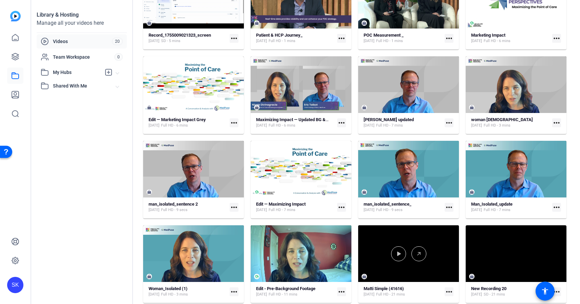
click at [449, 294] on mat-icon "more_horiz" at bounding box center [449, 292] width 9 height 9
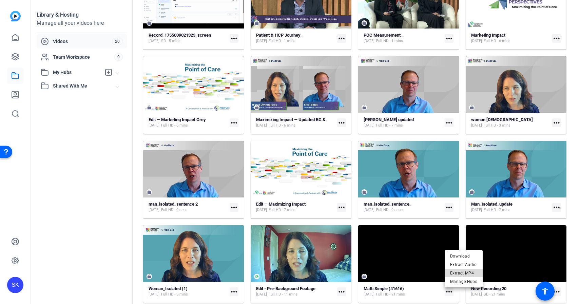
click at [460, 273] on span "Extract MP4" at bounding box center [463, 273] width 27 height 8
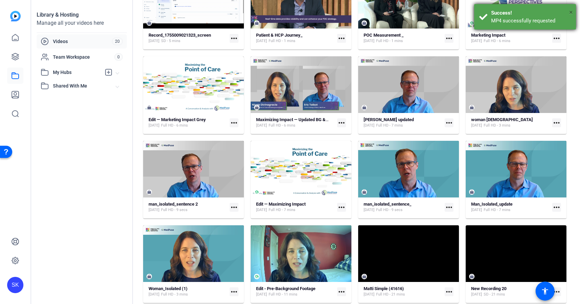
click at [572, 11] on span "×" at bounding box center [572, 12] width 4 height 8
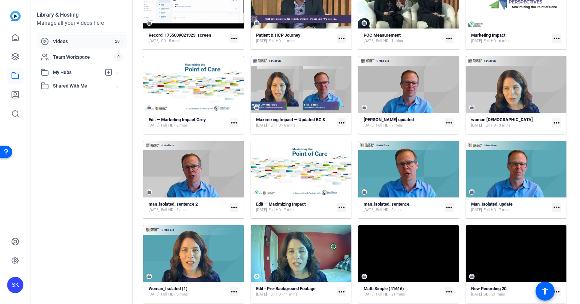
click at [340, 293] on mat-icon "more_horiz" at bounding box center [341, 292] width 9 height 9
click at [358, 272] on span "Extract MP4" at bounding box center [356, 273] width 27 height 8
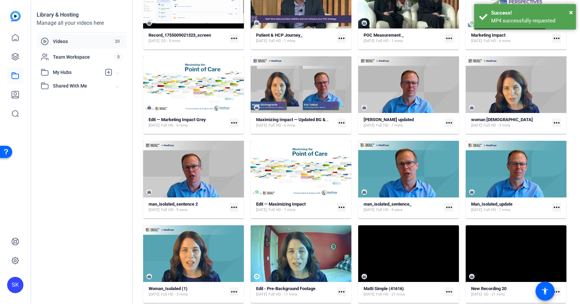
click at [233, 292] on mat-icon "more_horiz" at bounding box center [234, 292] width 9 height 9
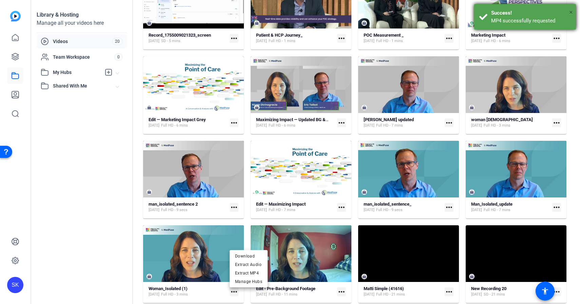
click at [571, 11] on span "×" at bounding box center [572, 12] width 4 height 8
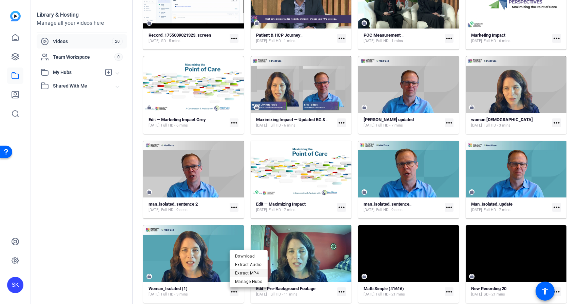
click at [253, 273] on span "Extract MP4" at bounding box center [248, 273] width 27 height 8
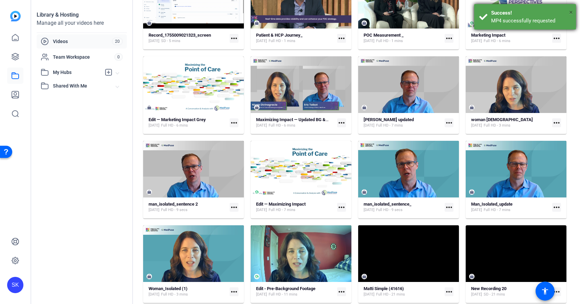
click at [571, 12] on span "×" at bounding box center [572, 12] width 4 height 8
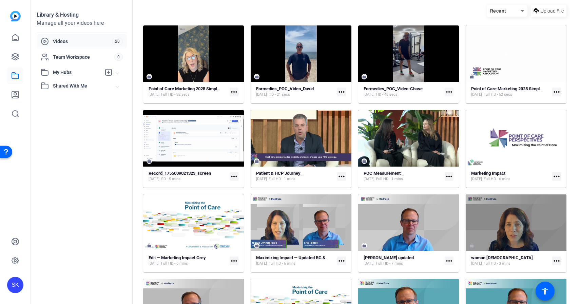
scroll to position [0, 0]
